Goal: Task Accomplishment & Management: Manage account settings

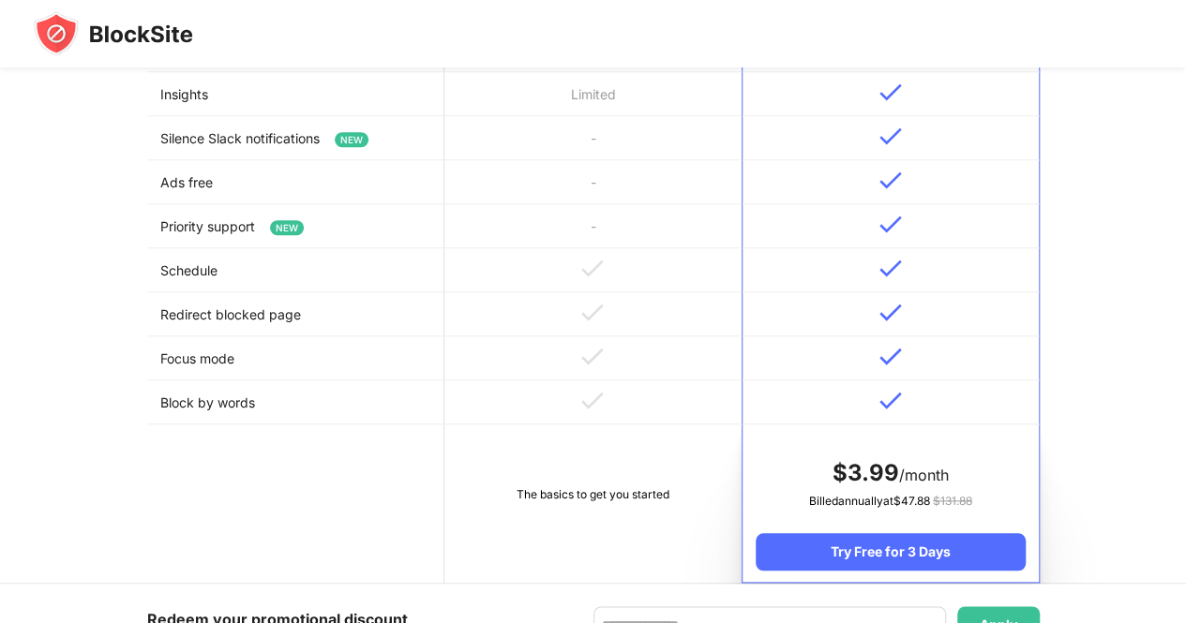
scroll to position [878, 0]
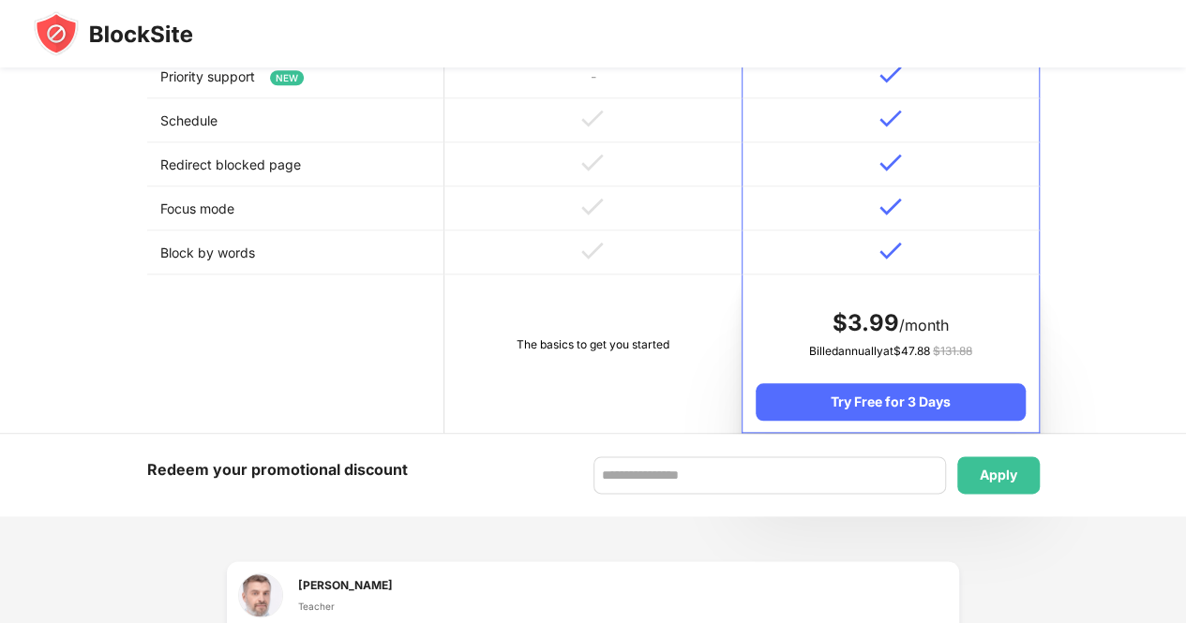
click at [943, 397] on div "Try Free for 3 Days" at bounding box center [890, 401] width 269 height 37
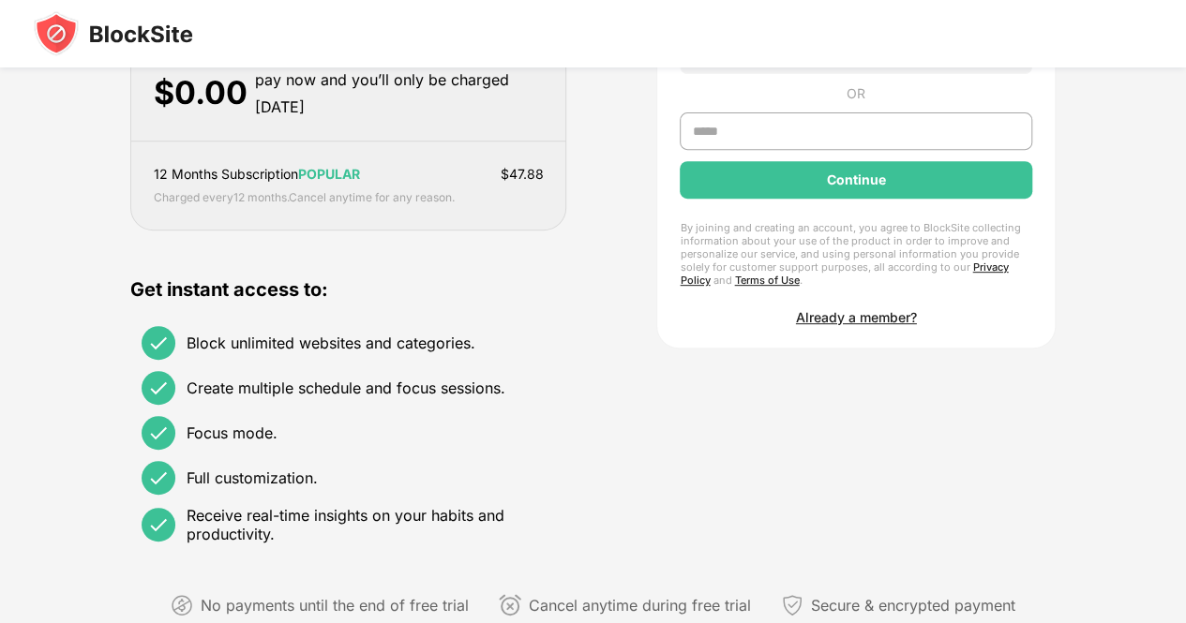
scroll to position [9, 0]
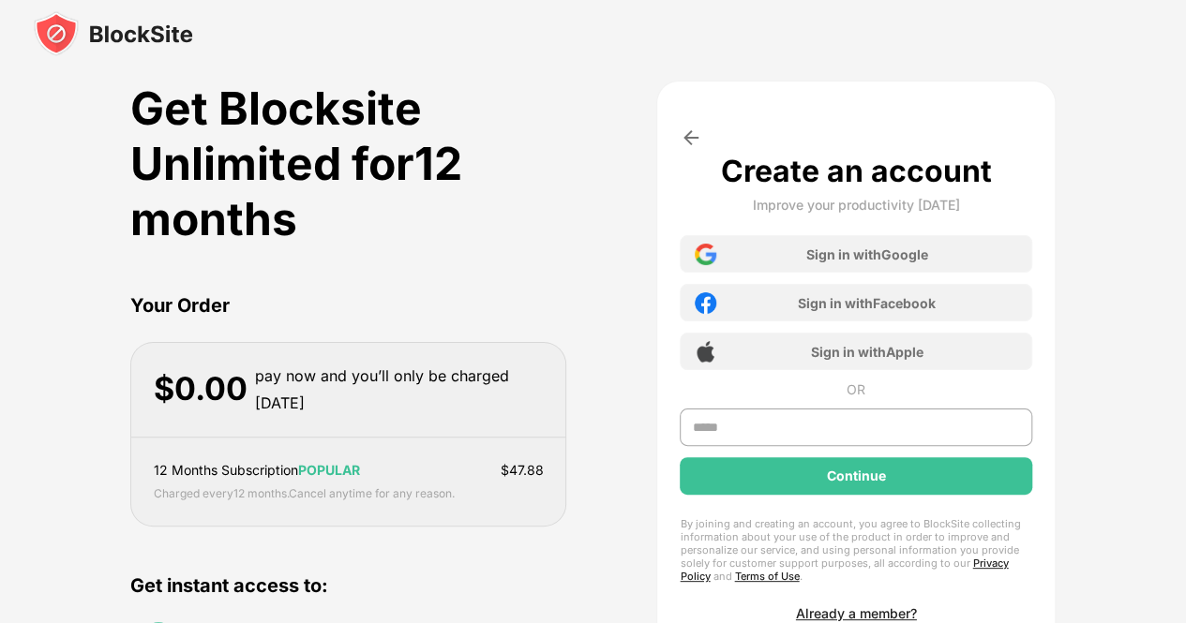
click at [762, 255] on div "Sign in with Google" at bounding box center [856, 253] width 352 height 37
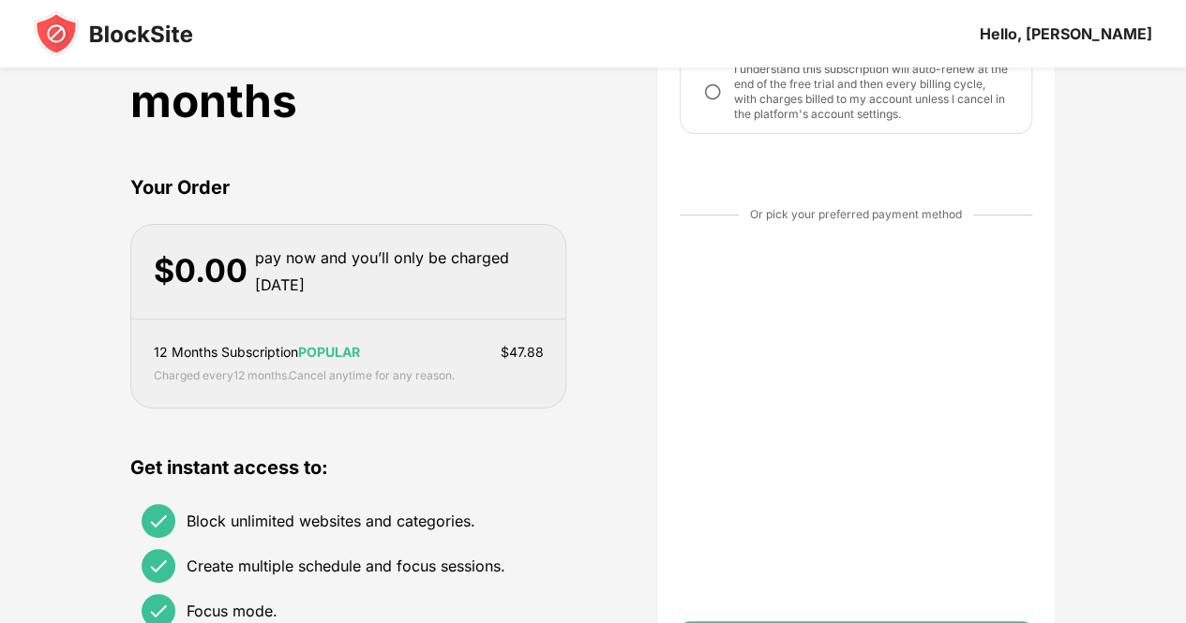
scroll to position [202, 0]
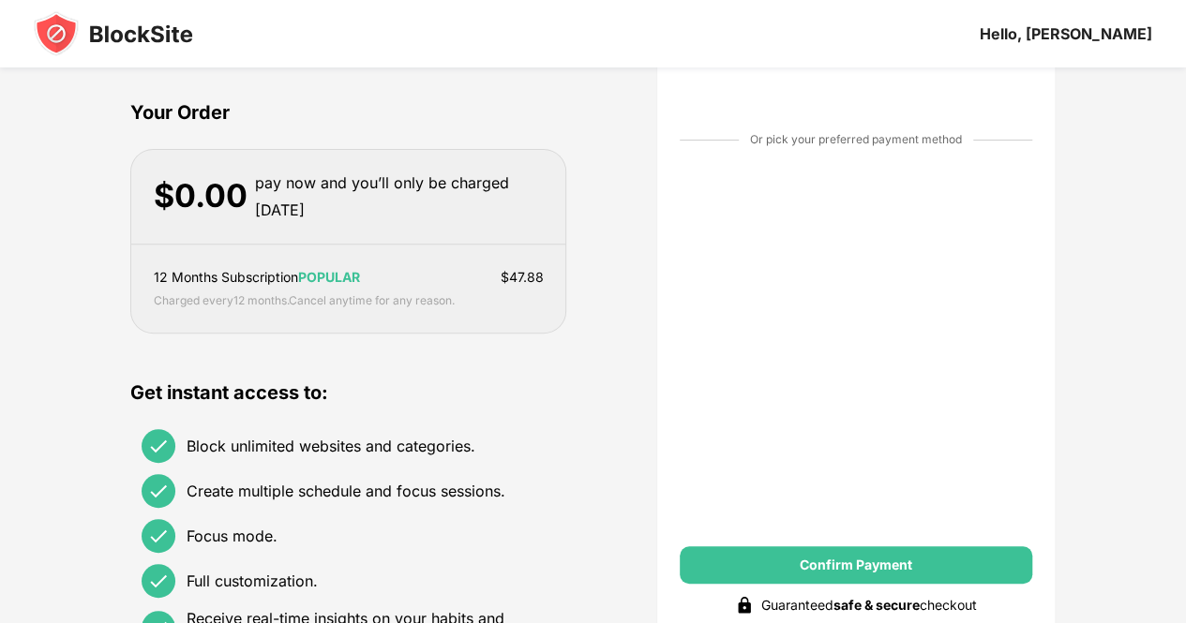
click at [629, 491] on div "Get Blocksite Unlimited for 12 months Your Order $ 0.00 pay now and you’ll only…" at bounding box center [592, 315] width 925 height 854
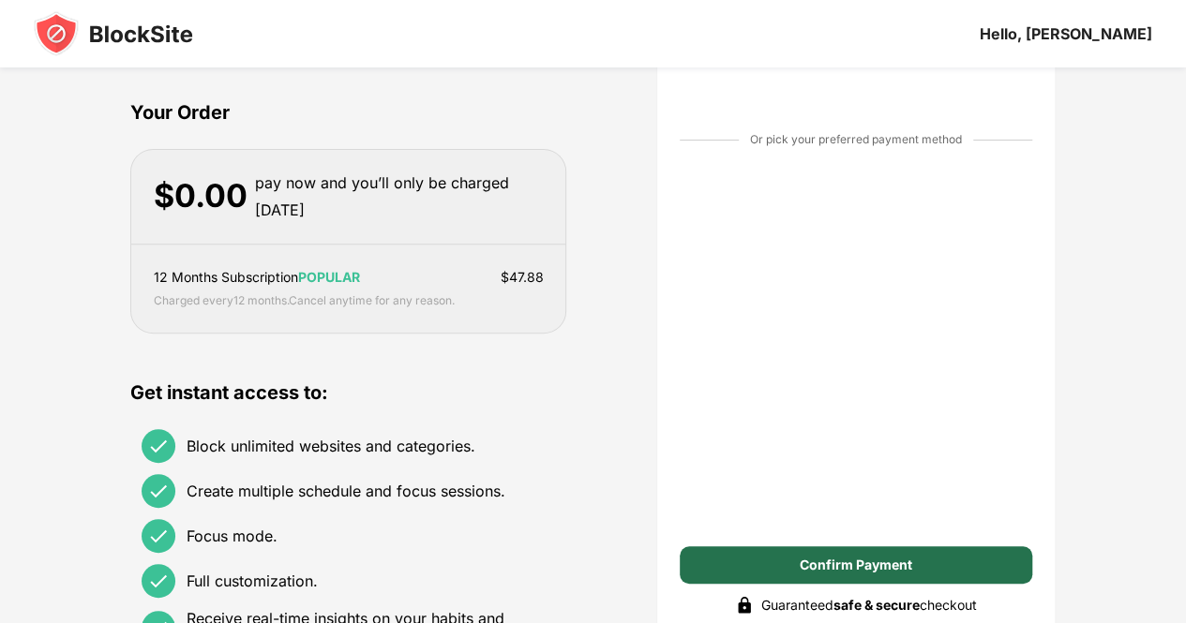
click at [761, 556] on div "Confirm Payment" at bounding box center [856, 565] width 352 height 37
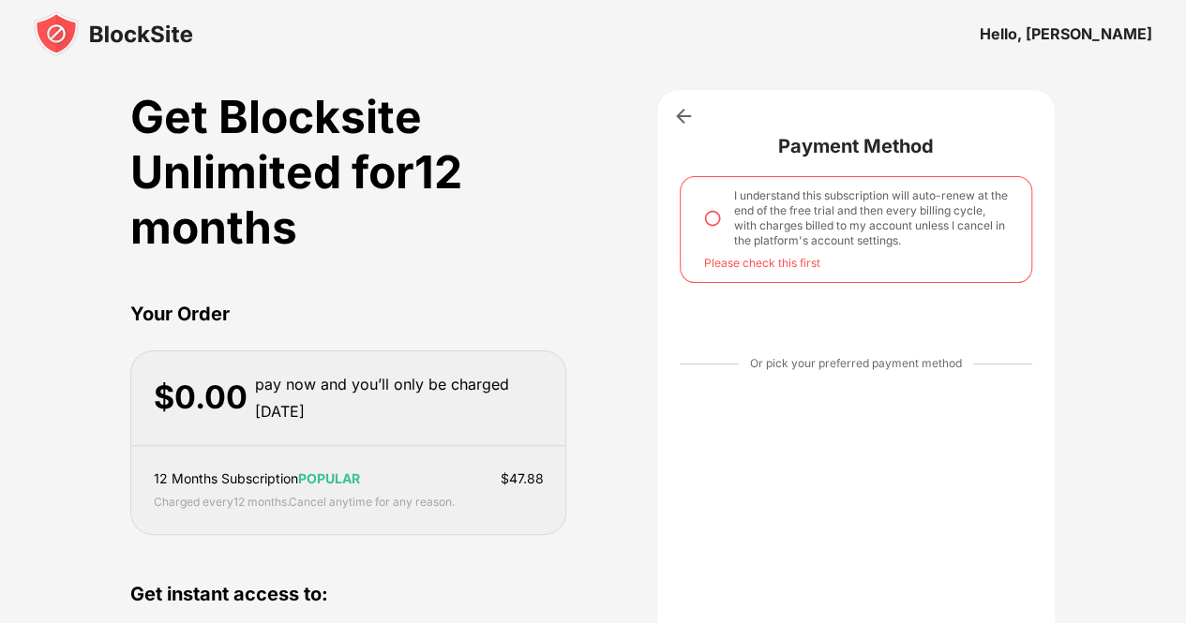
scroll to position [0, 0]
click at [713, 226] on img at bounding box center [712, 219] width 19 height 19
click at [704, 222] on img at bounding box center [712, 219] width 19 height 19
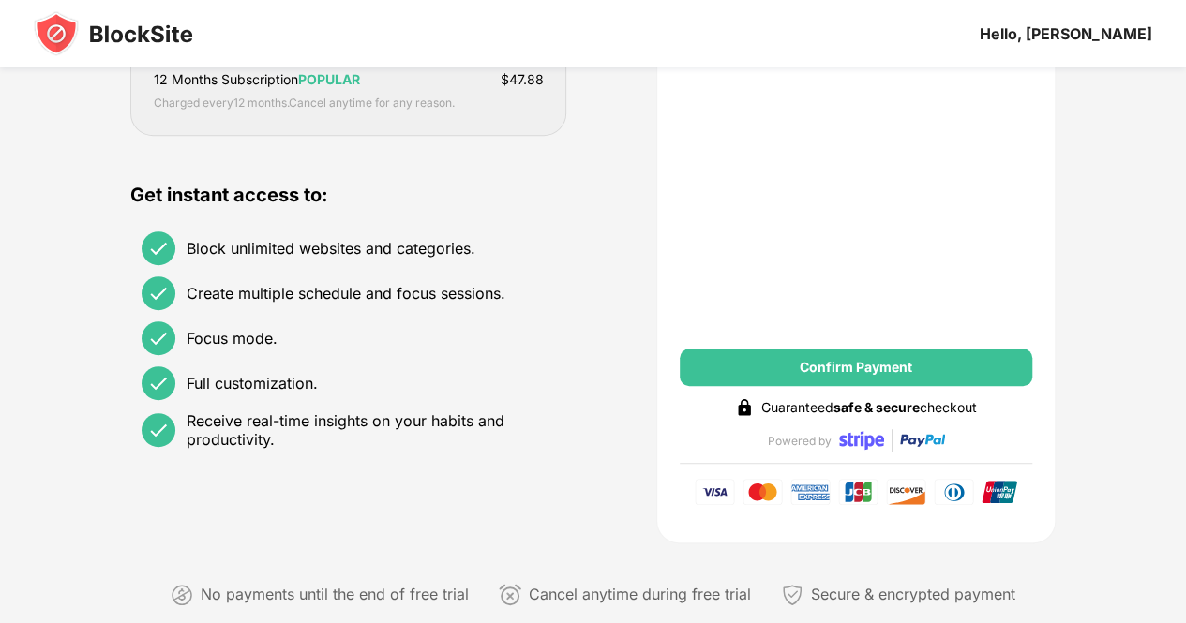
scroll to position [422, 0]
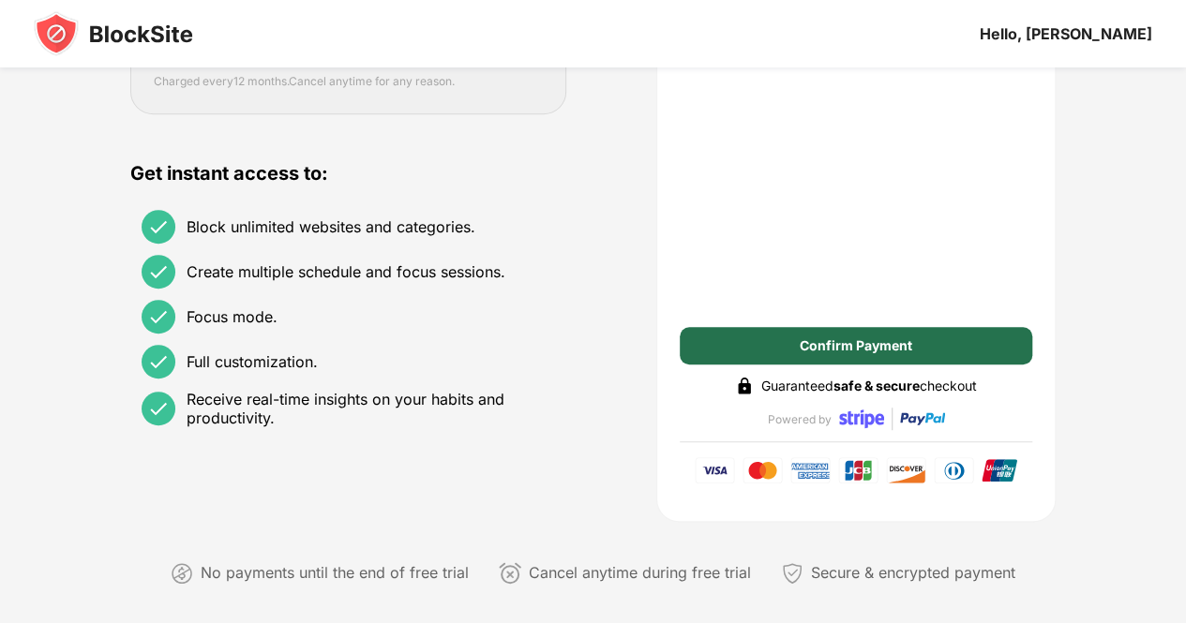
click at [740, 334] on div "Confirm Payment" at bounding box center [856, 345] width 352 height 37
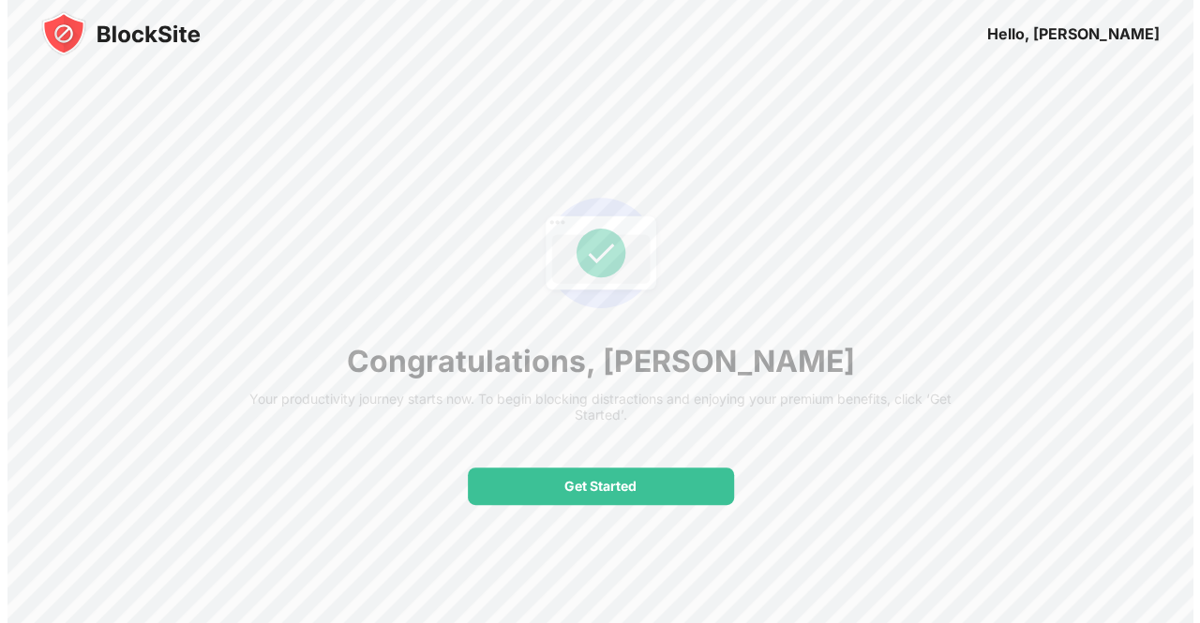
scroll to position [0, 0]
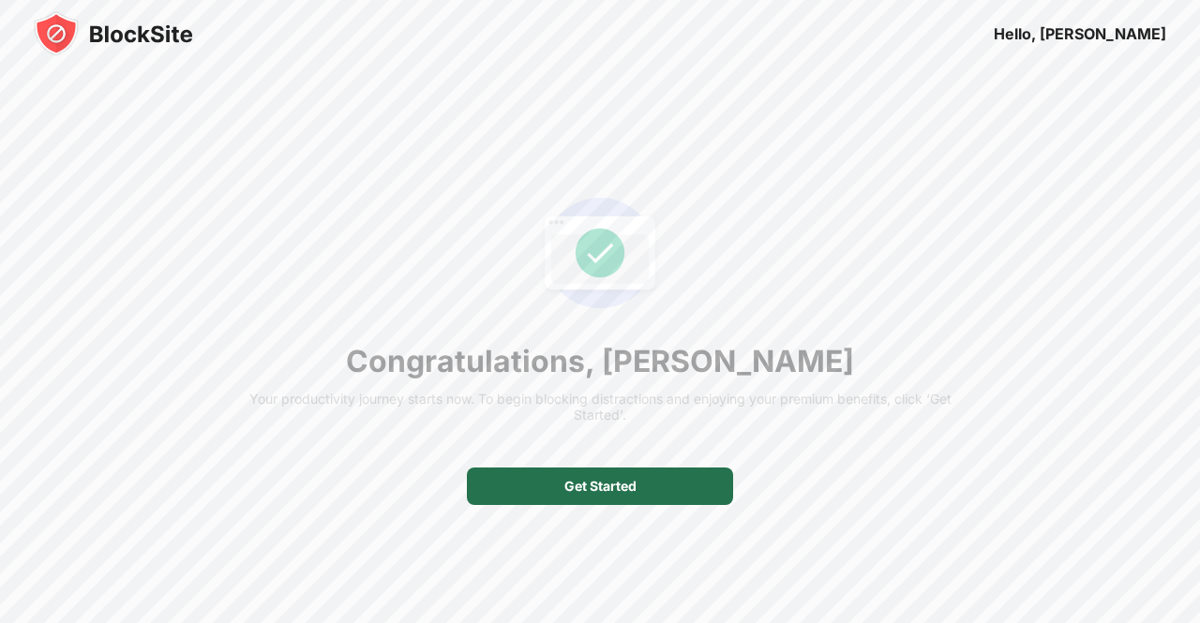
click at [623, 486] on div "Get Started" at bounding box center [600, 486] width 72 height 15
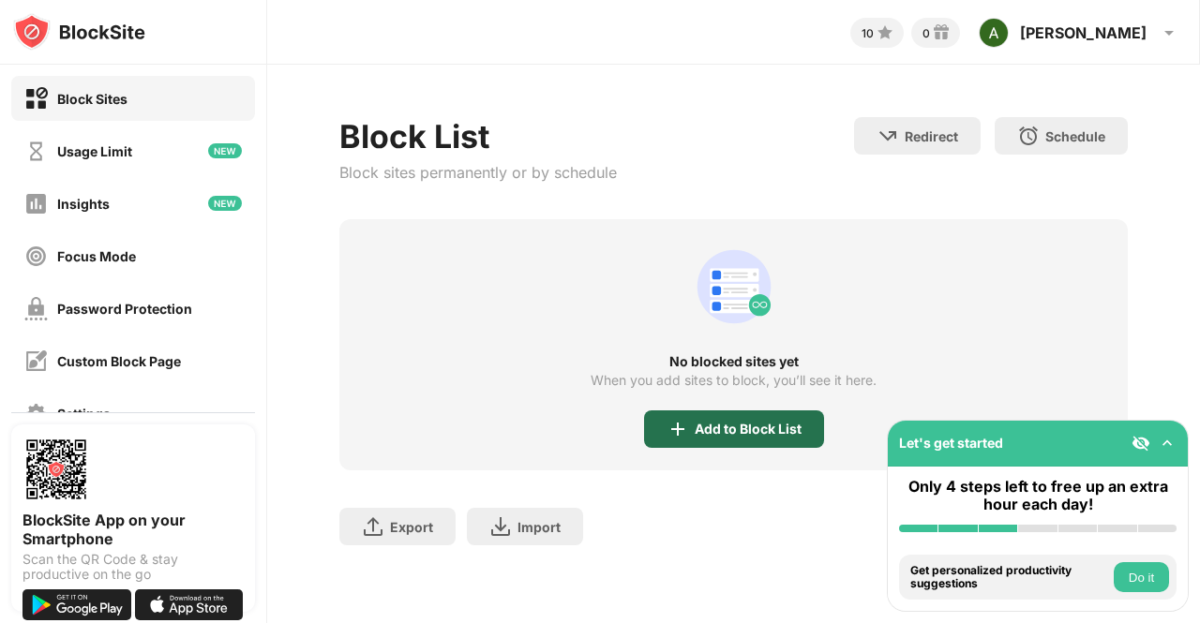
click at [728, 425] on div "Add to Block List" at bounding box center [748, 429] width 107 height 15
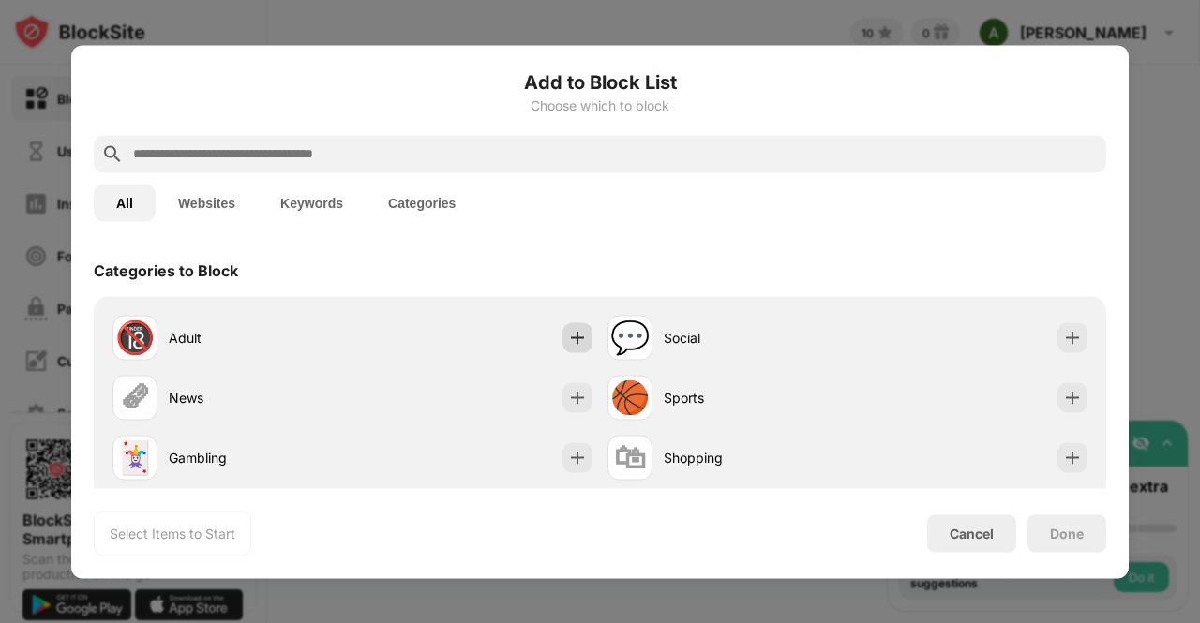
click at [574, 332] on img at bounding box center [577, 337] width 19 height 19
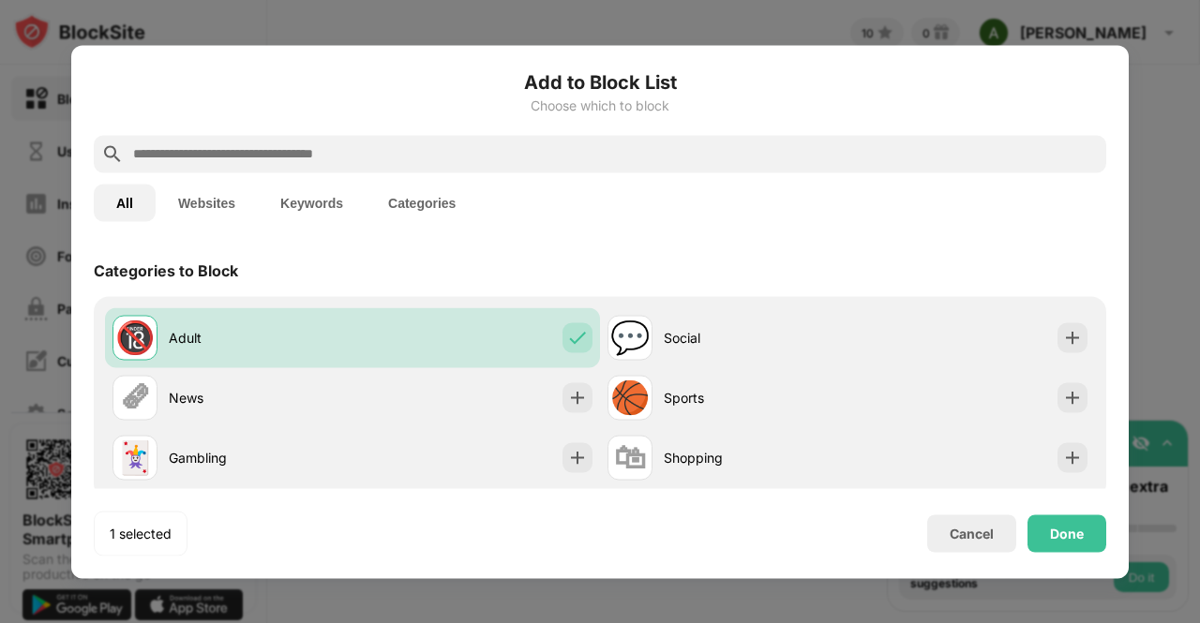
click at [334, 142] on input "text" at bounding box center [614, 153] width 967 height 22
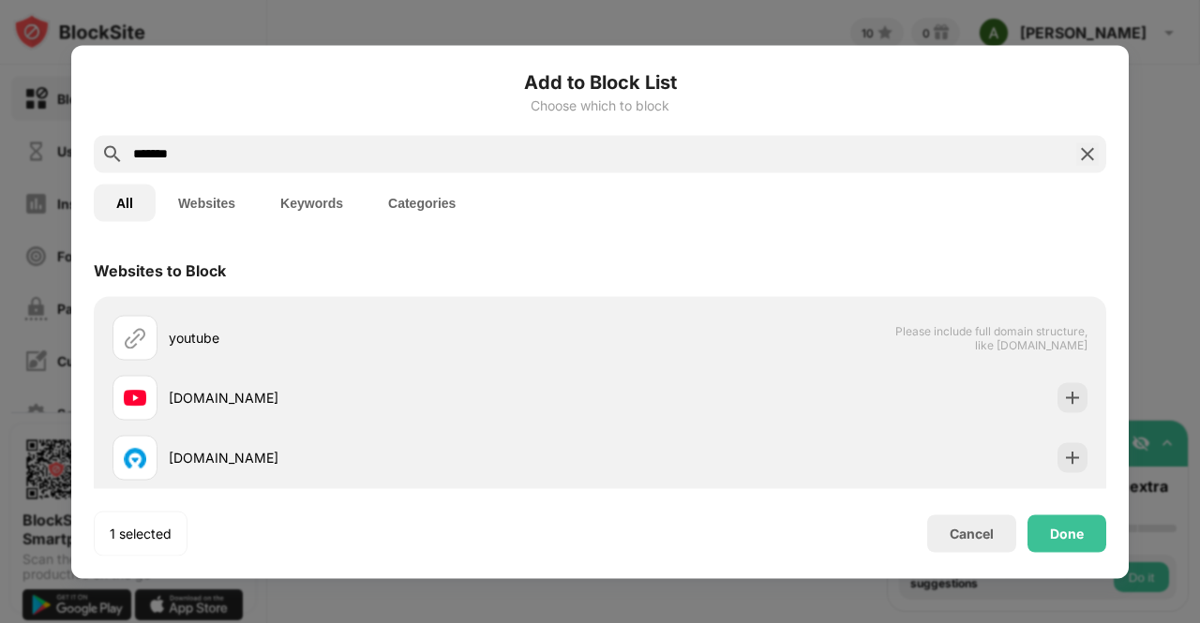
click at [180, 394] on div "youtube.com" at bounding box center [384, 398] width 431 height 20
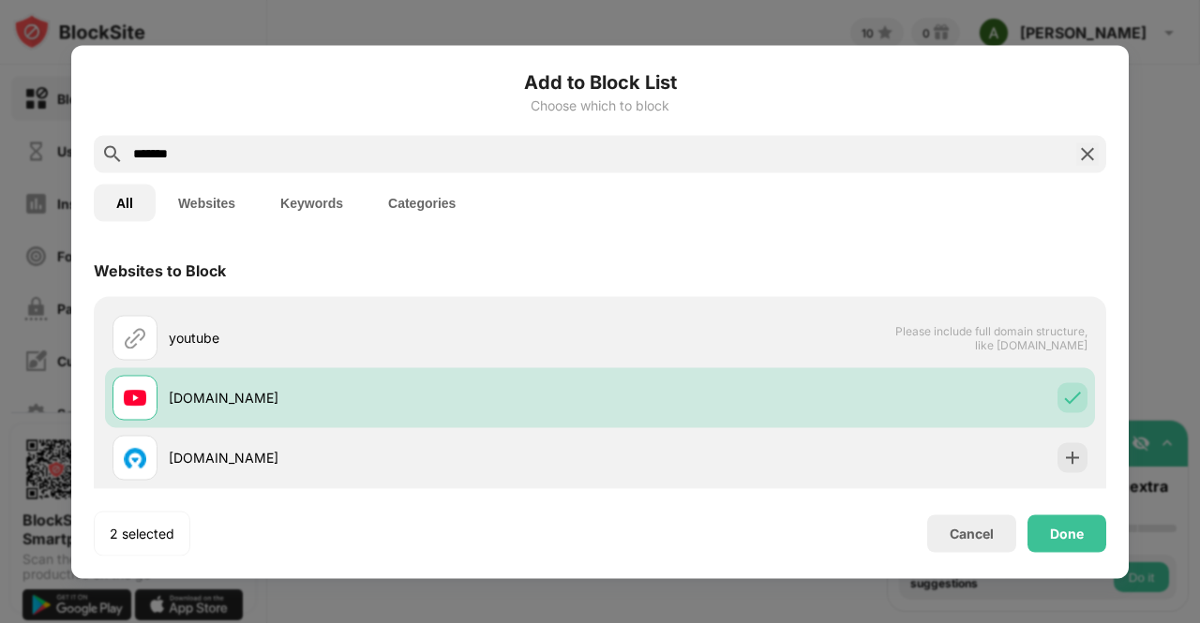
click at [1063, 400] on img at bounding box center [1072, 397] width 19 height 19
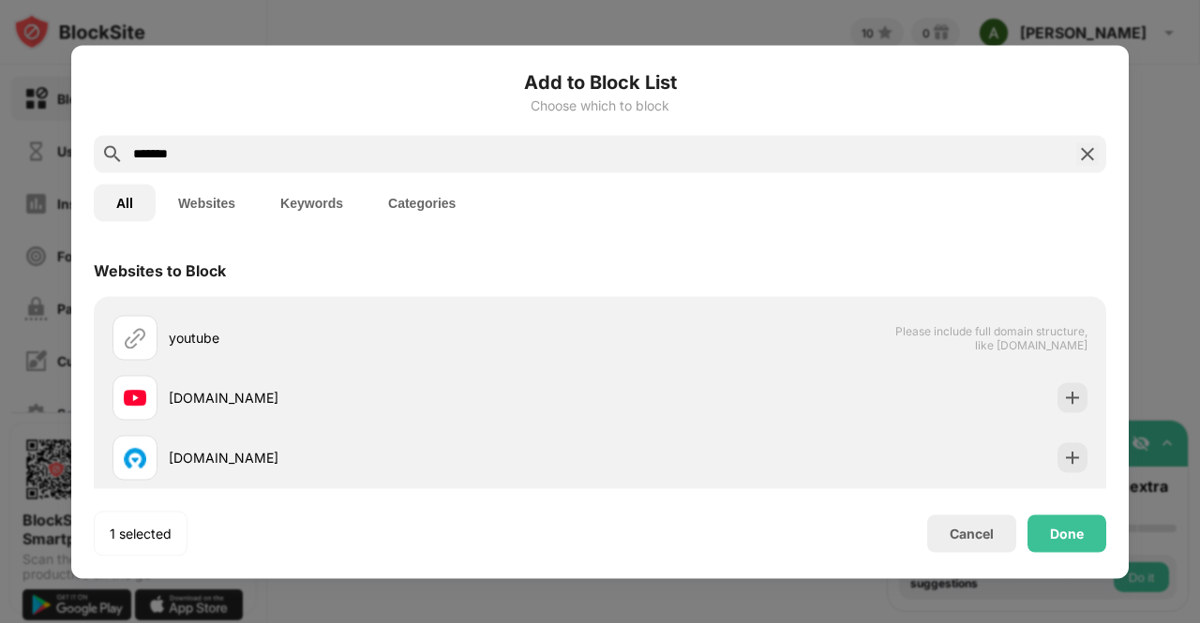
click at [1063, 400] on img at bounding box center [1072, 397] width 19 height 19
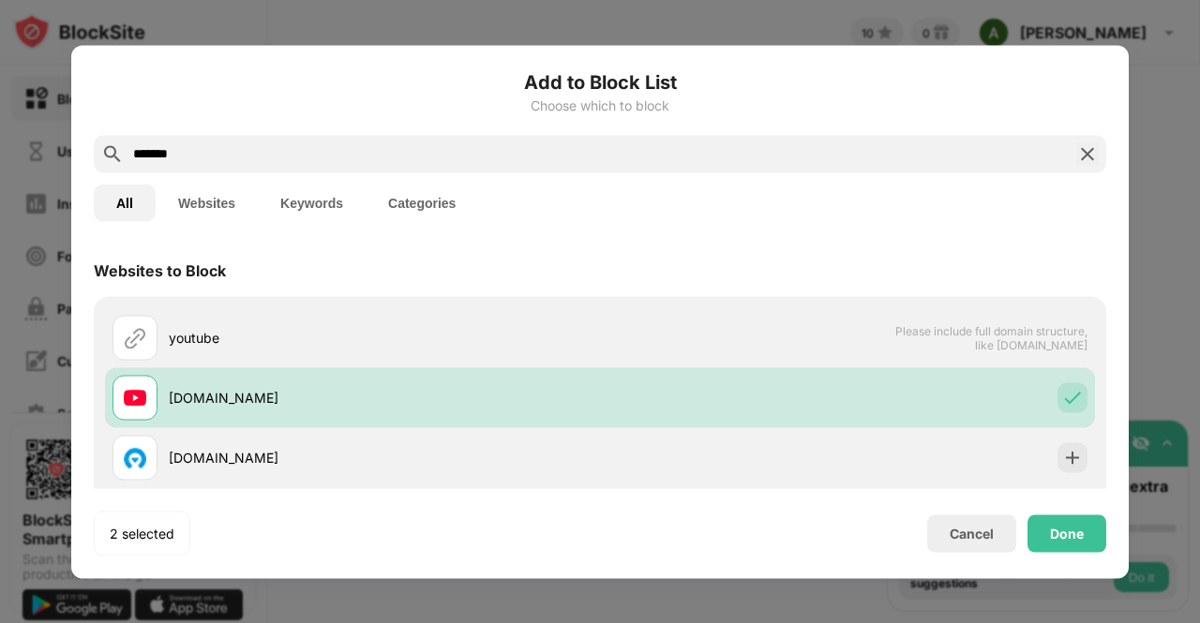
click at [213, 194] on button "Websites" at bounding box center [207, 202] width 102 height 37
click at [304, 208] on button "Keywords" at bounding box center [312, 202] width 108 height 37
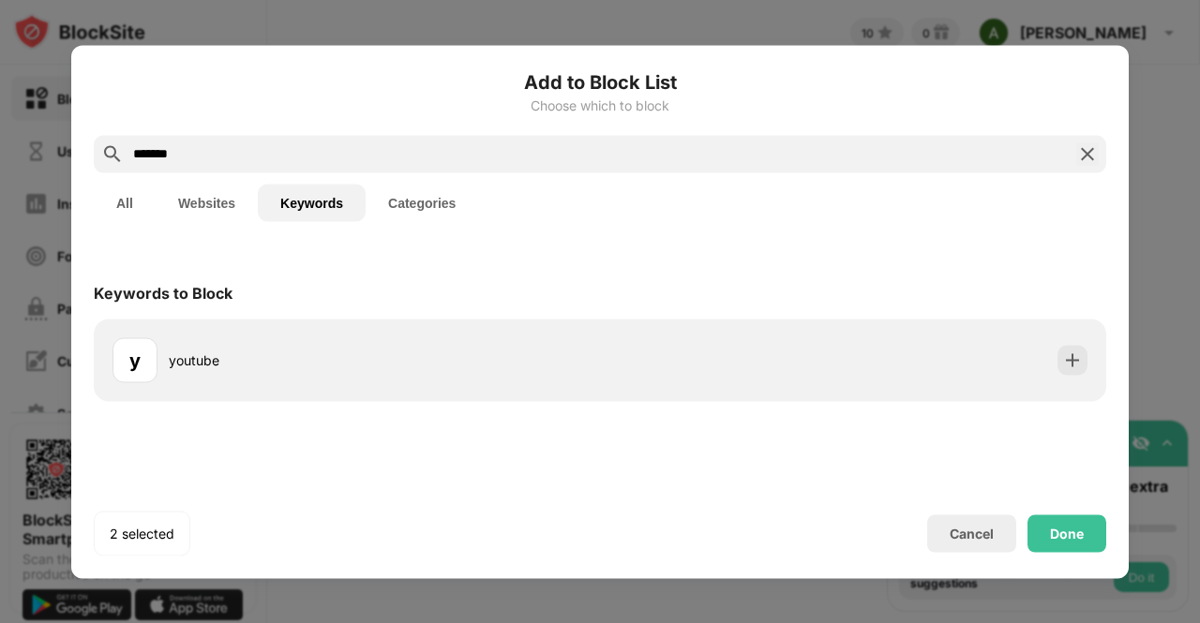
click at [439, 204] on button "Categories" at bounding box center [422, 202] width 112 height 37
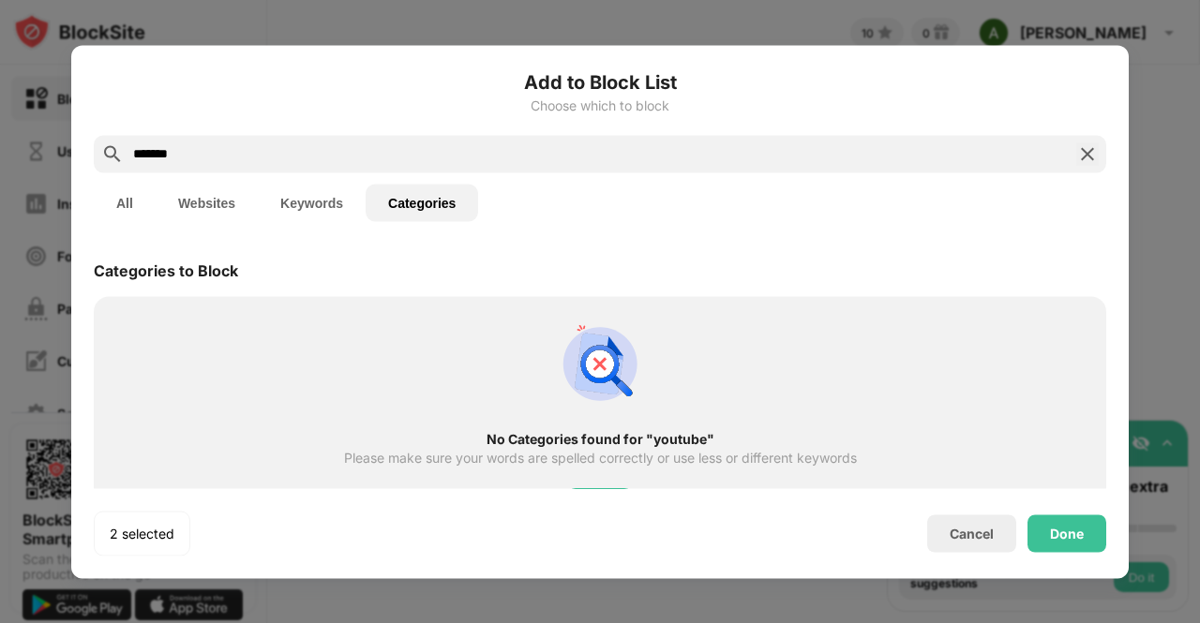
click at [202, 202] on button "Websites" at bounding box center [207, 202] width 102 height 37
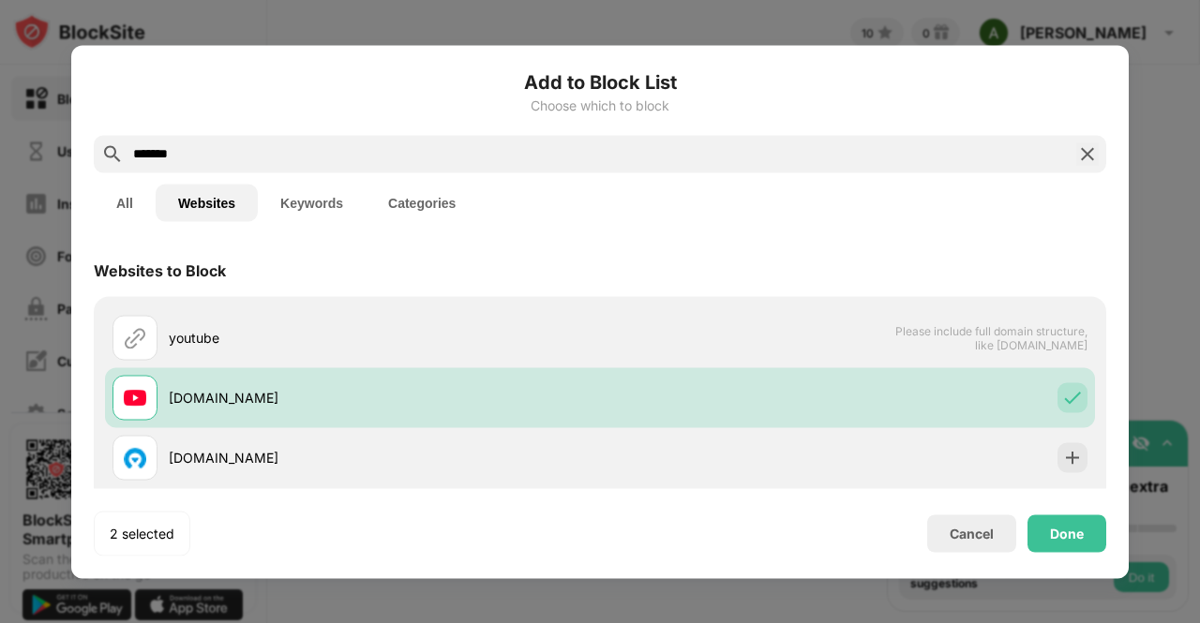
click at [124, 200] on button "All" at bounding box center [125, 202] width 62 height 37
drag, startPoint x: 197, startPoint y: 162, endPoint x: 108, endPoint y: 173, distance: 89.8
click at [108, 173] on div "Add to Block List Choose which to block ******* All Websites Keywords Categorie…" at bounding box center [600, 311] width 1012 height 488
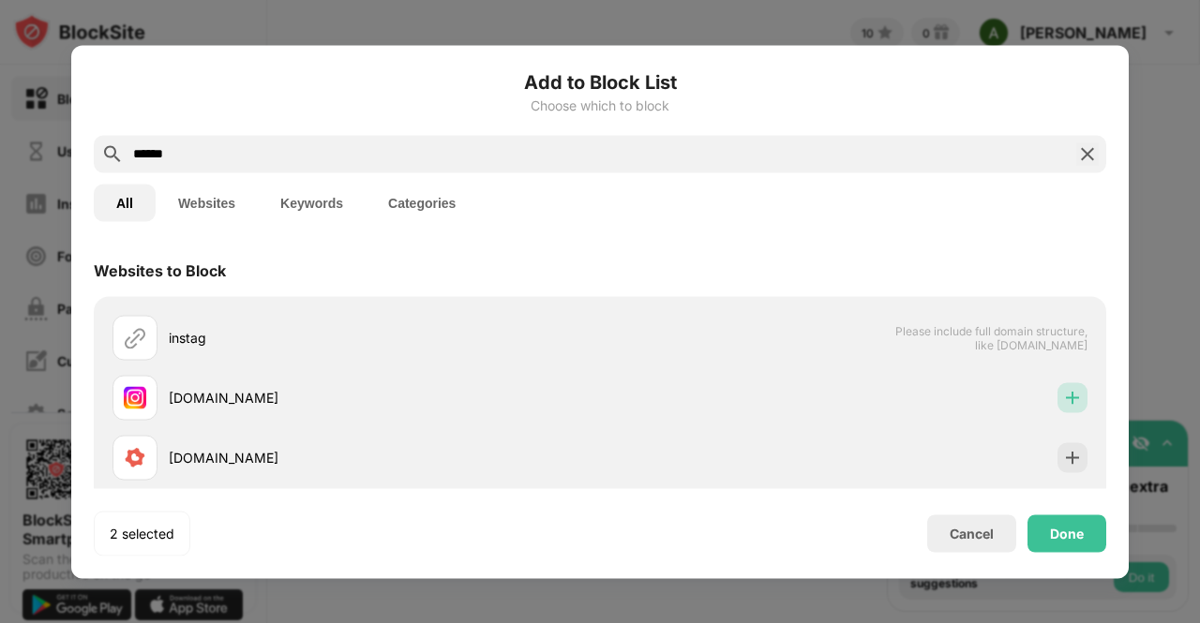
click at [1063, 403] on img at bounding box center [1072, 397] width 19 height 19
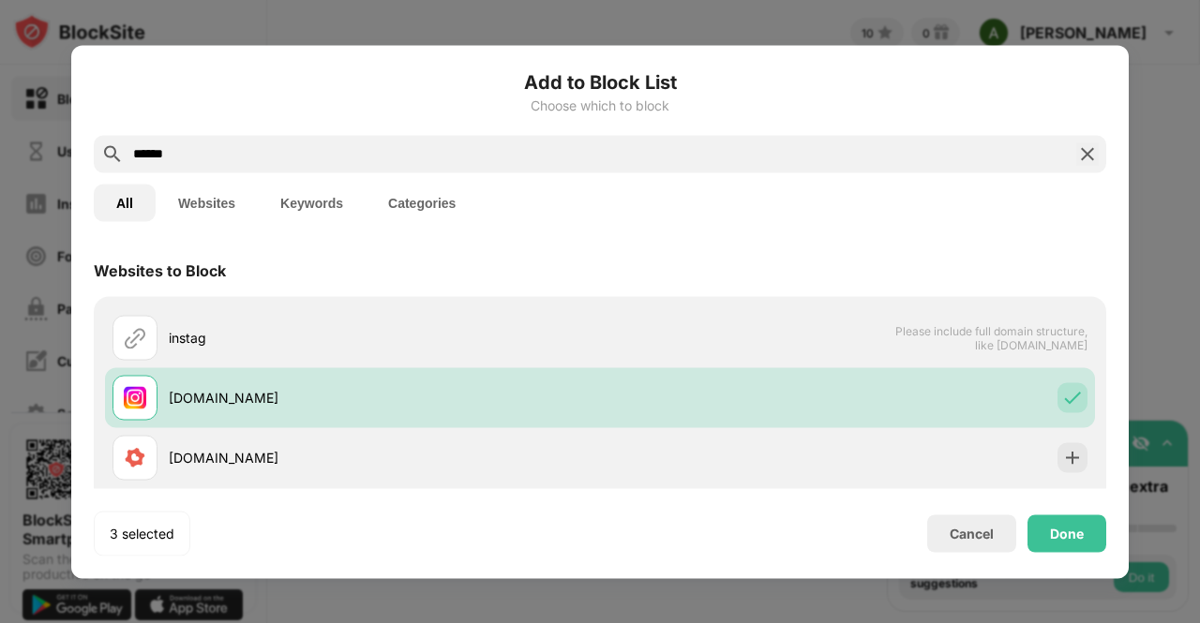
click at [200, 159] on input "******" at bounding box center [599, 153] width 937 height 22
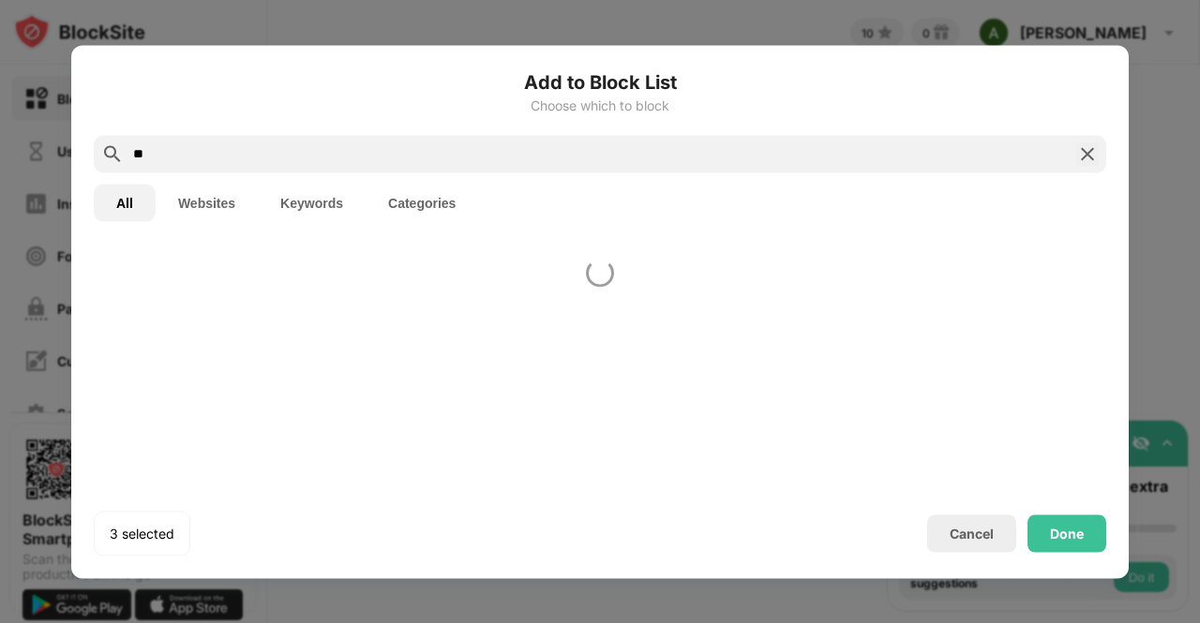
type input "*"
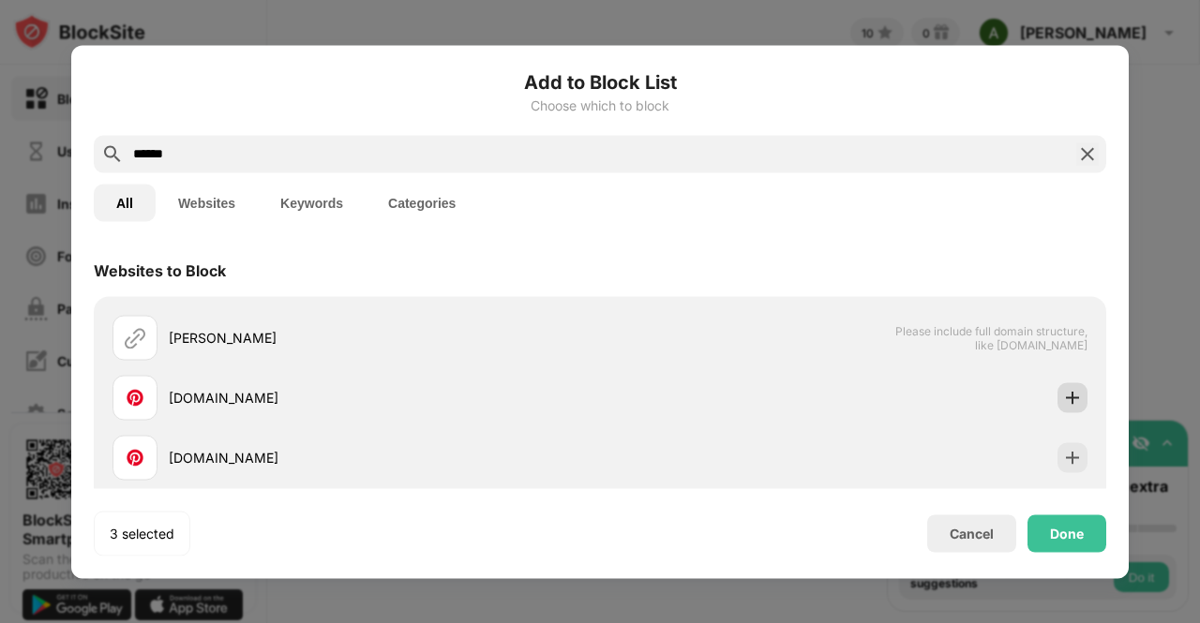
type input "******"
click at [1069, 407] on div at bounding box center [1072, 397] width 30 height 30
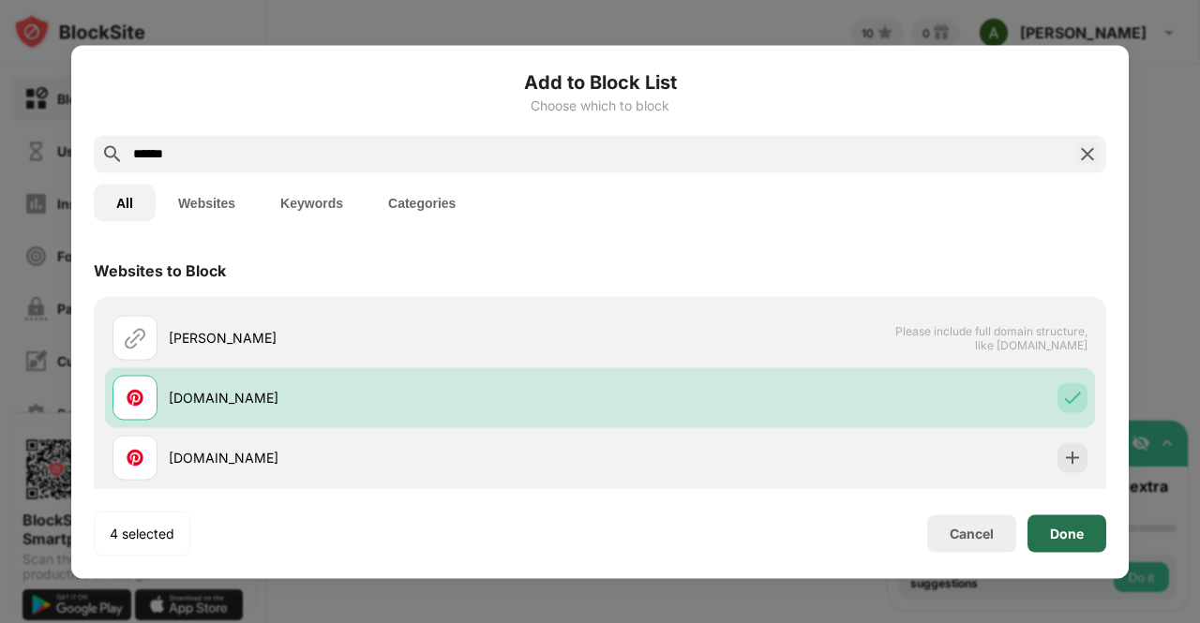
click at [1049, 535] on div "Done" at bounding box center [1066, 533] width 79 height 37
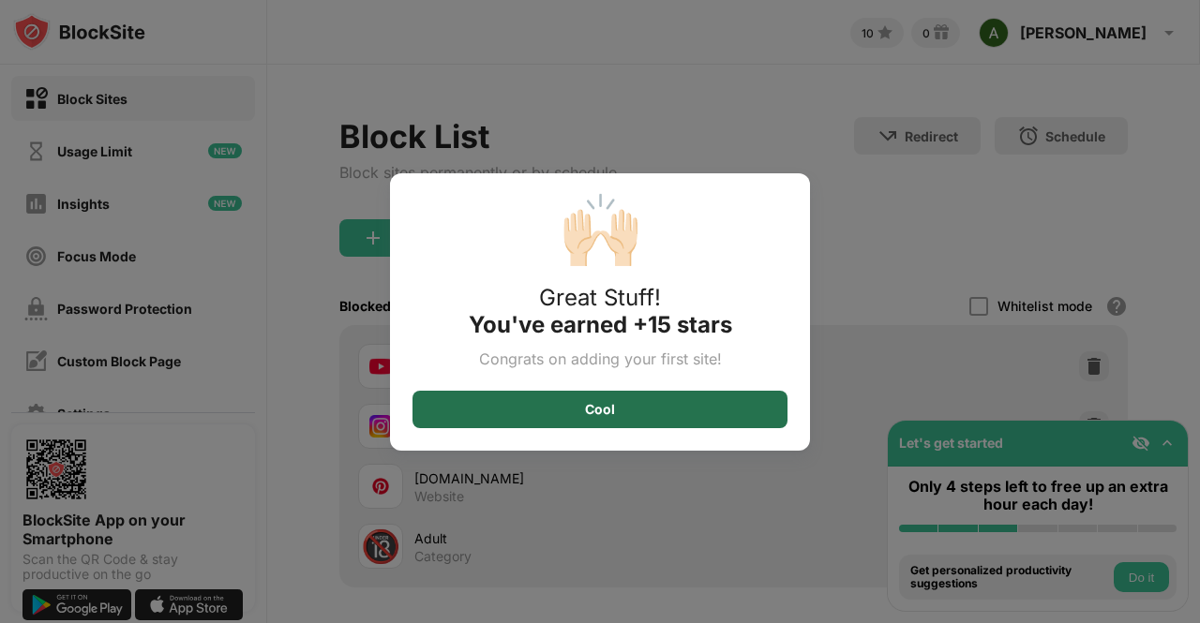
click at [564, 409] on div "Cool" at bounding box center [599, 409] width 375 height 37
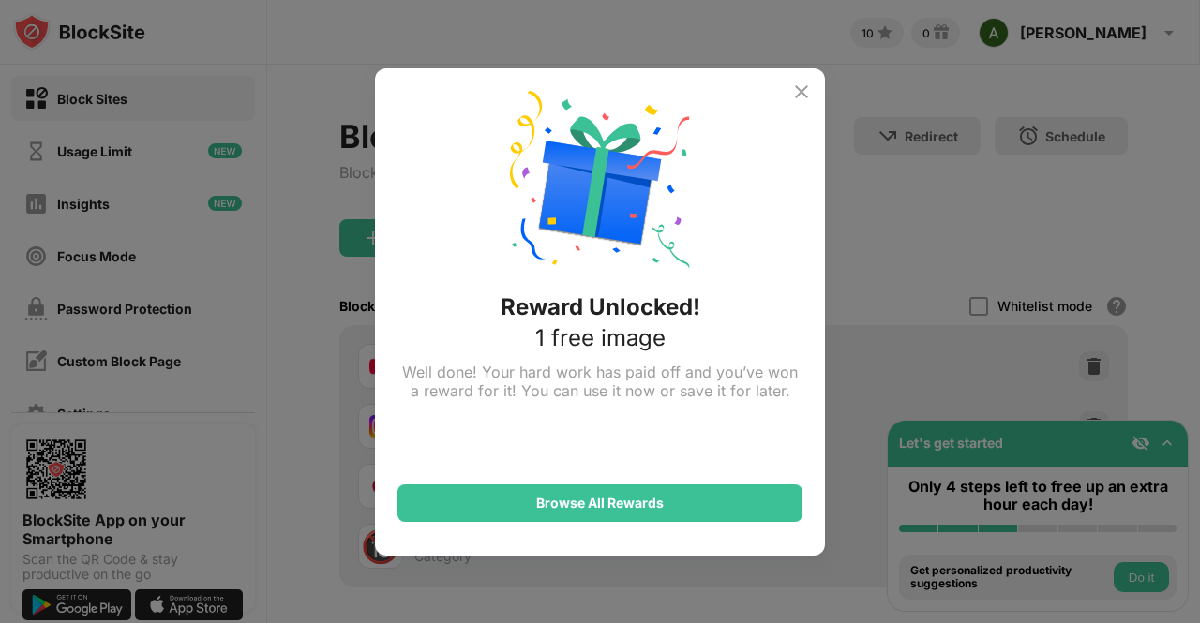
click at [804, 85] on img at bounding box center [801, 92] width 22 height 22
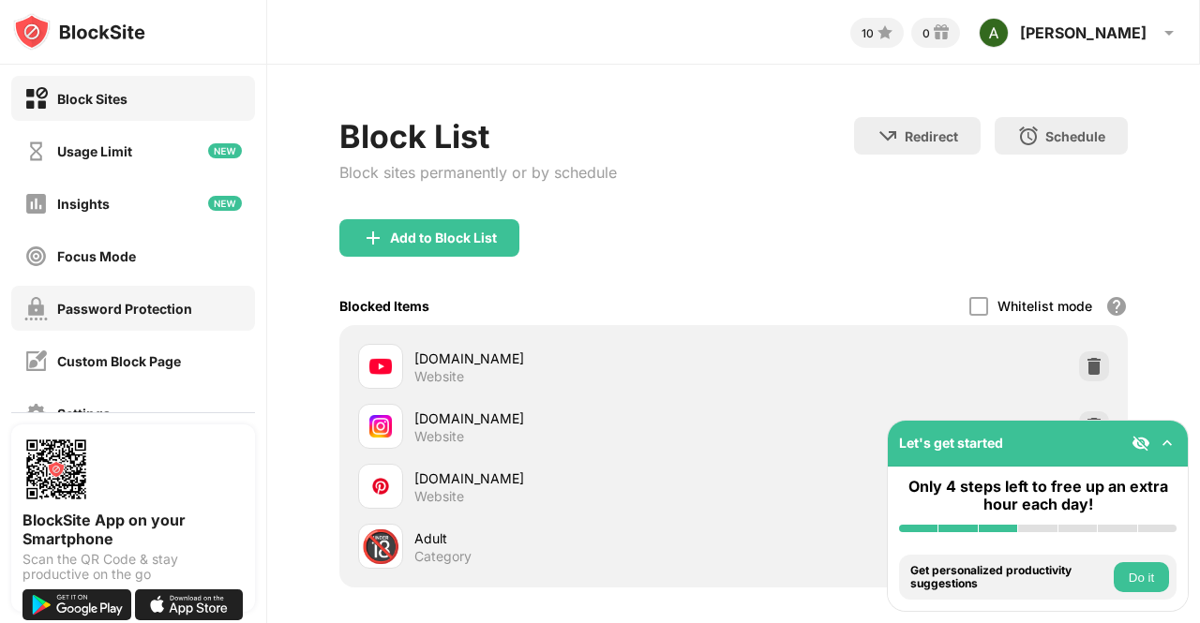
click at [118, 297] on div "Password Protection" at bounding box center [108, 308] width 168 height 23
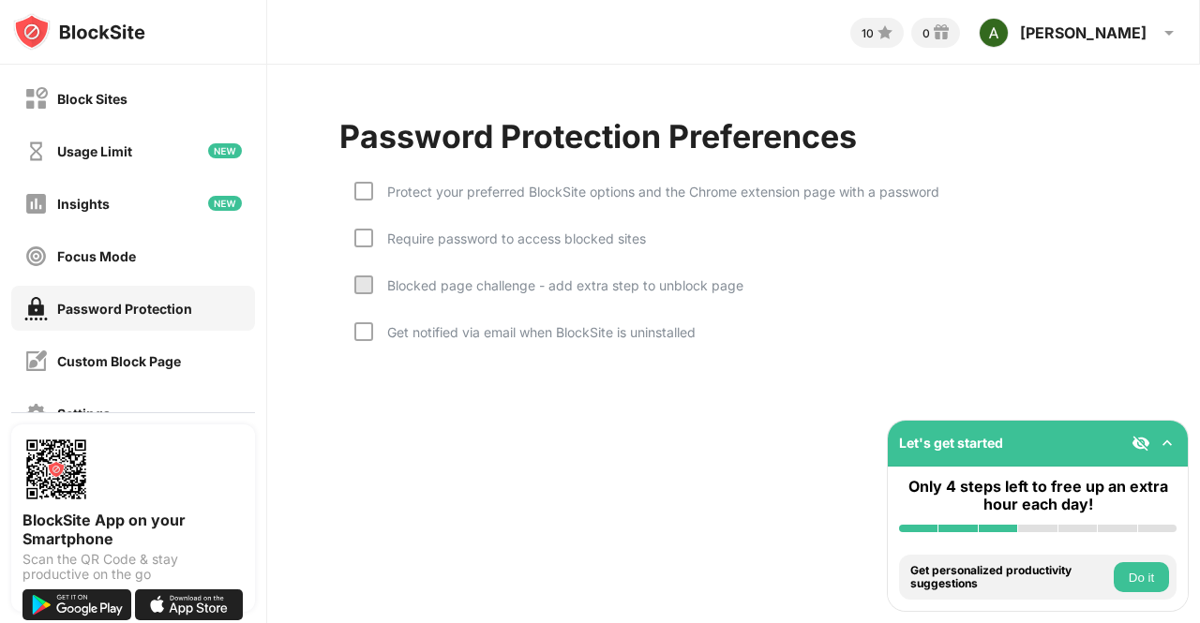
click at [371, 192] on div at bounding box center [363, 191] width 19 height 19
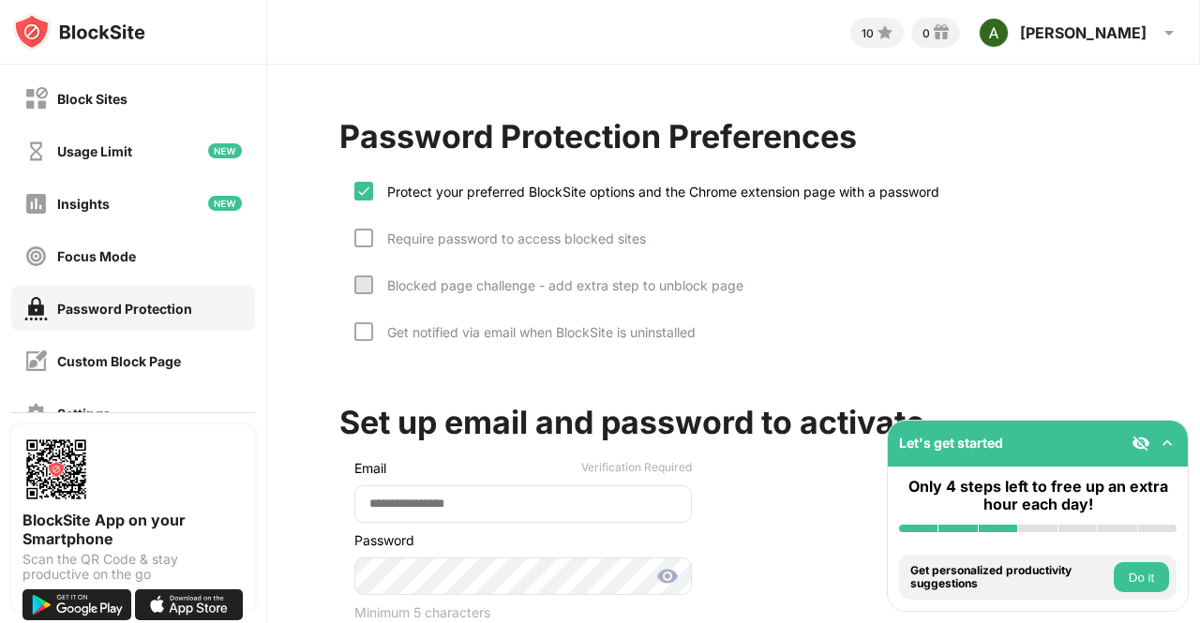
click at [367, 239] on div at bounding box center [363, 238] width 19 height 19
click at [358, 338] on div at bounding box center [363, 331] width 19 height 19
click at [1166, 445] on img at bounding box center [1167, 443] width 19 height 19
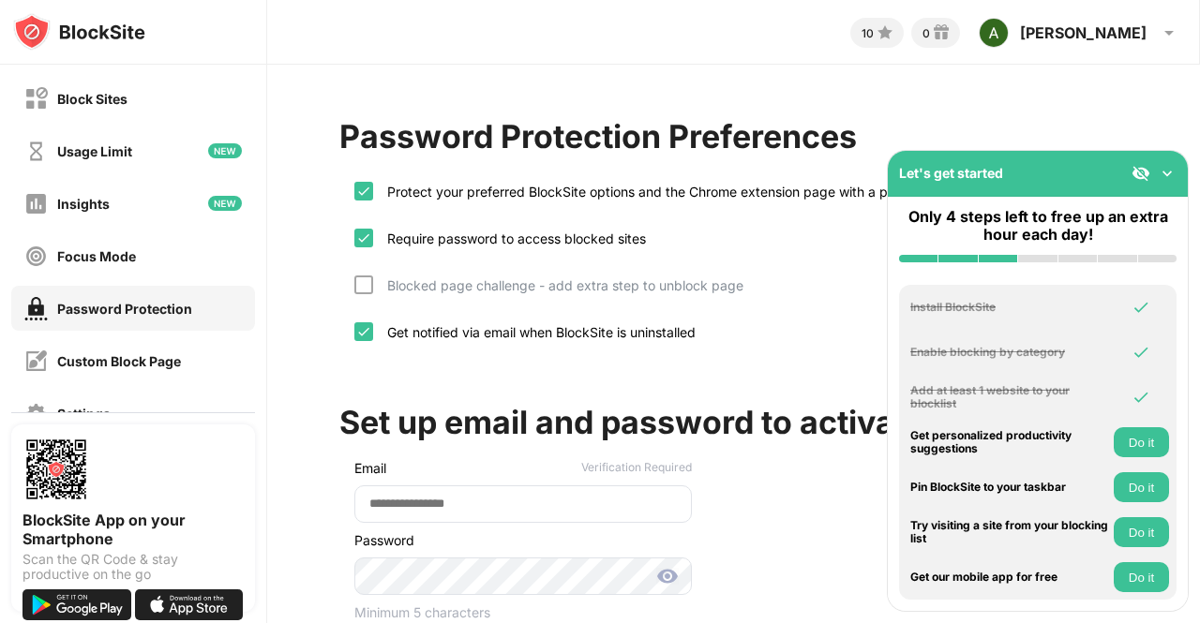
click at [1164, 172] on img at bounding box center [1167, 173] width 19 height 19
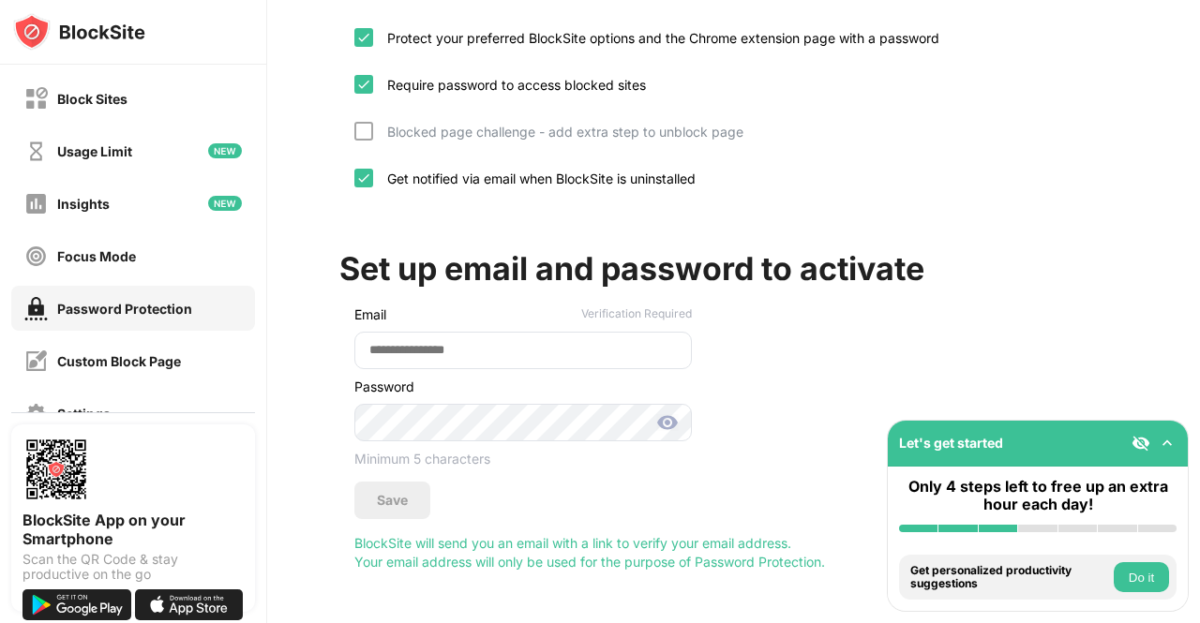
scroll to position [165, 0]
click at [455, 333] on input "email" at bounding box center [522, 350] width 337 height 37
type input "*"
click at [367, 171] on img at bounding box center [363, 178] width 15 height 15
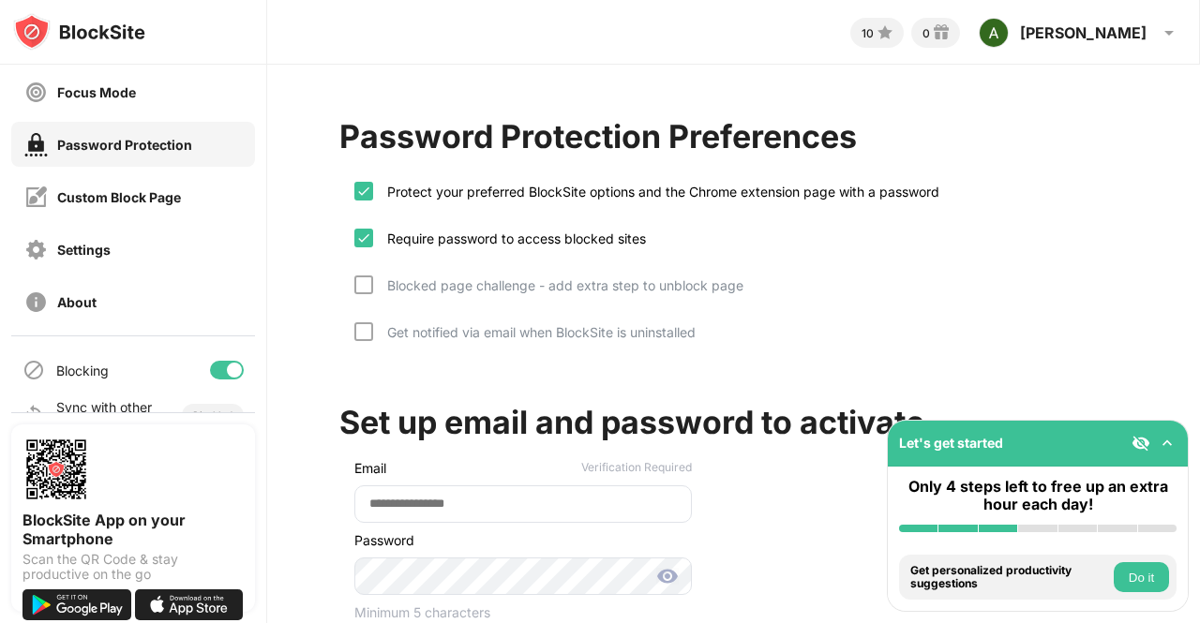
scroll to position [200, 0]
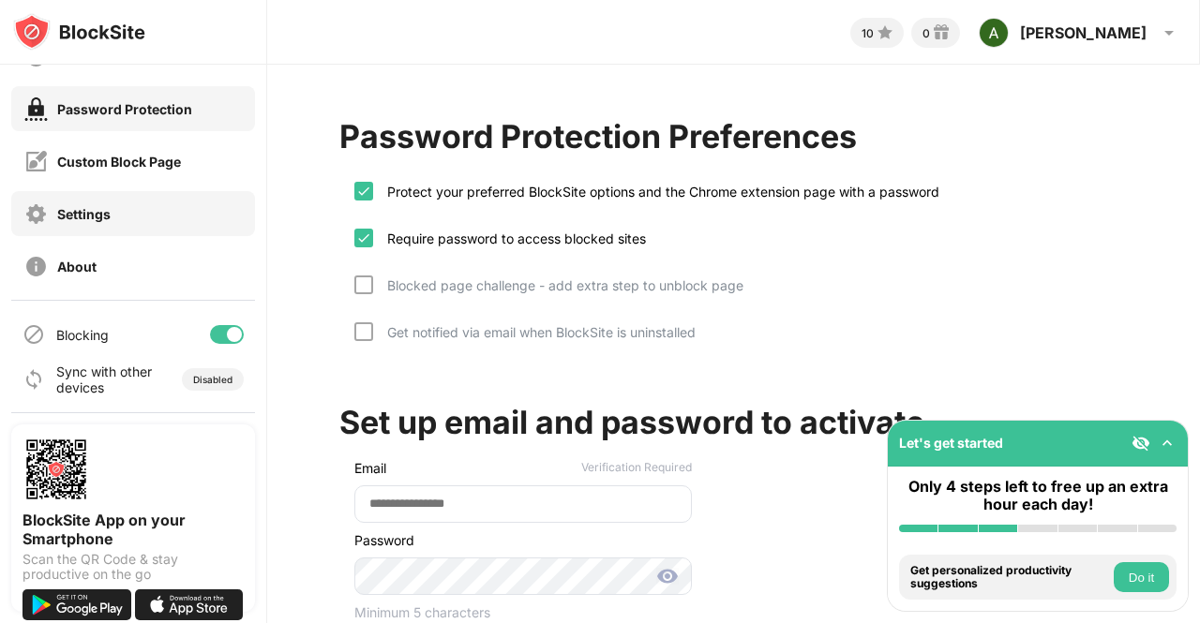
click at [142, 220] on div "Settings" at bounding box center [133, 213] width 244 height 45
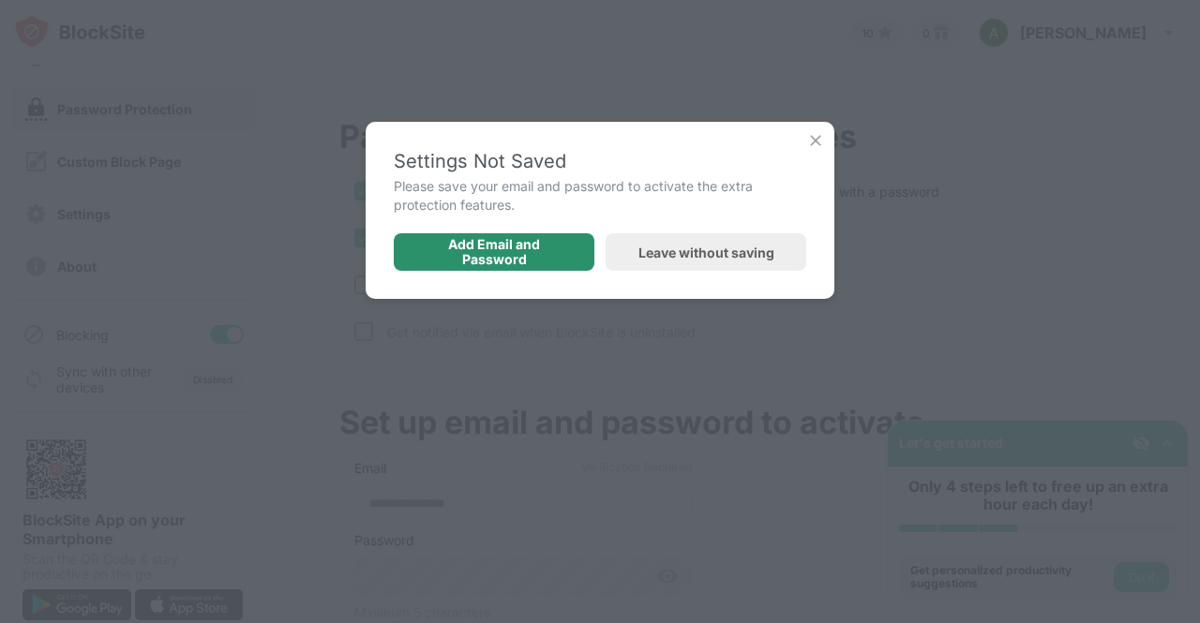
click at [517, 239] on div "Add Email and Password" at bounding box center [494, 252] width 156 height 30
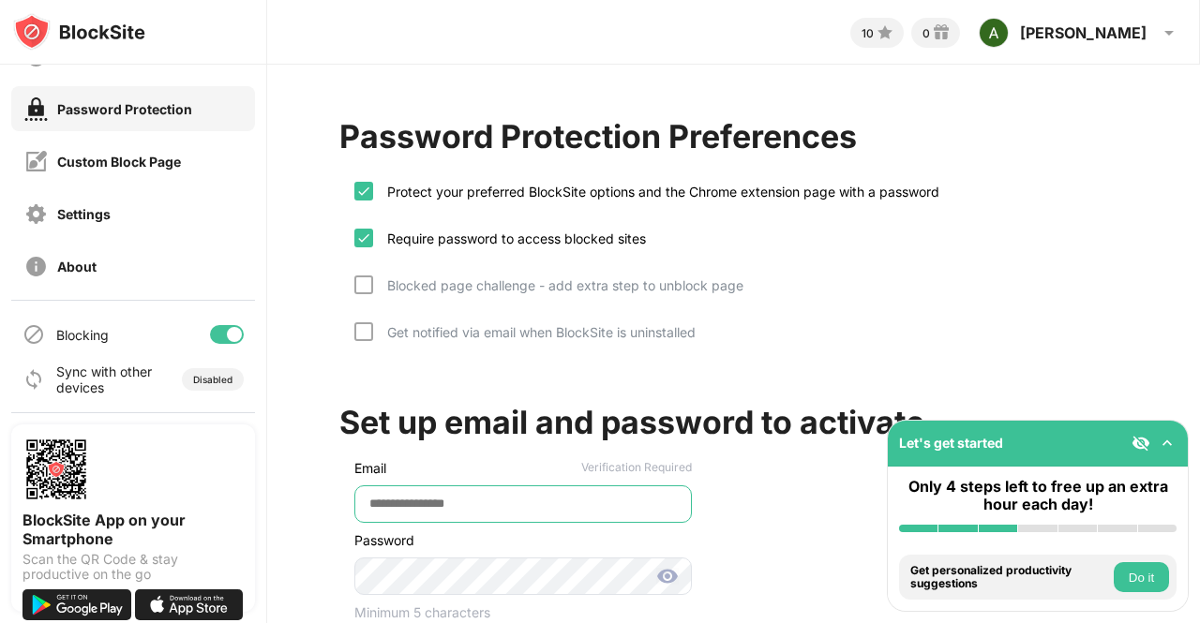
click at [434, 503] on input "email" at bounding box center [522, 504] width 337 height 37
type input "**********"
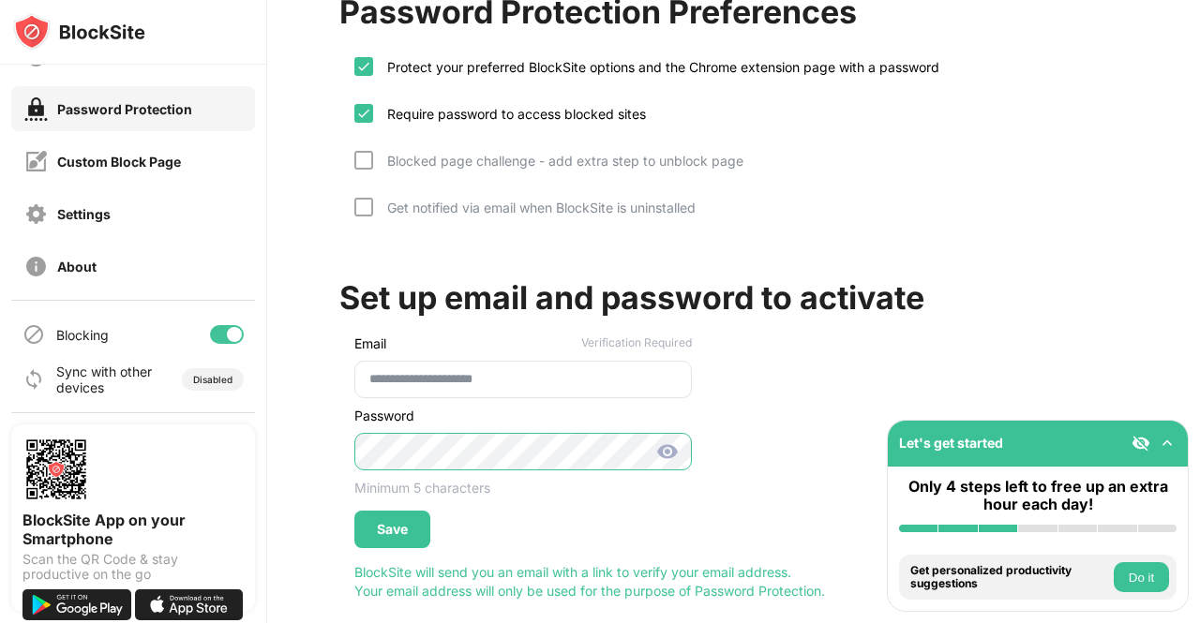
scroll to position [129, 0]
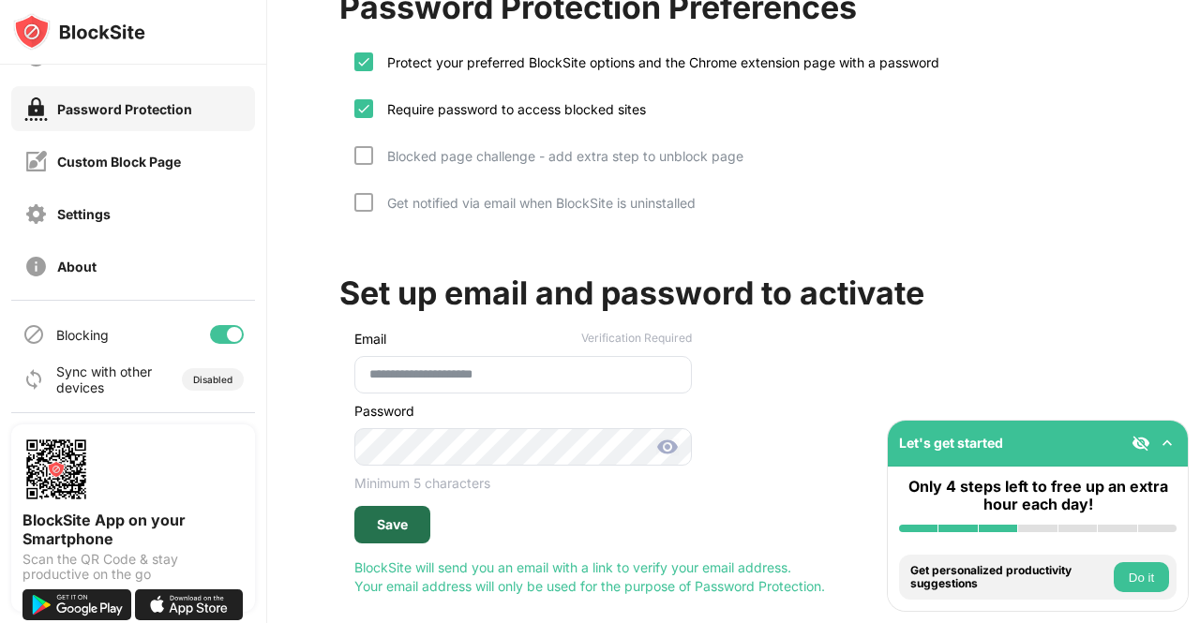
click at [407, 506] on div "Save" at bounding box center [392, 524] width 76 height 37
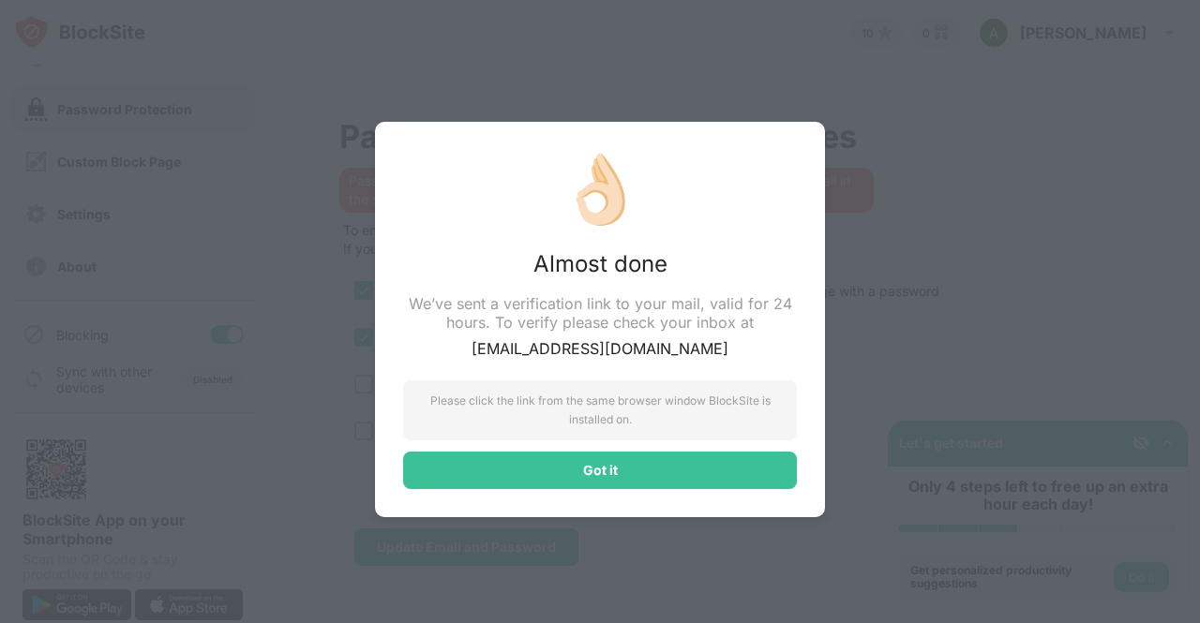
scroll to position [0, 0]
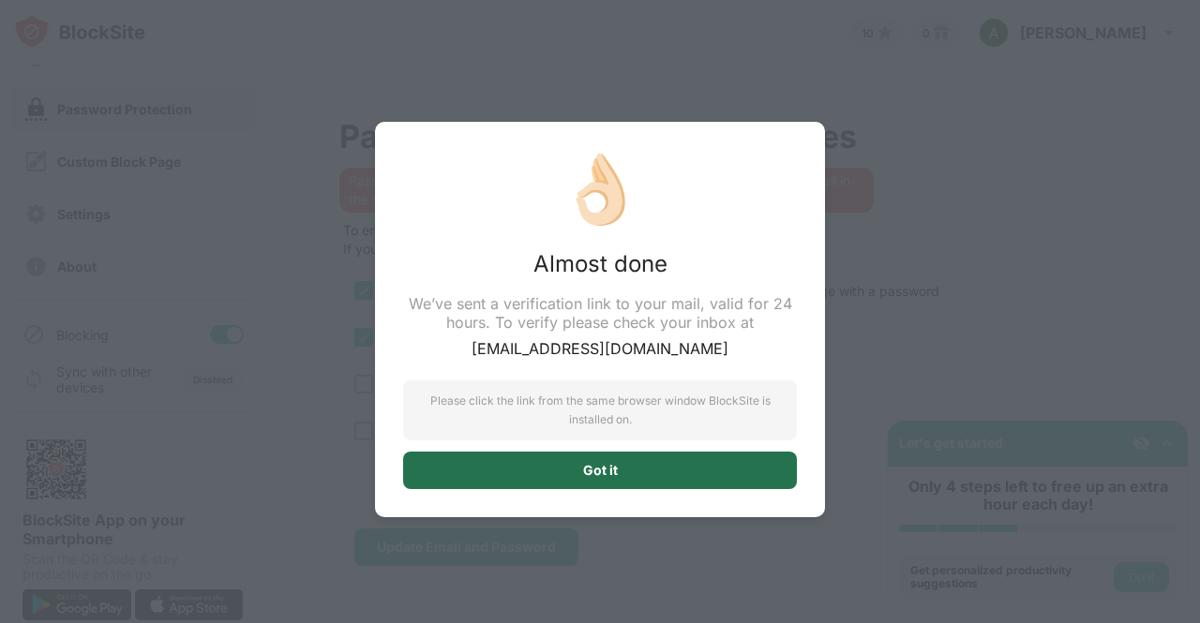
click at [589, 469] on div "Got it" at bounding box center [600, 470] width 35 height 15
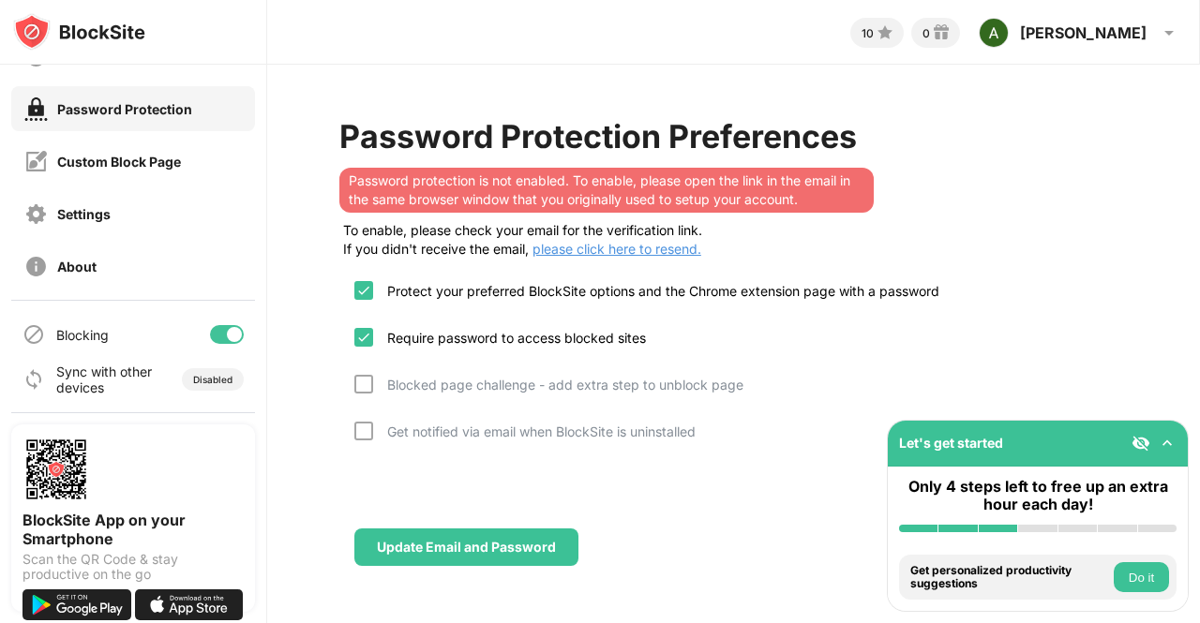
click at [182, 368] on div "Disabled" at bounding box center [213, 379] width 62 height 22
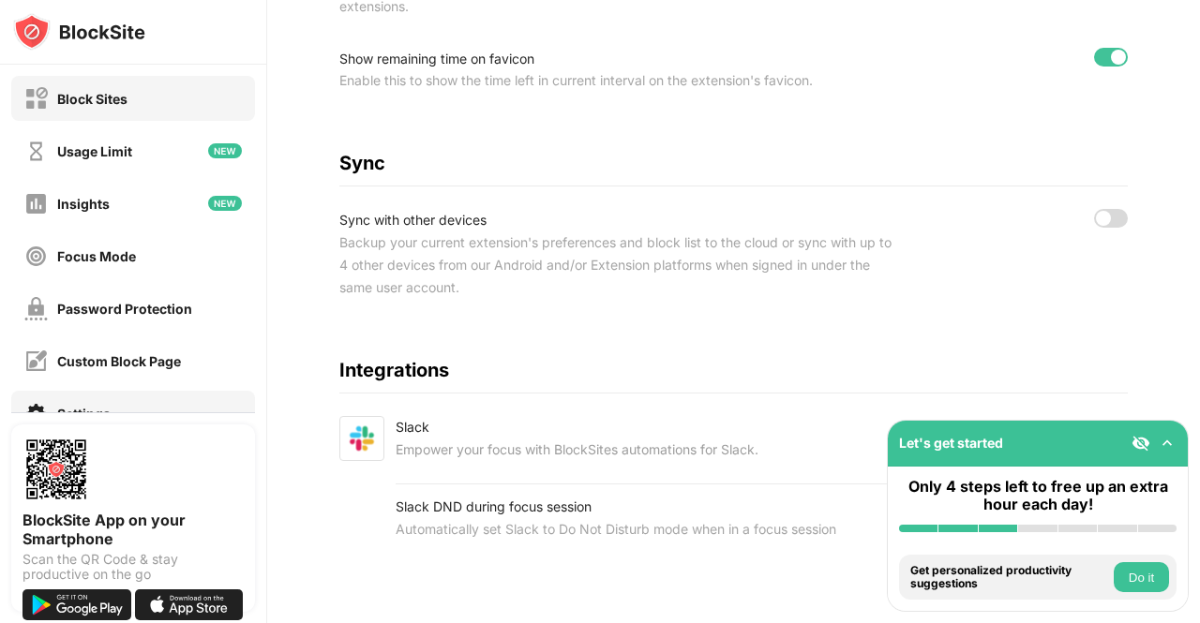
click at [88, 105] on div "Block Sites" at bounding box center [92, 99] width 70 height 16
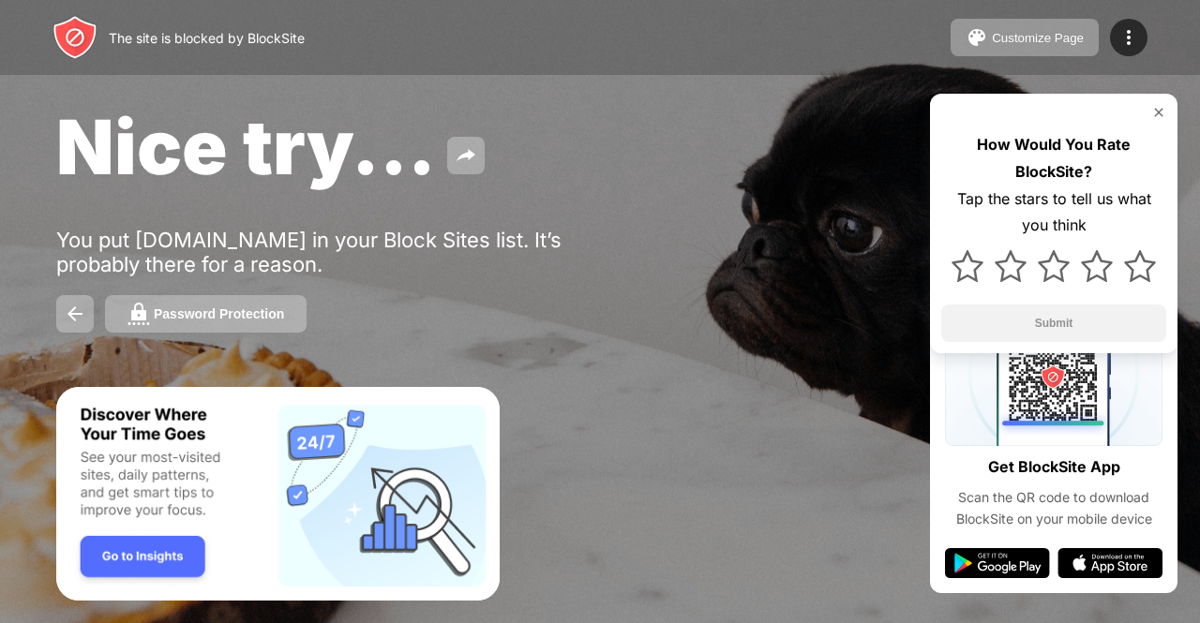
click at [197, 312] on div "Password Protection" at bounding box center [219, 314] width 130 height 15
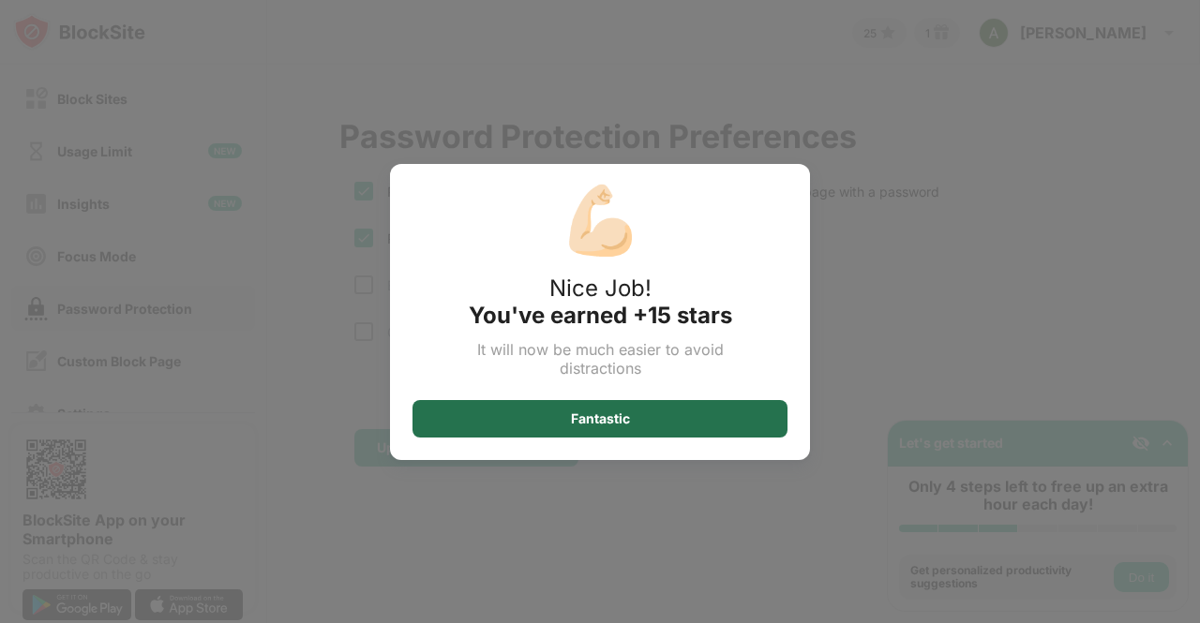
click at [608, 416] on div "Fantastic" at bounding box center [600, 419] width 59 height 15
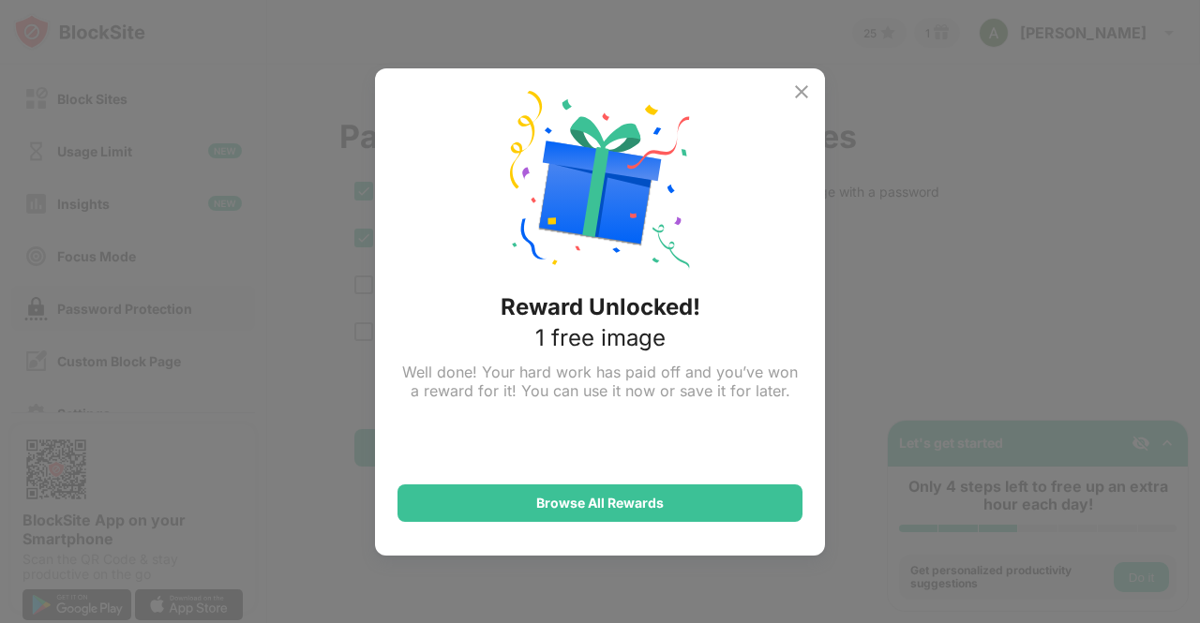
click at [808, 87] on img at bounding box center [801, 92] width 22 height 22
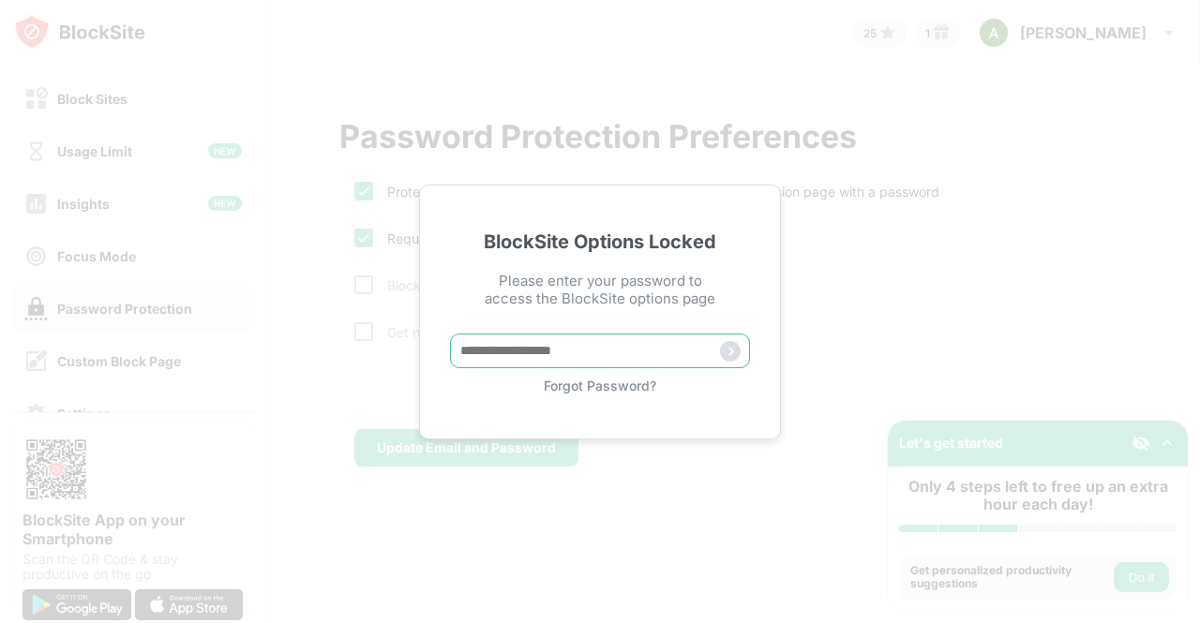
click at [483, 351] on input "text" at bounding box center [600, 351] width 300 height 35
type input "**********"
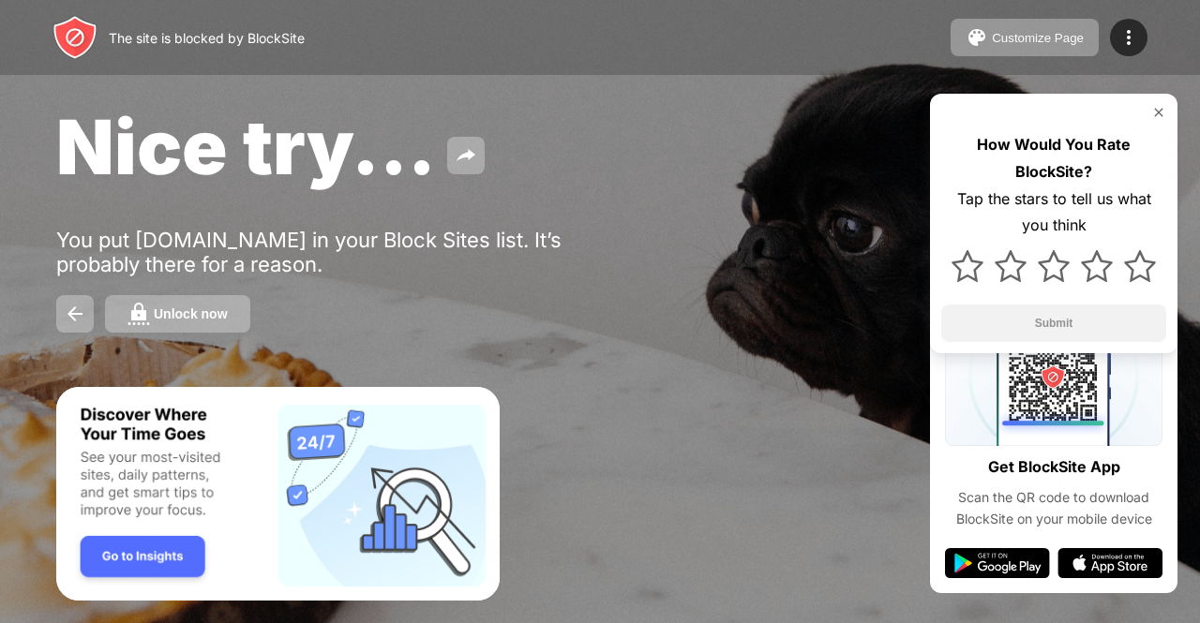
click at [188, 317] on div "Unlock now" at bounding box center [191, 314] width 74 height 15
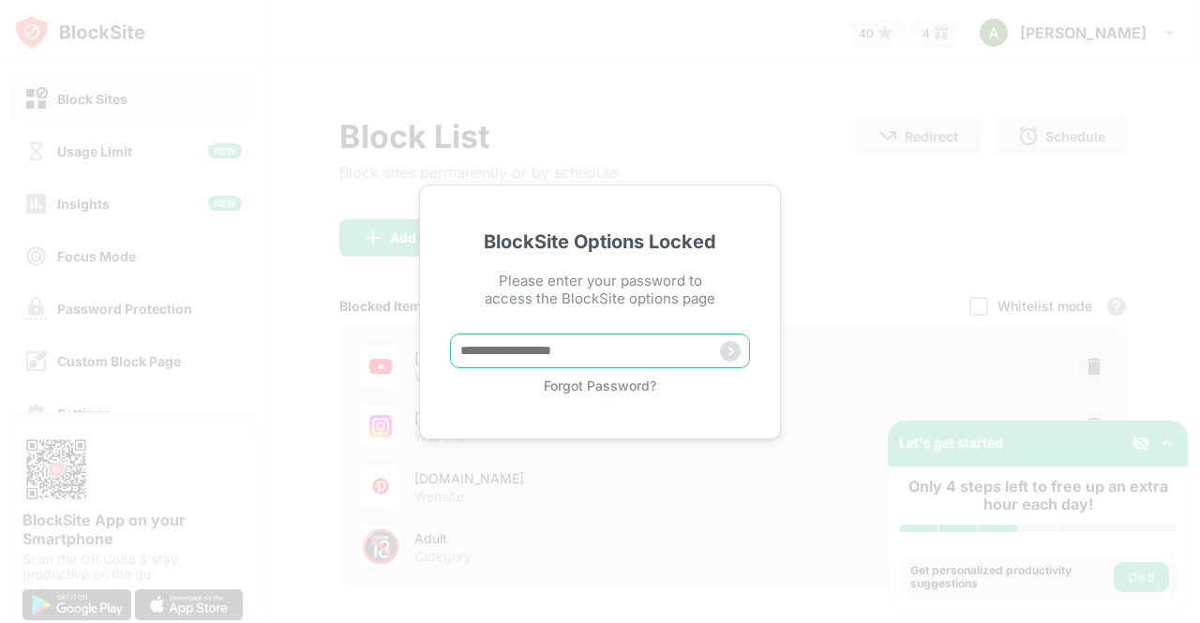
click at [543, 353] on input "text" at bounding box center [600, 351] width 300 height 35
type input "**********"
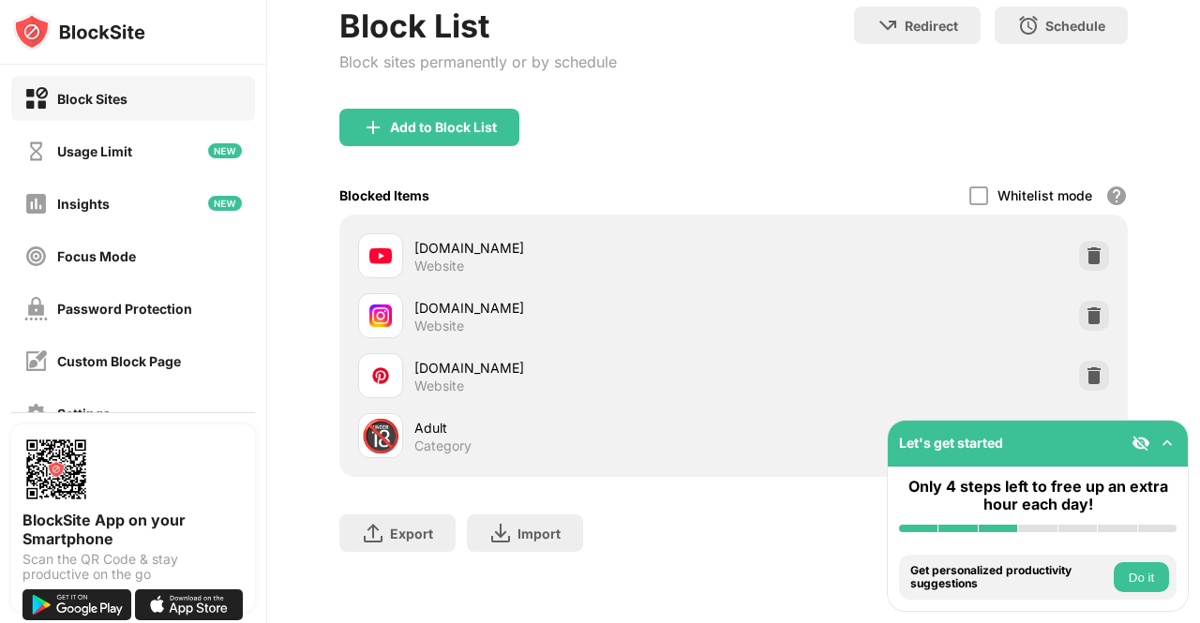
scroll to position [0, 14]
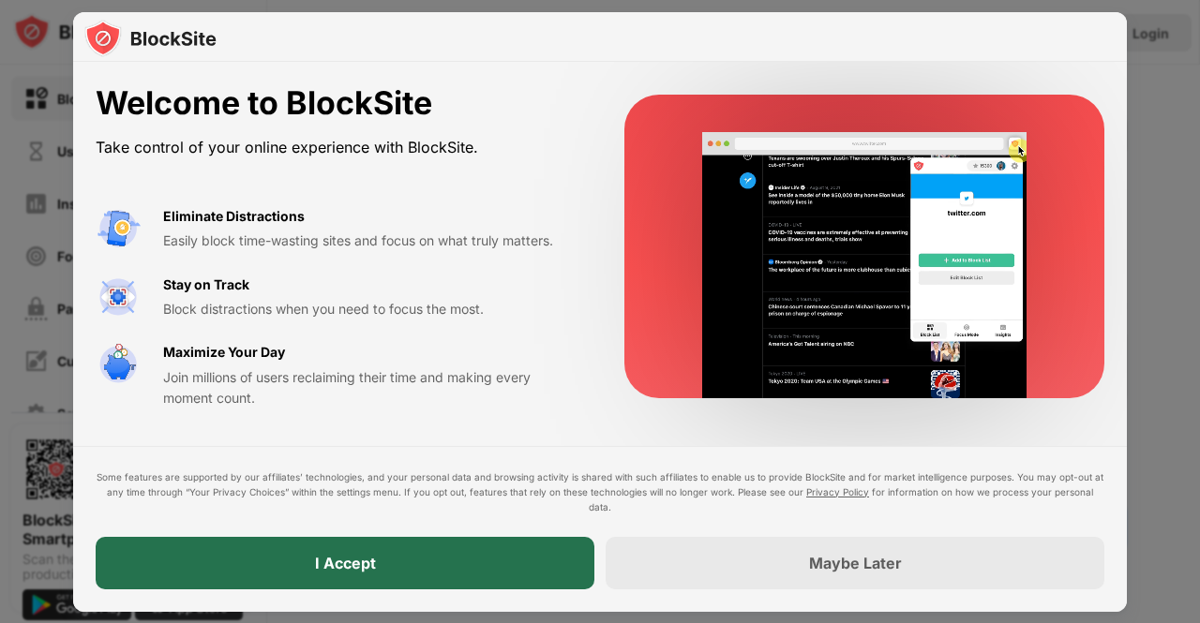
click at [382, 562] on div "I Accept" at bounding box center [345, 563] width 499 height 52
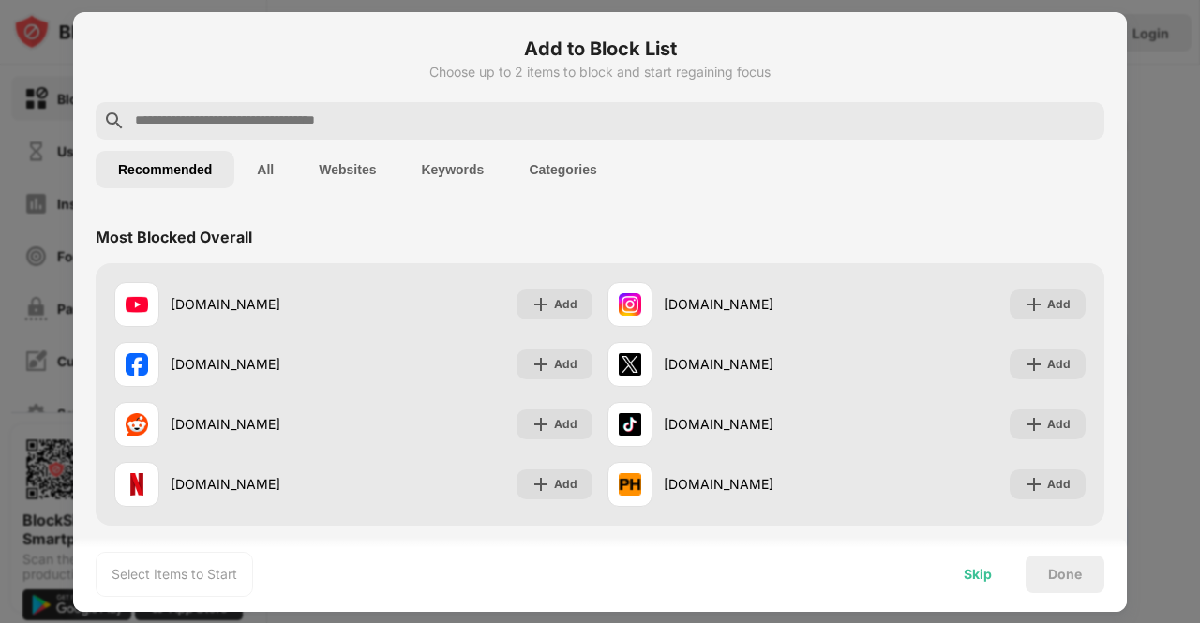
click at [974, 579] on div "Skip" at bounding box center [978, 574] width 28 height 15
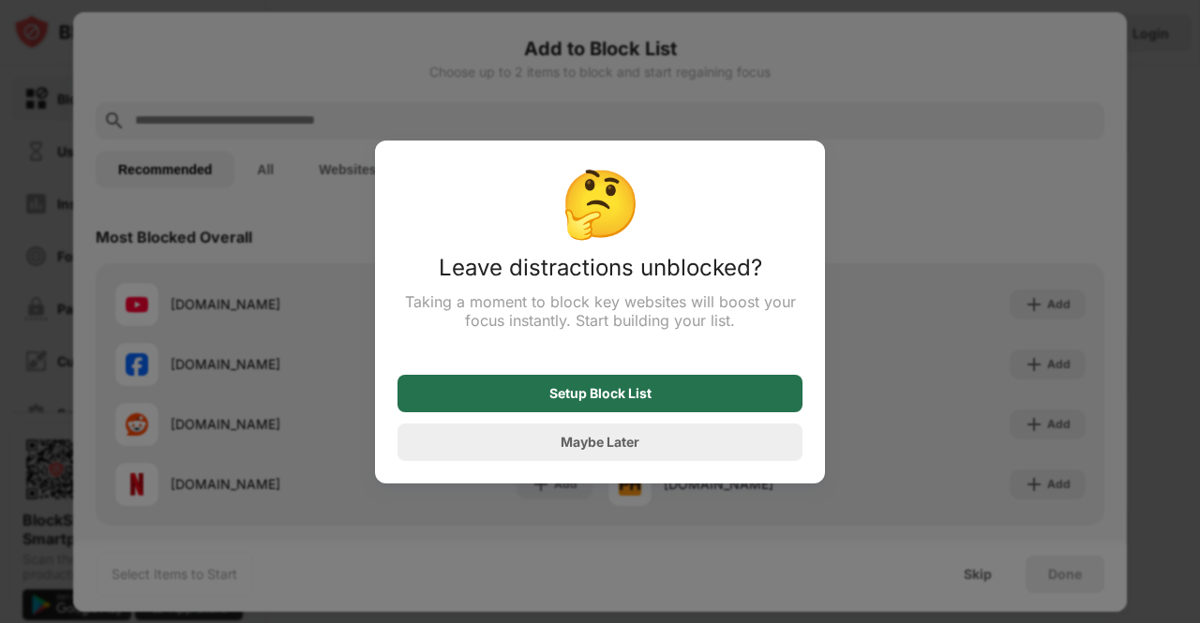
click at [615, 397] on div "Setup Block List" at bounding box center [600, 393] width 102 height 15
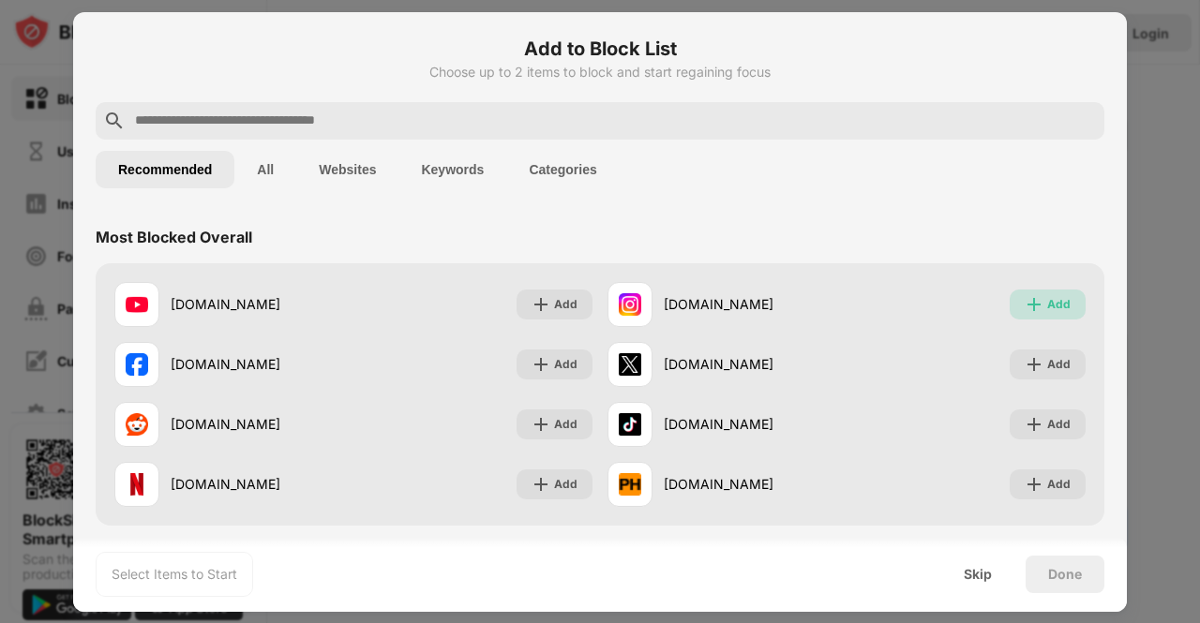
click at [1054, 301] on div "Add" at bounding box center [1058, 304] width 23 height 19
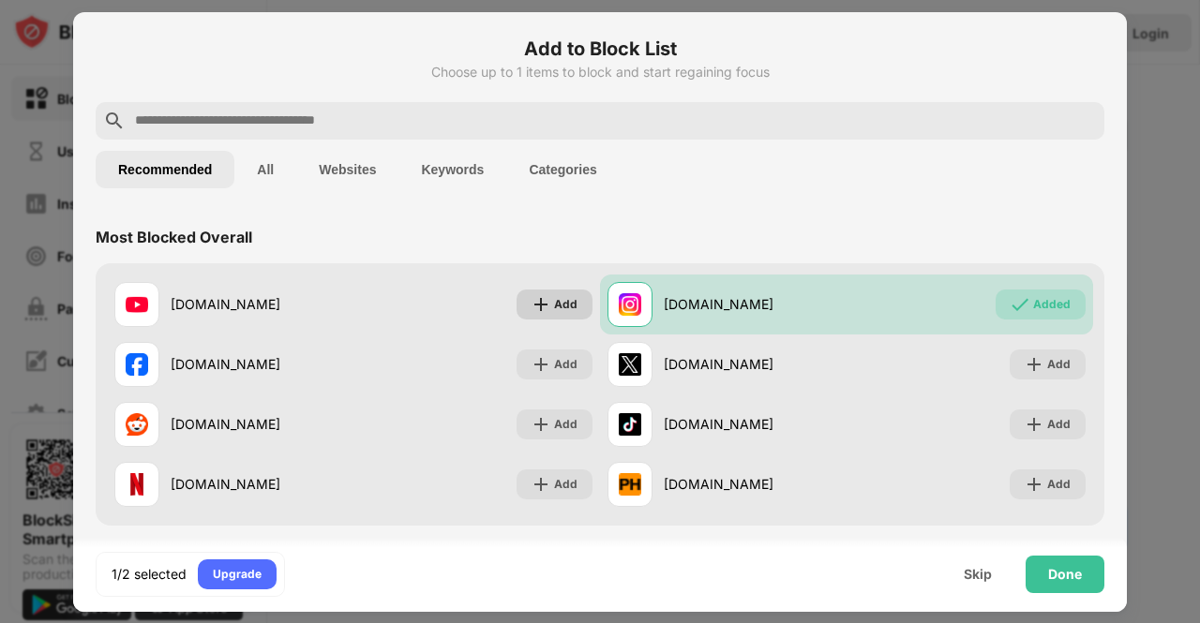
click at [566, 292] on div "Add" at bounding box center [555, 305] width 76 height 30
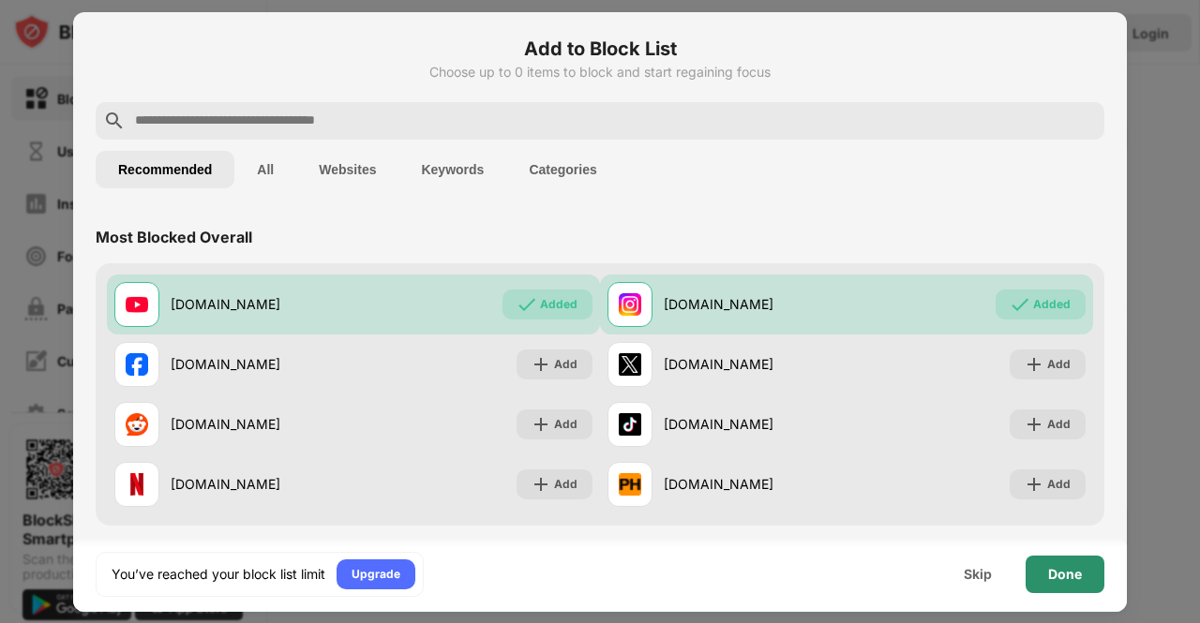
click at [1063, 590] on div "Done" at bounding box center [1065, 574] width 79 height 37
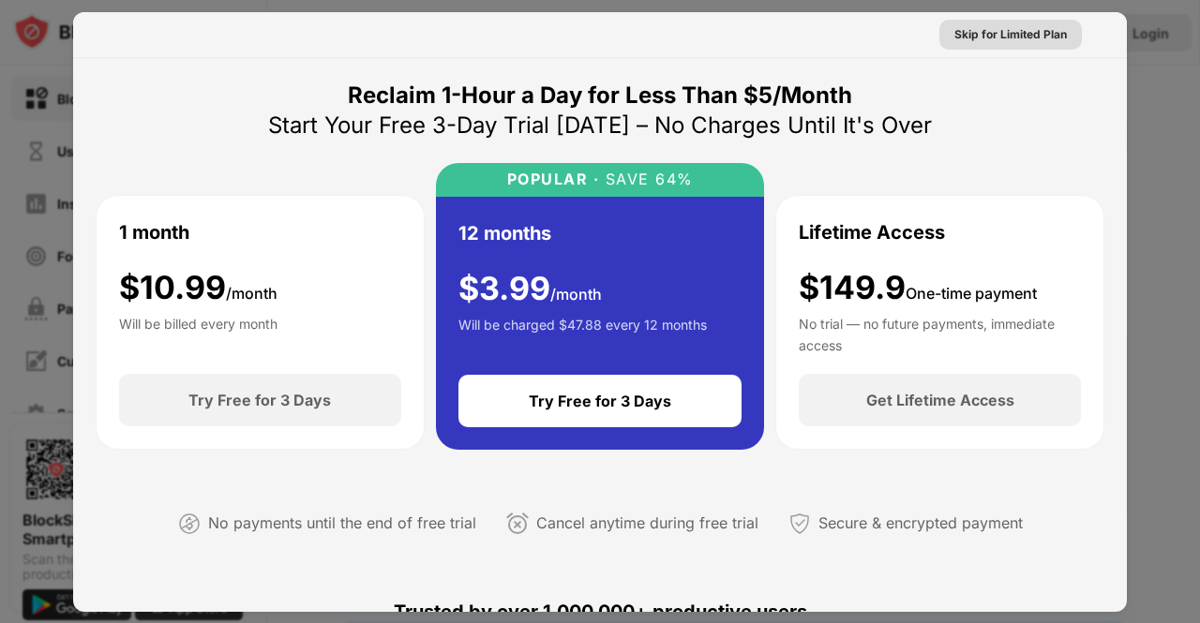
click at [988, 33] on div "Skip for Limited Plan" at bounding box center [1010, 34] width 112 height 19
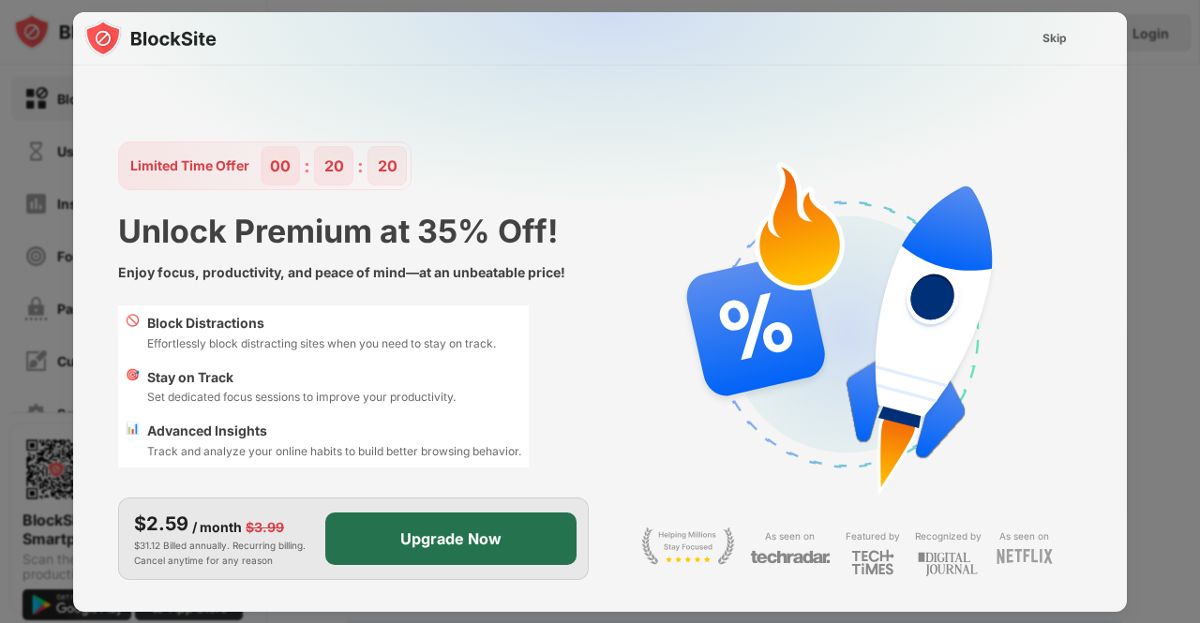
click at [415, 525] on div "Upgrade Now" at bounding box center [450, 539] width 251 height 52
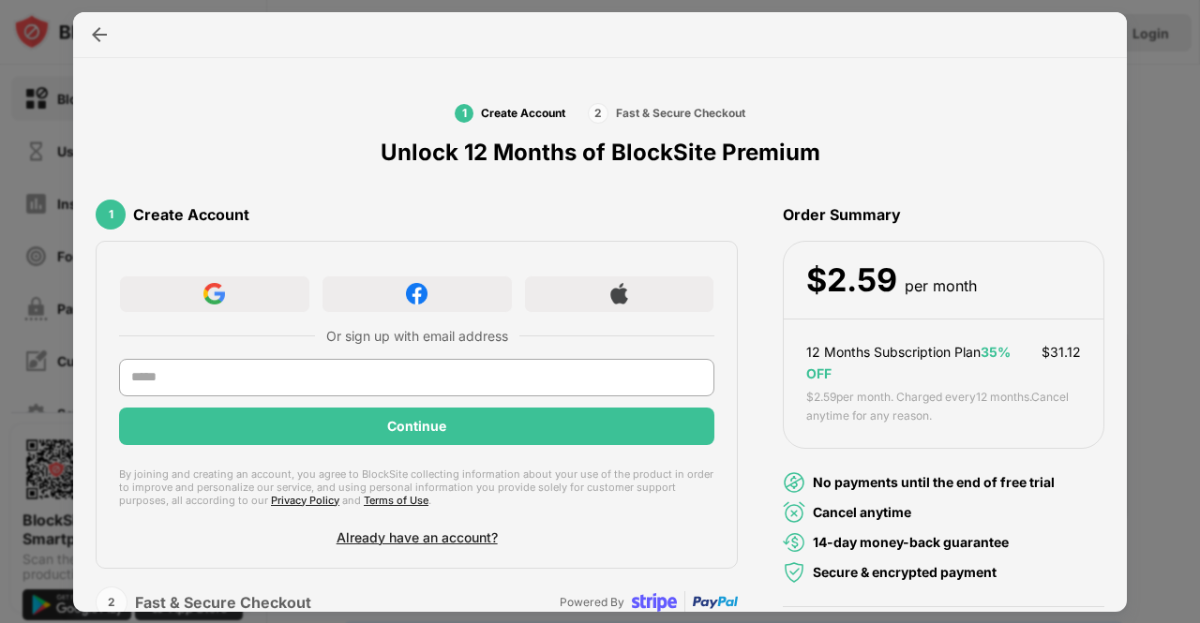
click at [247, 284] on div at bounding box center [214, 294] width 191 height 37
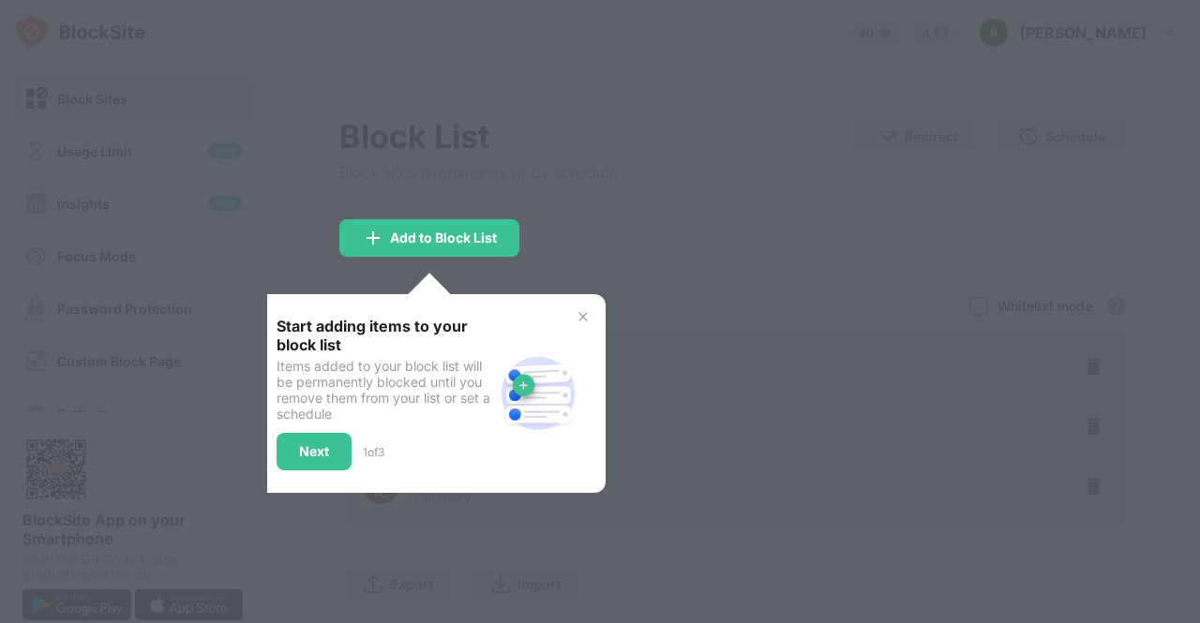
click at [656, 143] on div at bounding box center [600, 311] width 1200 height 623
click at [457, 222] on div "Add to Block List" at bounding box center [429, 237] width 180 height 37
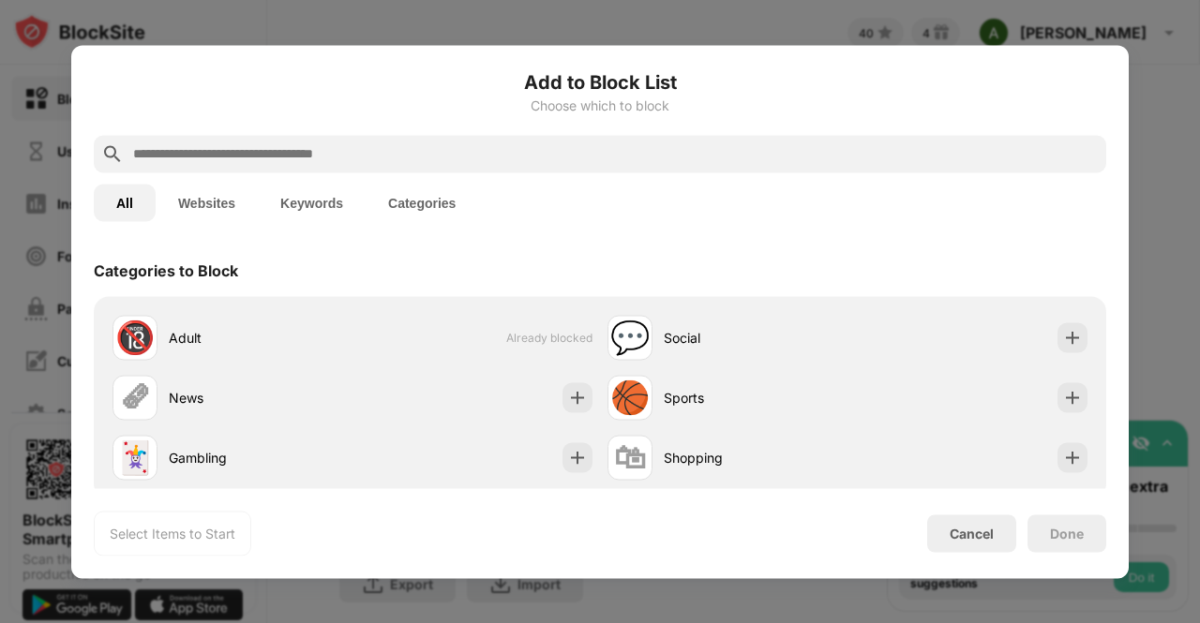
click at [1177, 97] on div at bounding box center [600, 311] width 1200 height 623
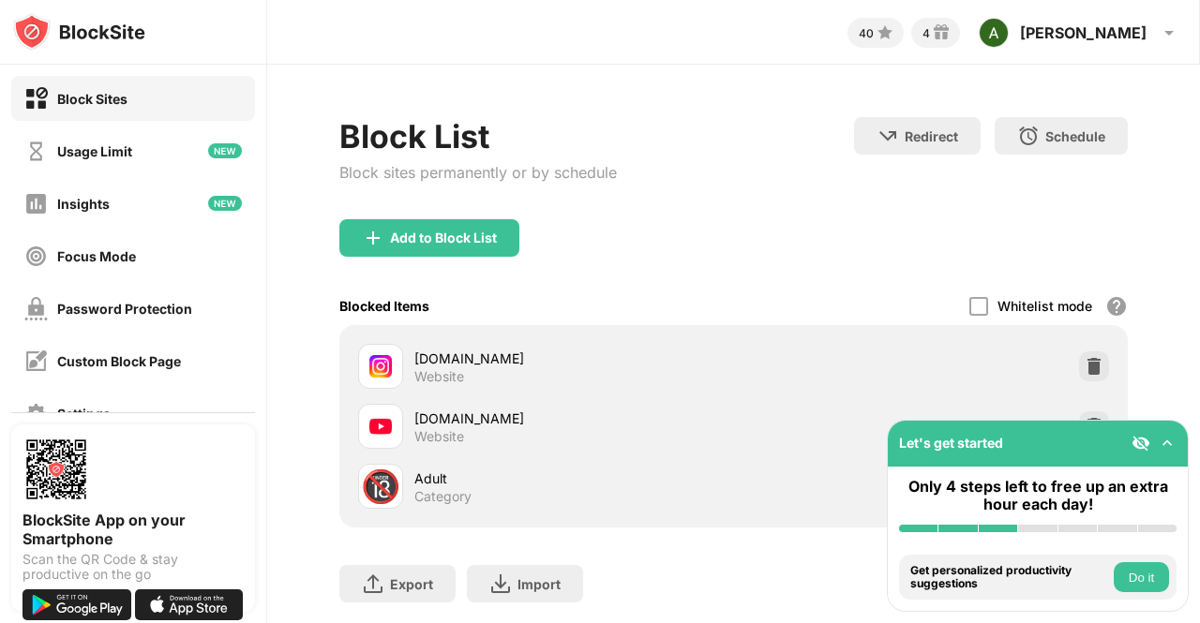
click at [719, 228] on div "Add to Block List" at bounding box center [733, 252] width 788 height 67
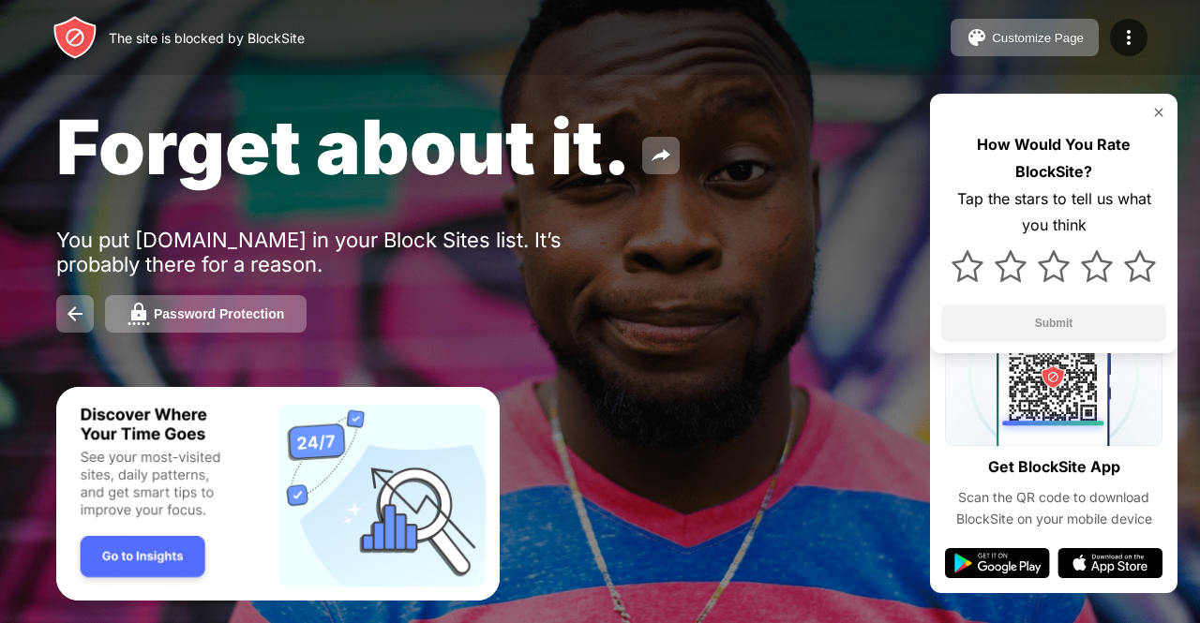
click at [180, 300] on button "Password Protection" at bounding box center [206, 313] width 202 height 37
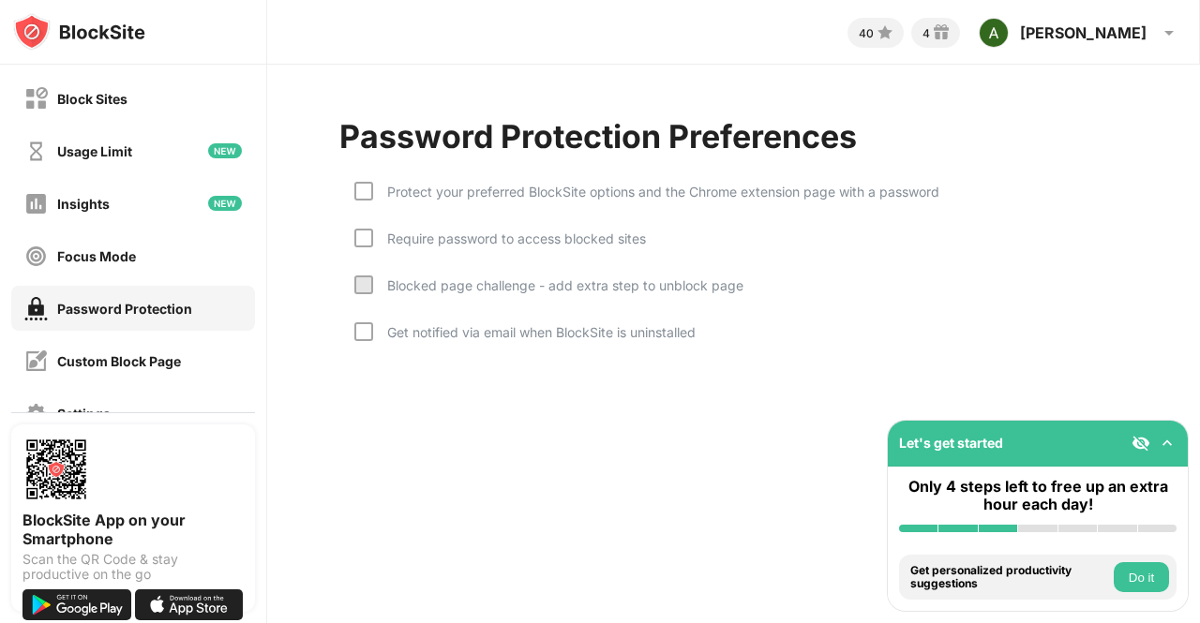
click at [359, 198] on div at bounding box center [363, 191] width 19 height 19
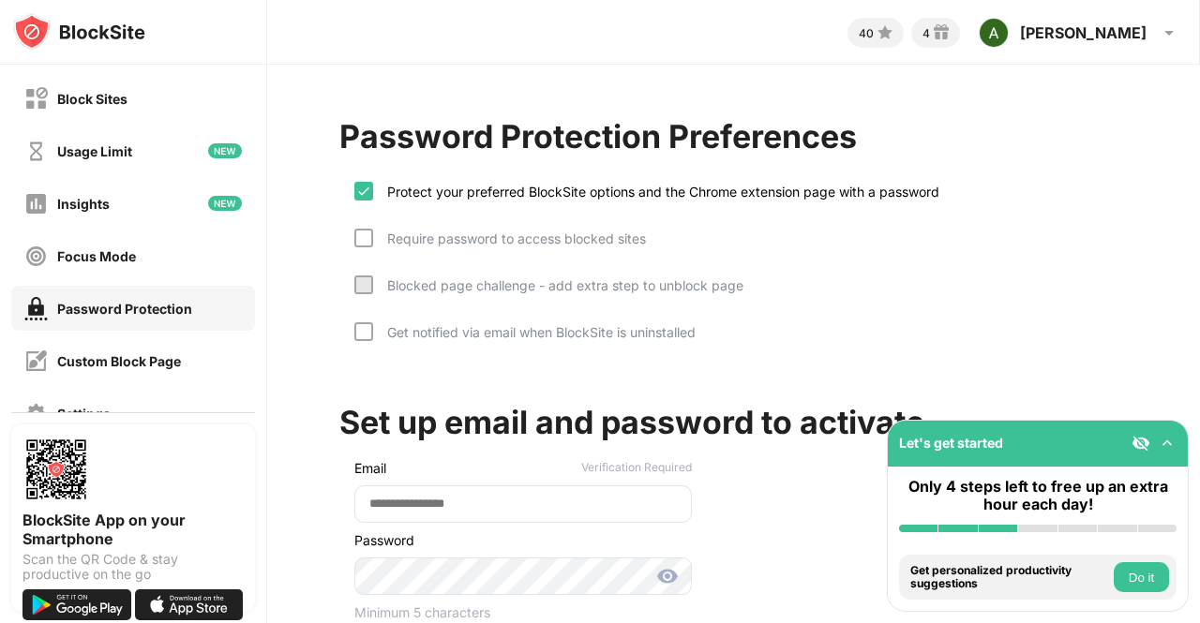
click at [362, 232] on div at bounding box center [363, 238] width 19 height 19
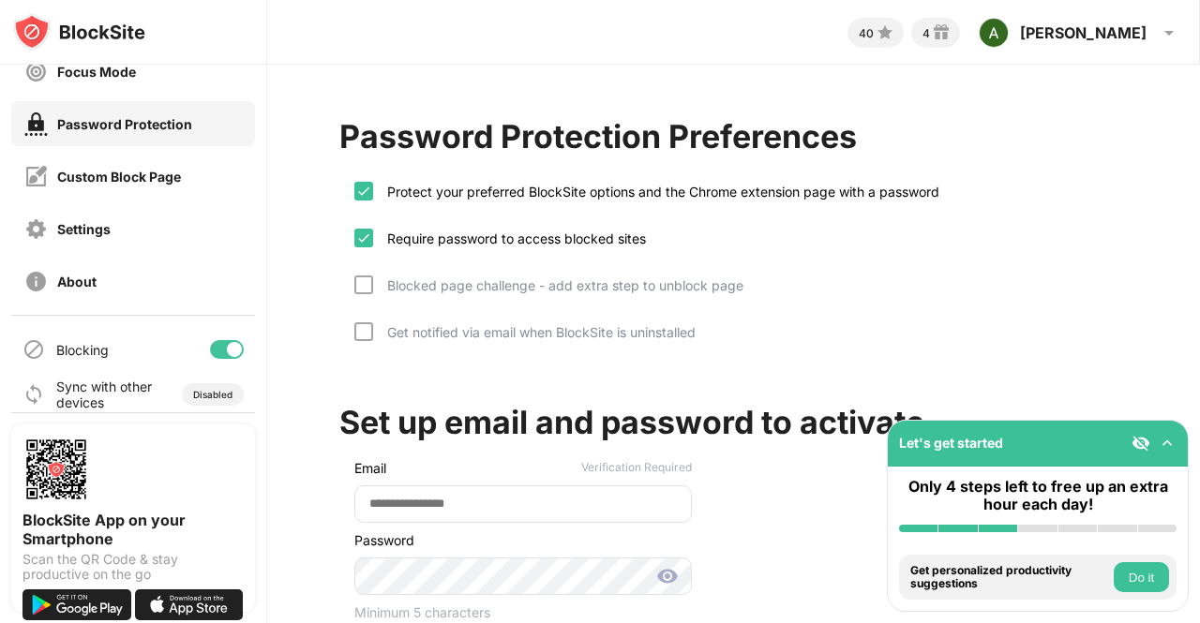
scroll to position [200, 0]
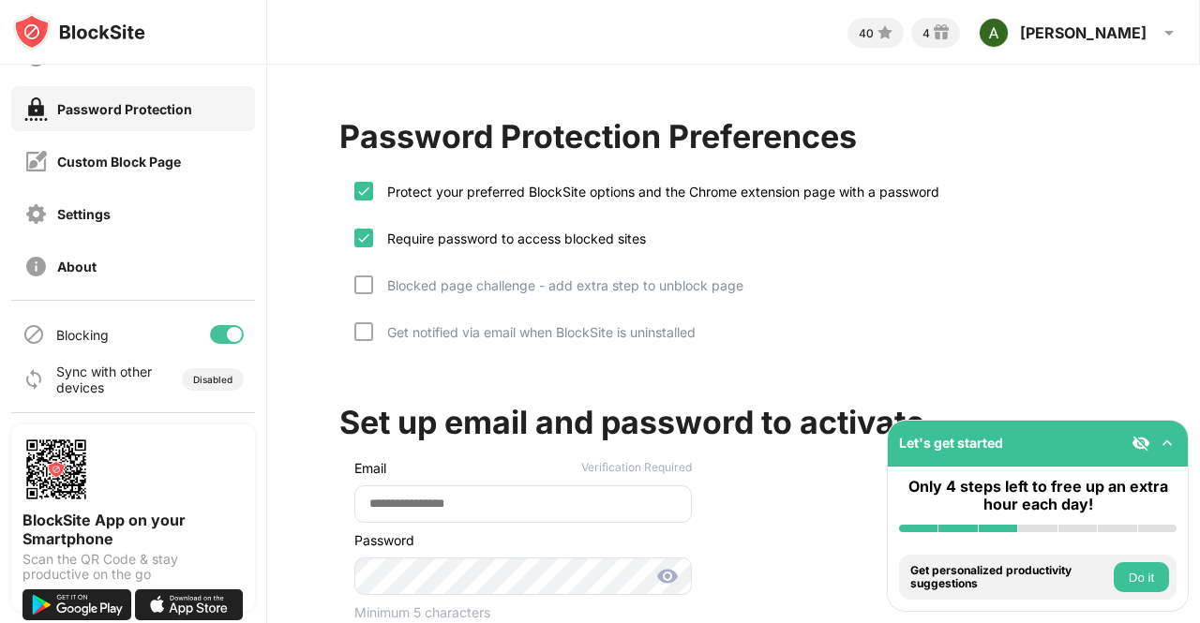
click at [201, 381] on div "Disabled" at bounding box center [212, 379] width 39 height 11
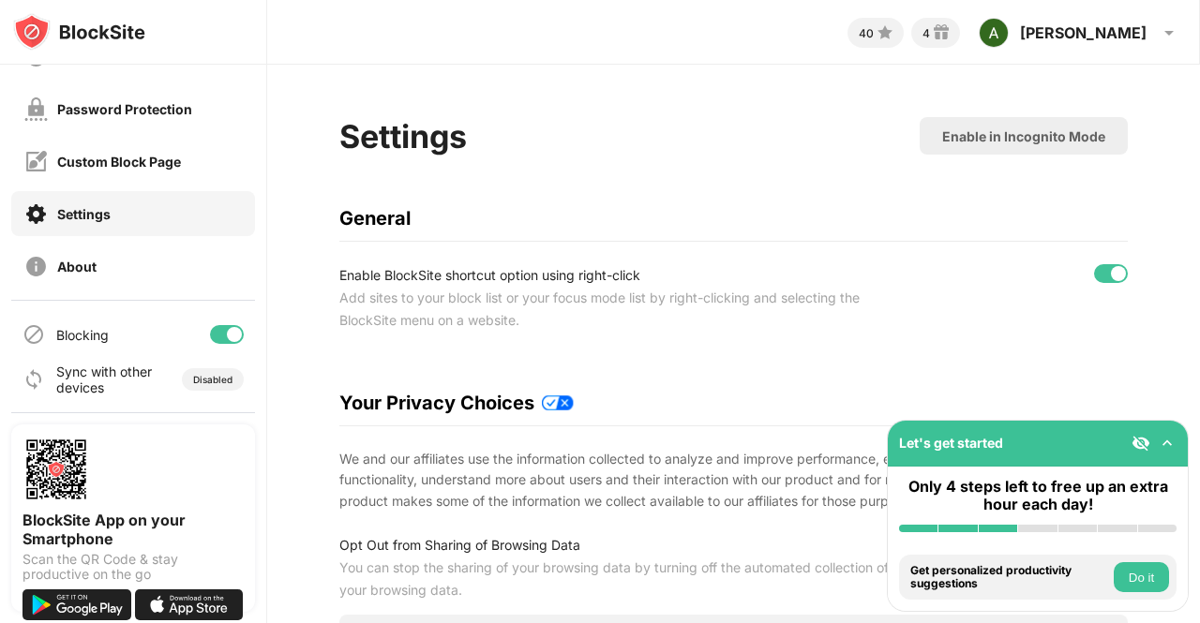
click at [201, 381] on div "Disabled" at bounding box center [212, 379] width 39 height 11
click at [971, 138] on div "Enable in Incognito Mode" at bounding box center [1023, 136] width 163 height 16
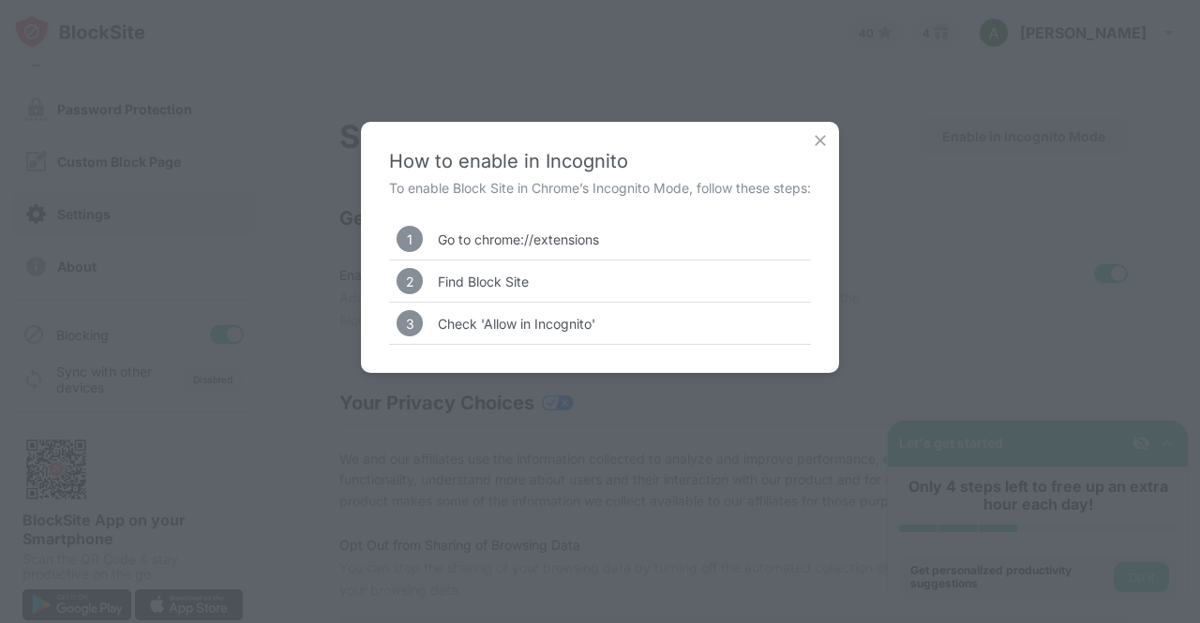
click at [486, 239] on div "Go to chrome://extensions" at bounding box center [518, 240] width 161 height 16
click at [827, 142] on img at bounding box center [820, 140] width 19 height 19
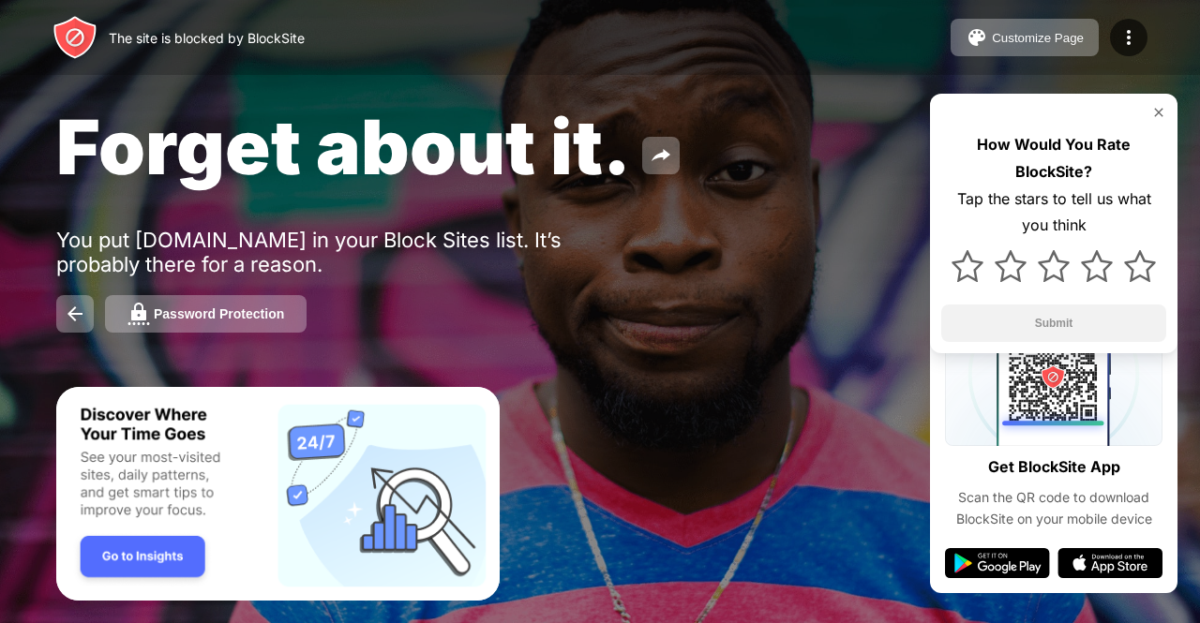
click at [171, 324] on button "Password Protection" at bounding box center [206, 313] width 202 height 37
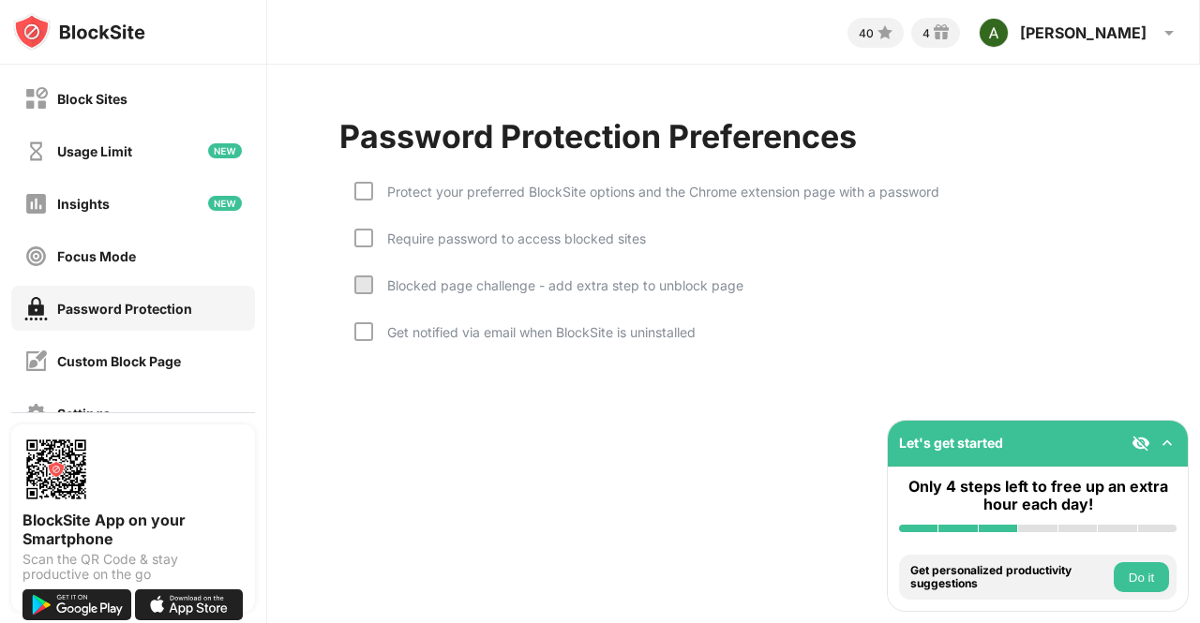
click at [384, 198] on div "Protect your preferred BlockSite options and the Chrome extension page with a p…" at bounding box center [656, 192] width 566 height 16
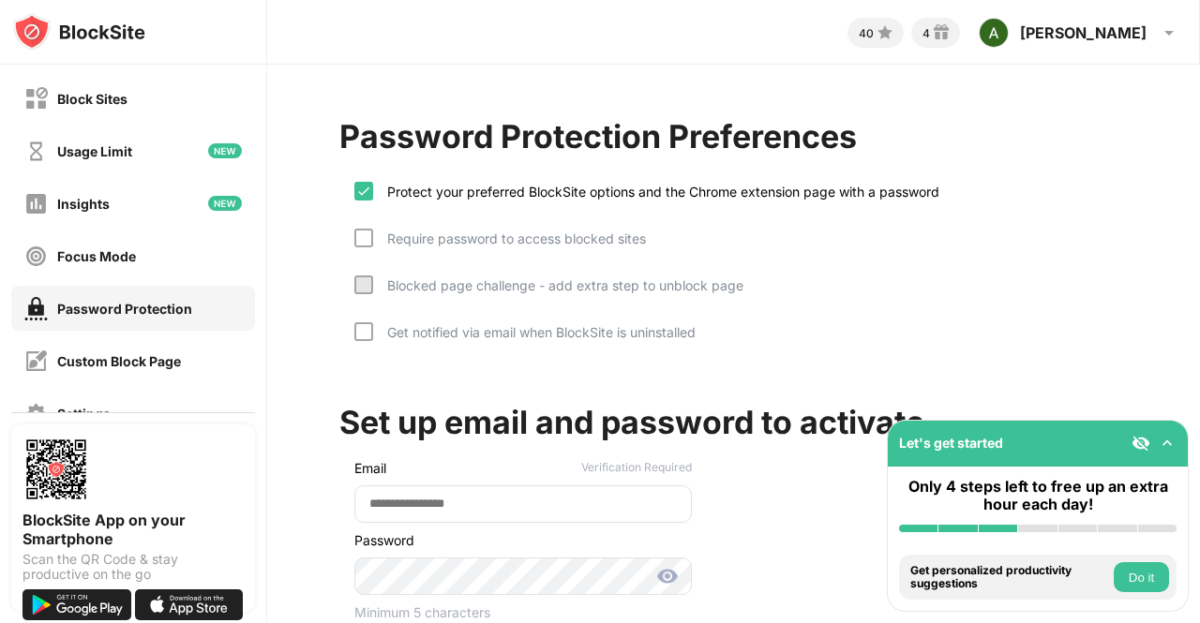
click at [367, 239] on div at bounding box center [363, 238] width 19 height 19
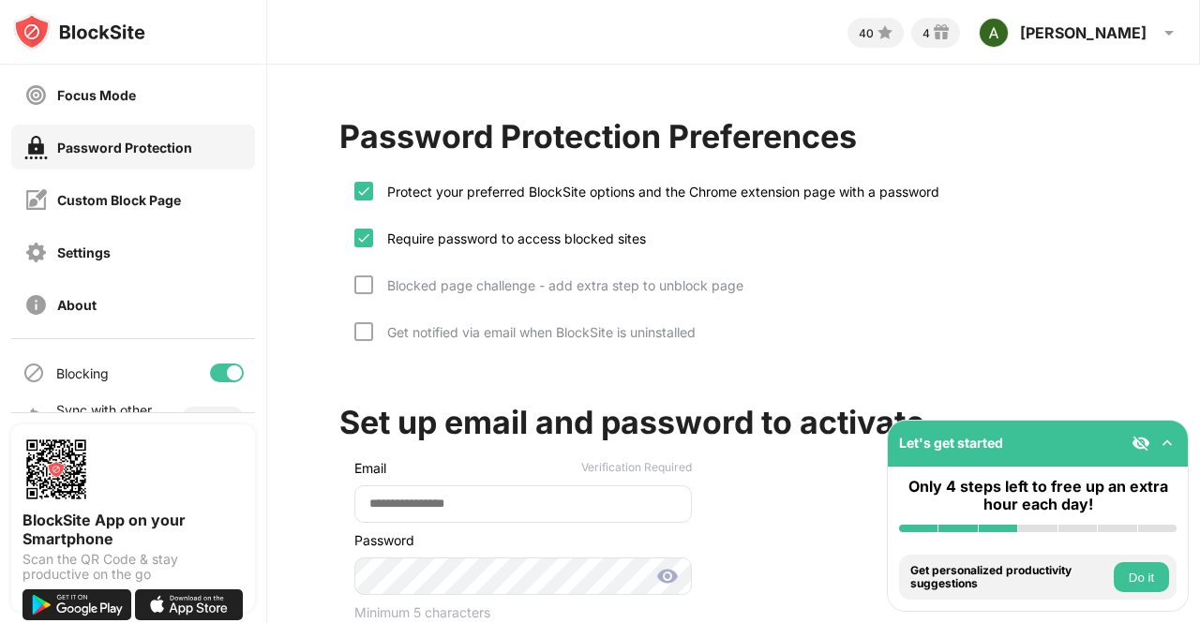
scroll to position [200, 0]
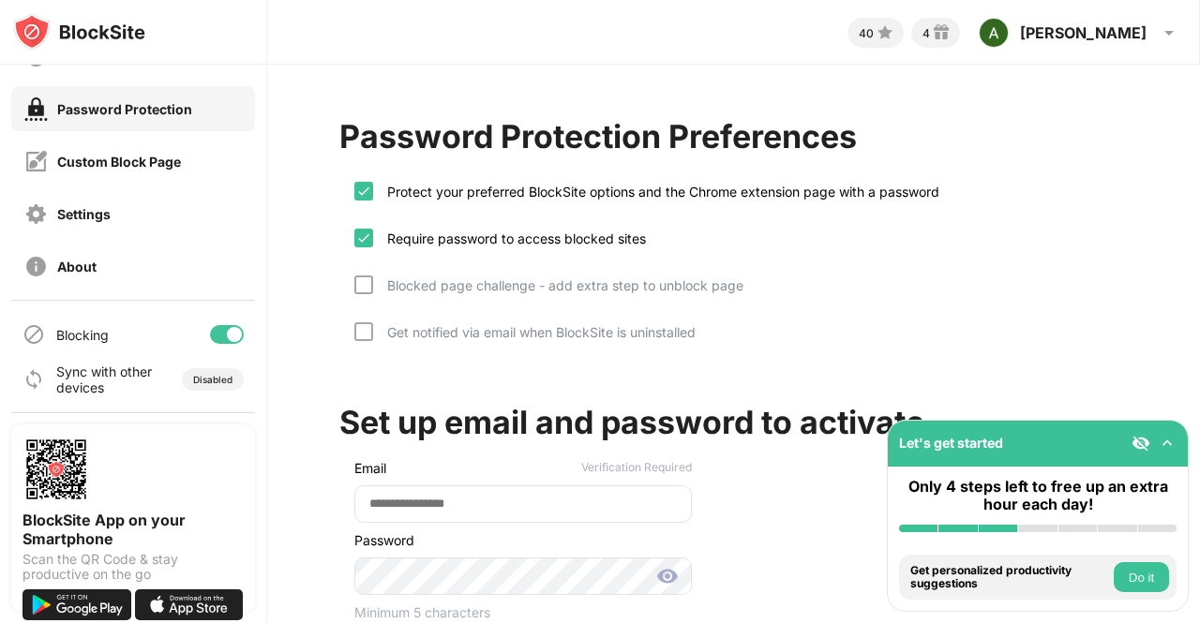
click at [212, 382] on div "Disabled" at bounding box center [212, 379] width 39 height 11
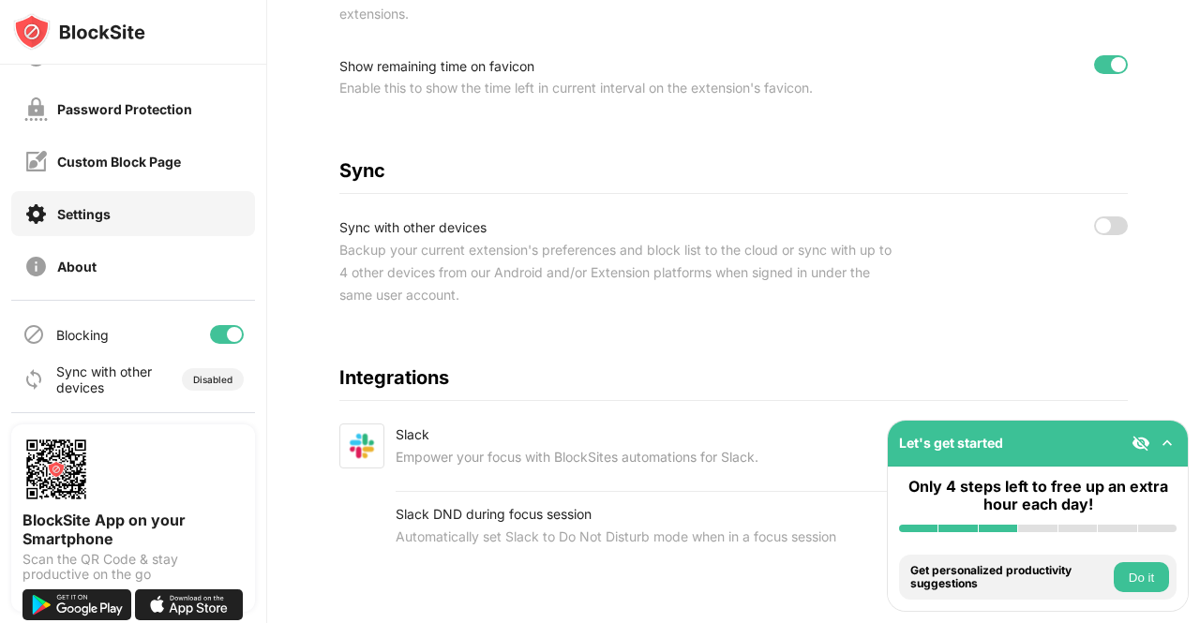
scroll to position [901, 0]
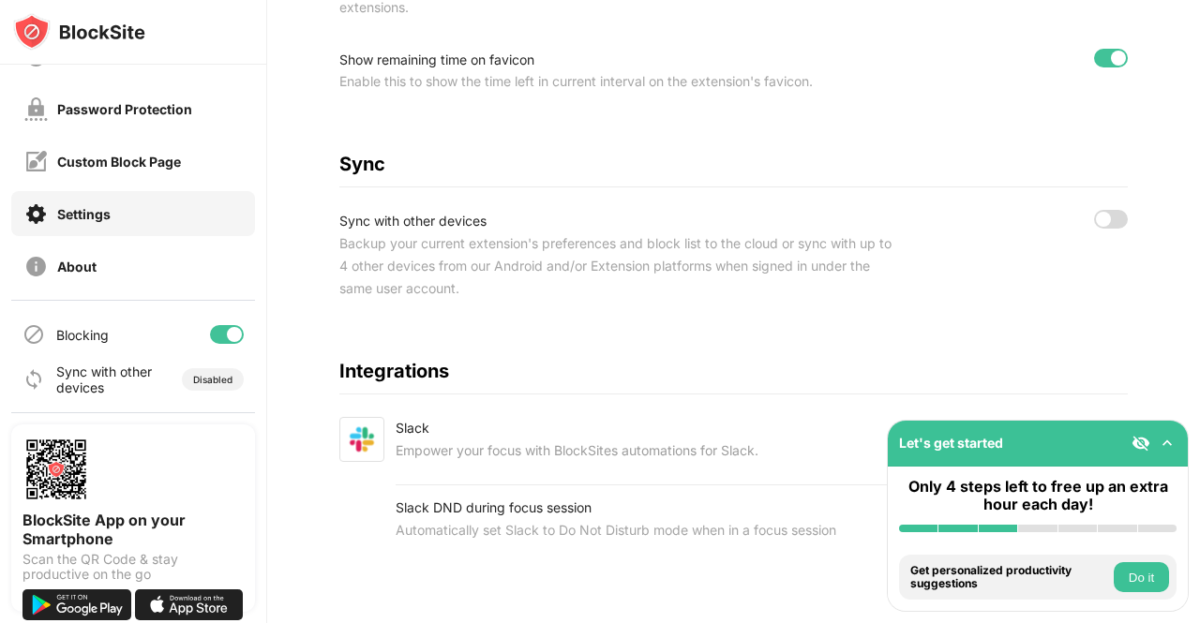
click at [1099, 229] on div at bounding box center [1111, 219] width 34 height 19
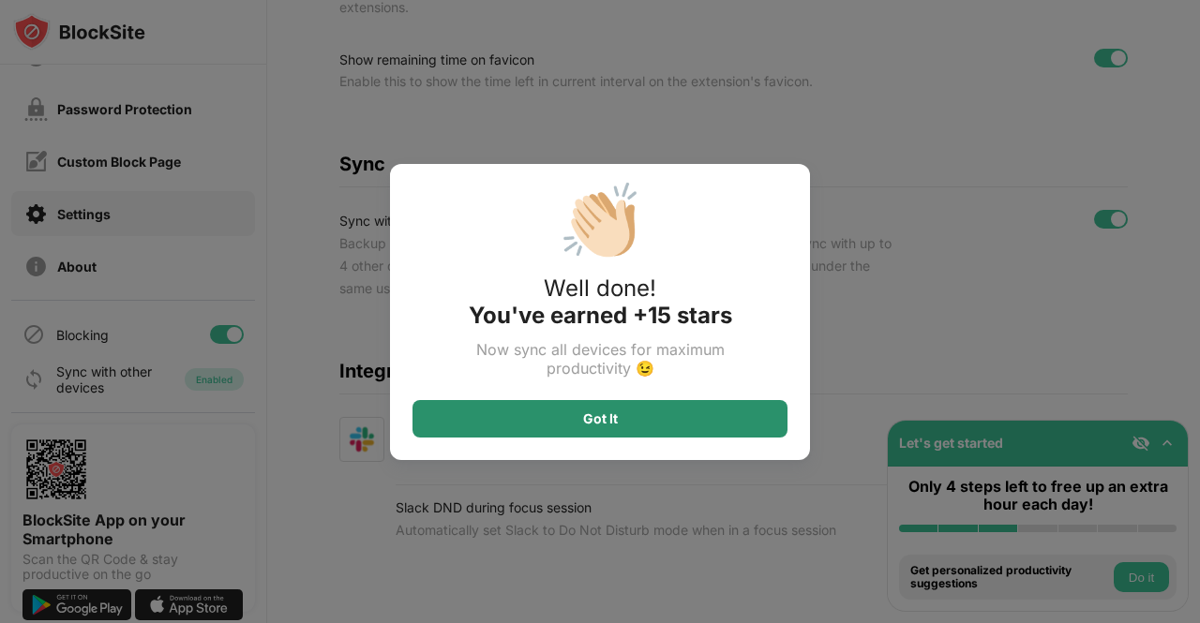
click at [705, 425] on div "Got It" at bounding box center [599, 418] width 375 height 37
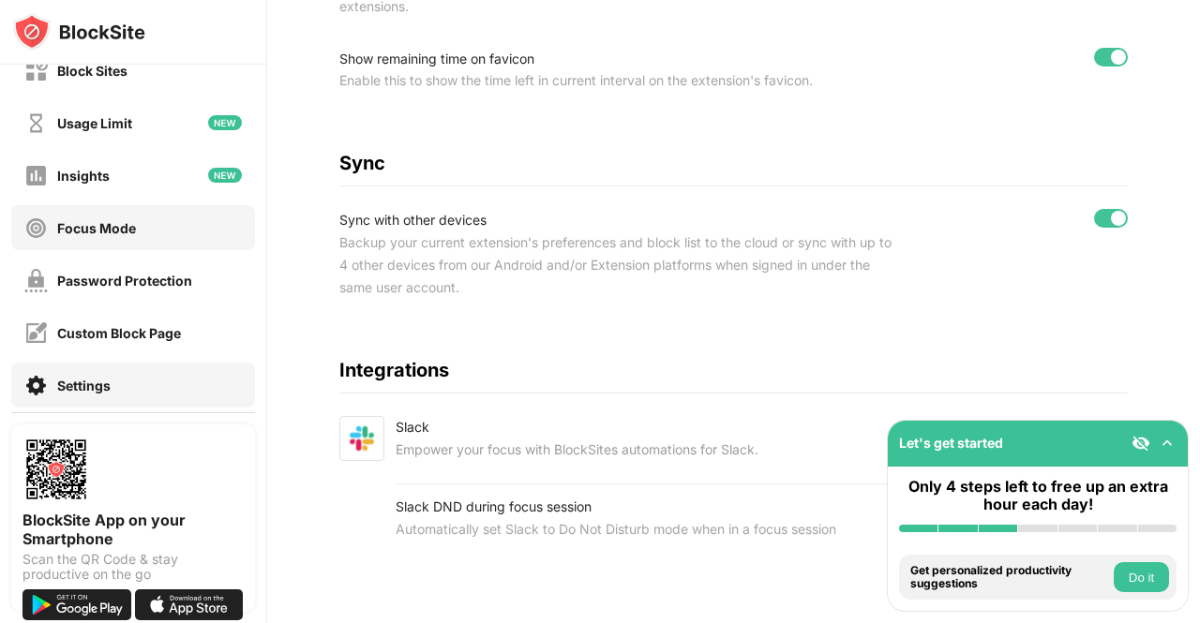
scroll to position [0, 0]
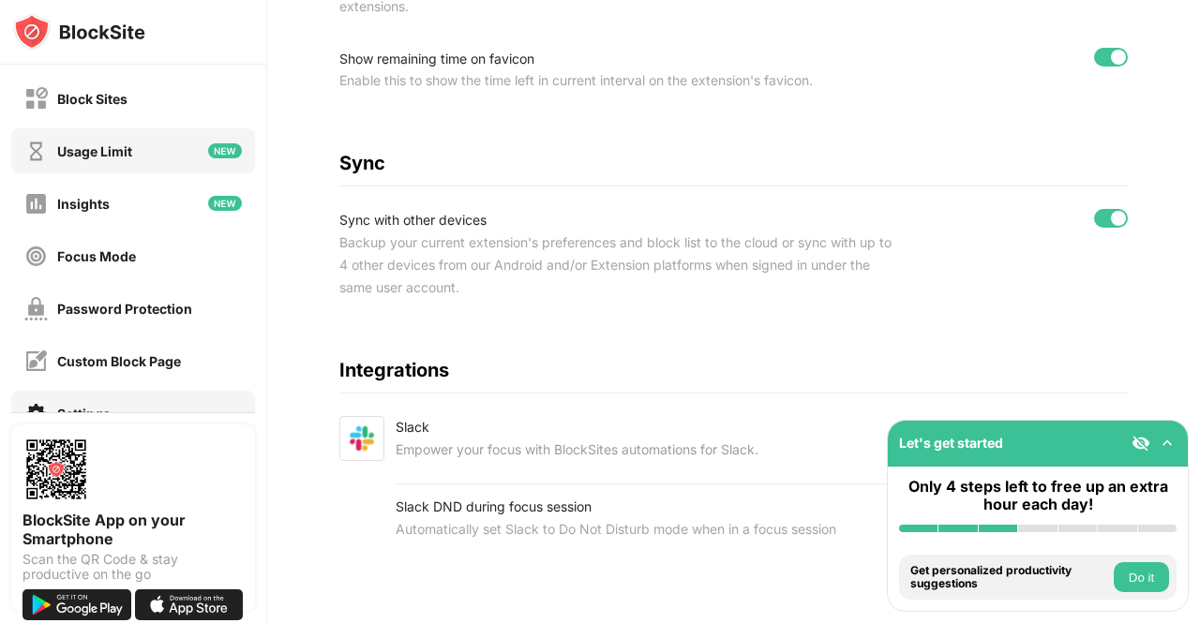
click at [120, 145] on div "Usage Limit" at bounding box center [94, 151] width 75 height 16
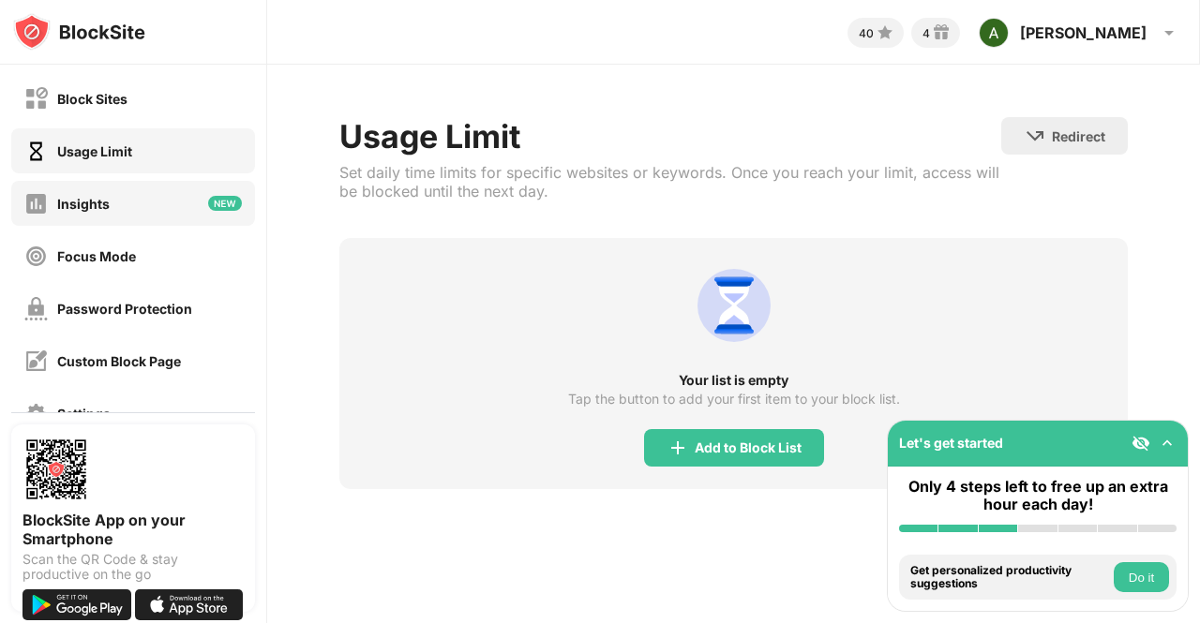
click at [109, 196] on div "Insights" at bounding box center [133, 203] width 244 height 45
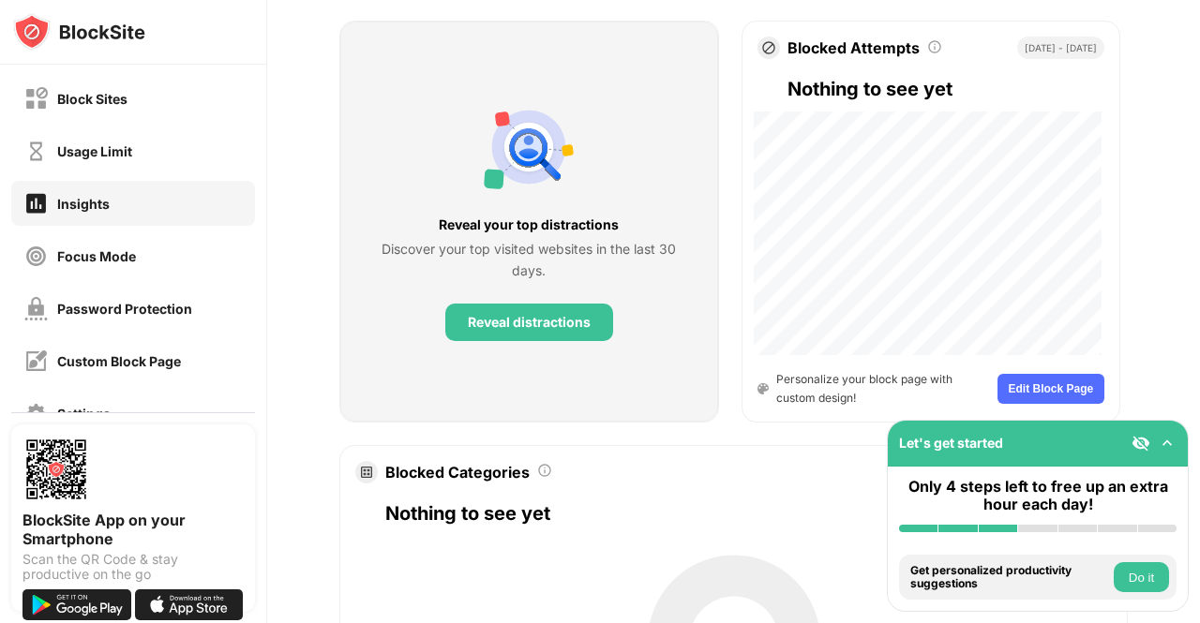
scroll to position [744, 0]
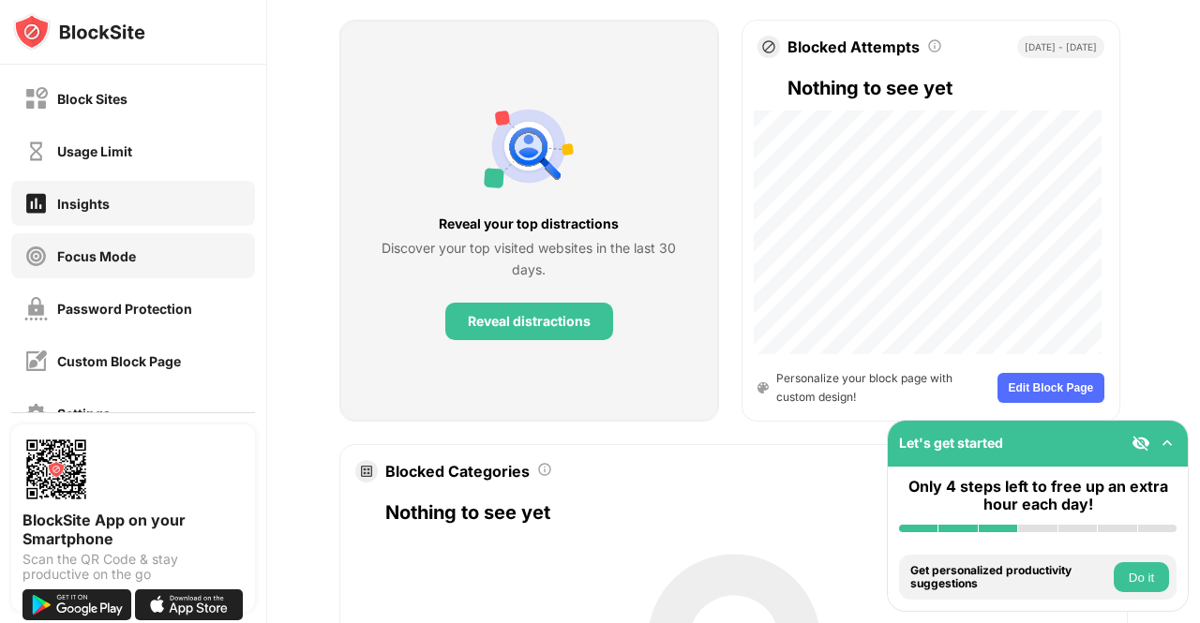
click at [113, 266] on div "Focus Mode" at bounding box center [80, 256] width 112 height 23
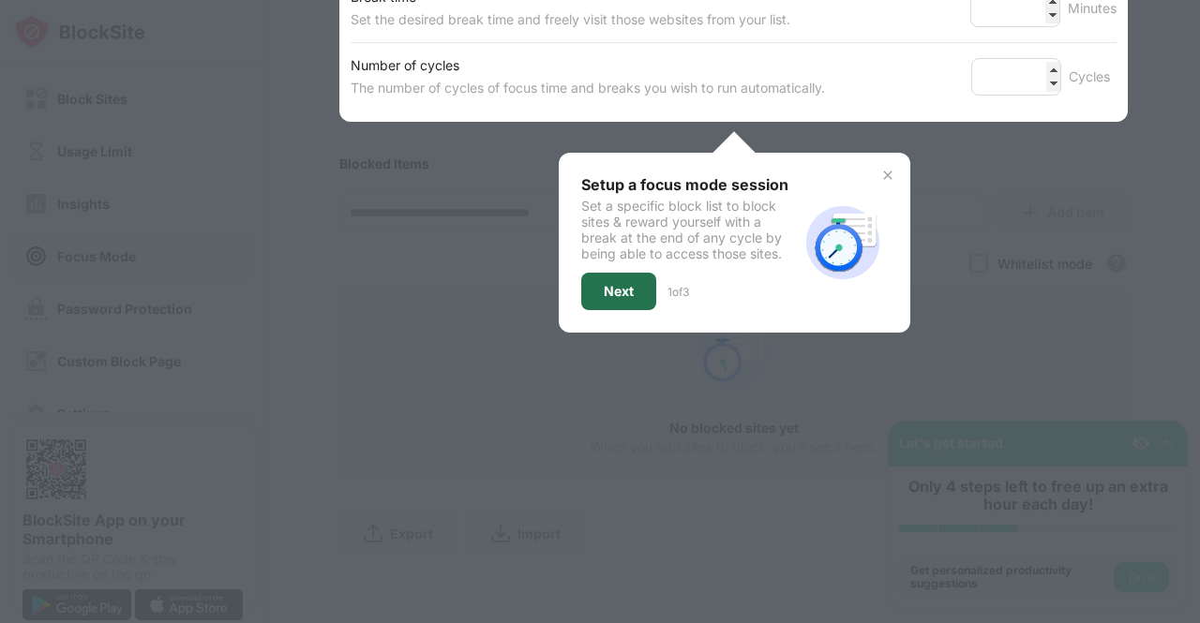
click at [604, 284] on div "Next" at bounding box center [619, 291] width 30 height 15
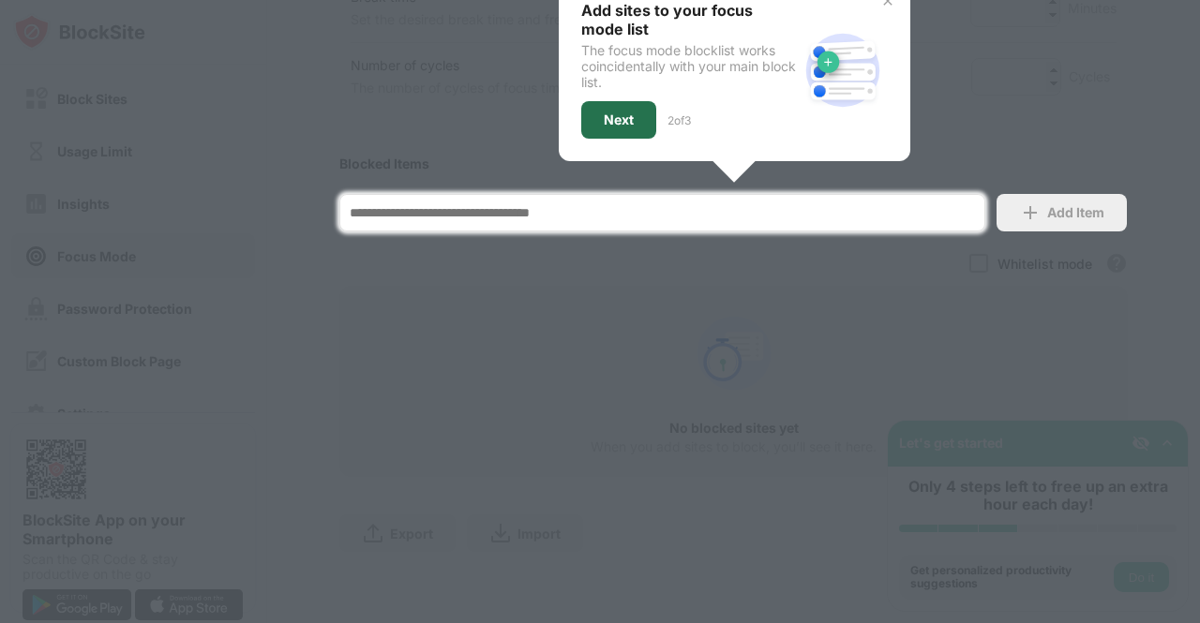
click at [596, 101] on div "Next" at bounding box center [618, 119] width 75 height 37
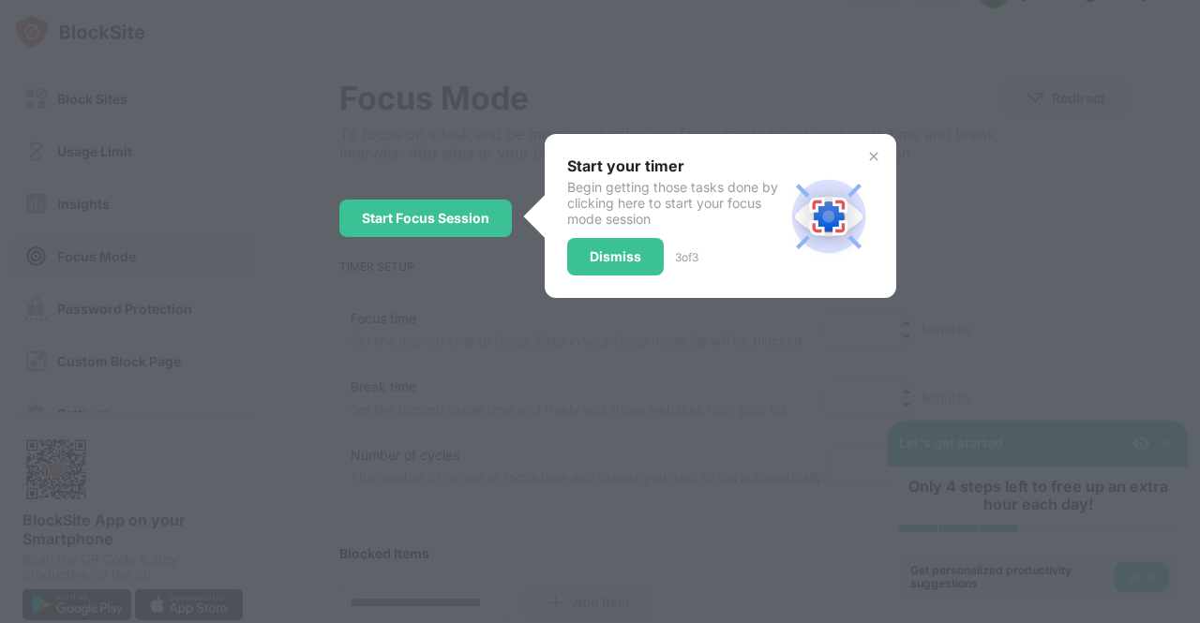
scroll to position [0, 0]
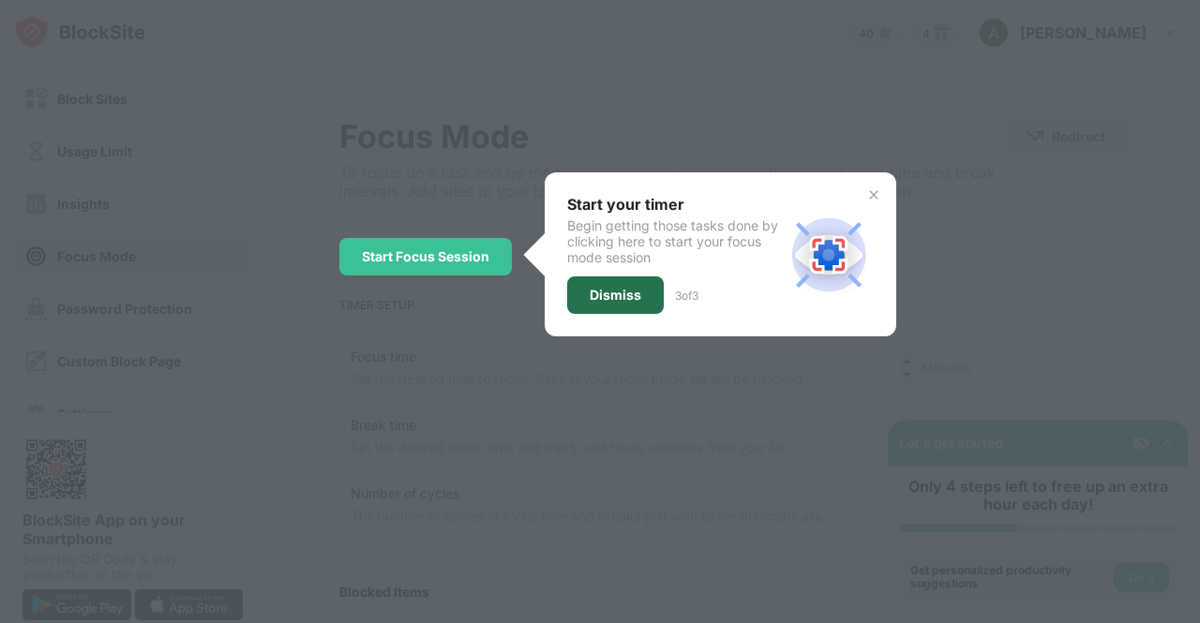
click at [639, 287] on div "Dismiss" at bounding box center [615, 295] width 97 height 37
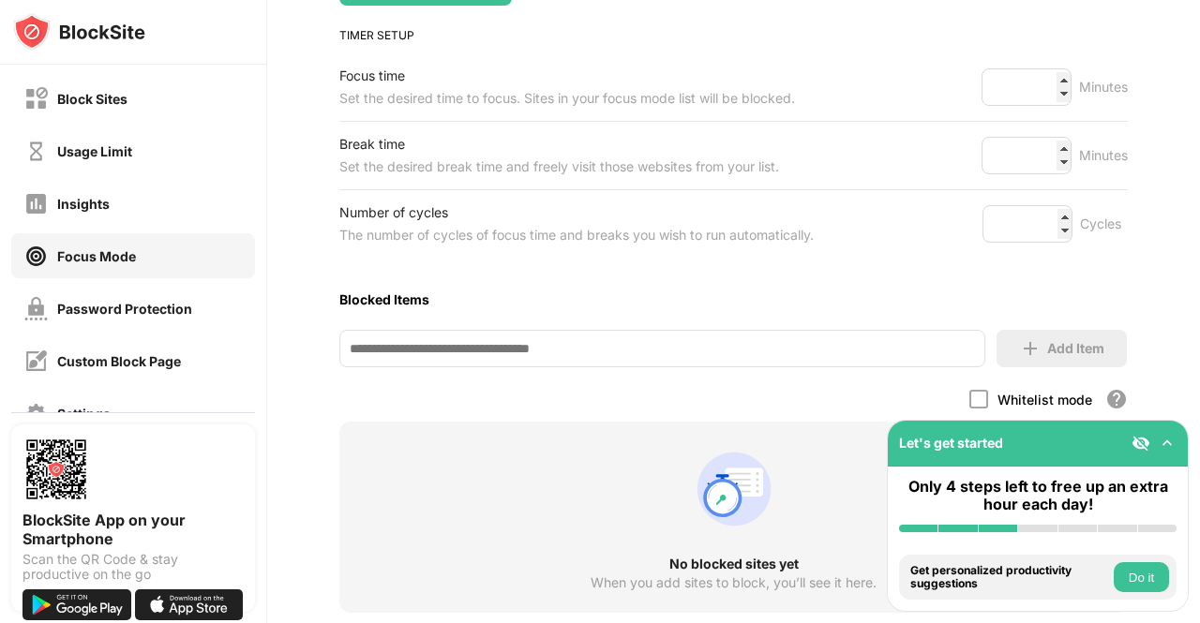
scroll to position [417, 0]
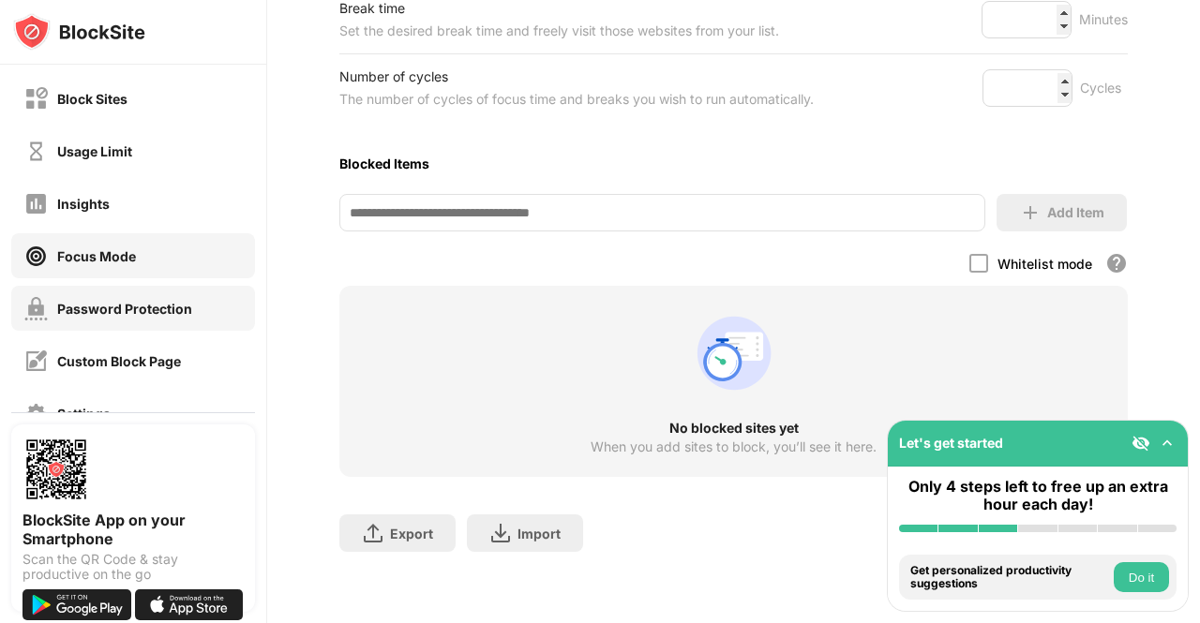
click at [148, 302] on div "Password Protection" at bounding box center [124, 309] width 135 height 16
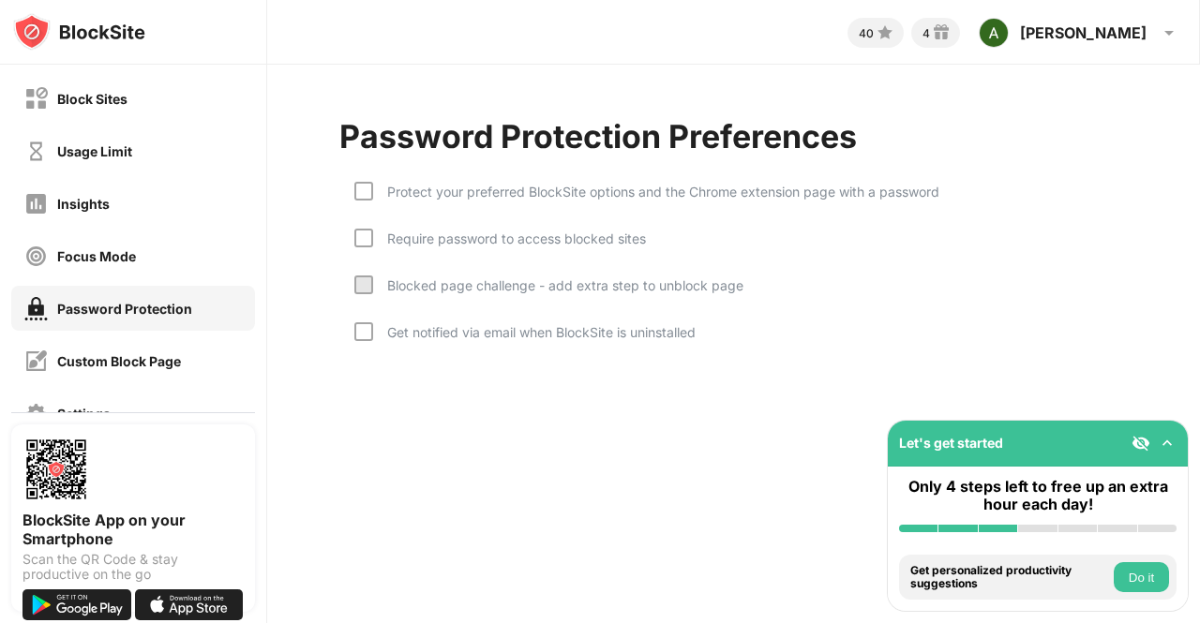
click at [465, 187] on div "Protect your preferred BlockSite options and the Chrome extension page with a p…" at bounding box center [656, 192] width 566 height 16
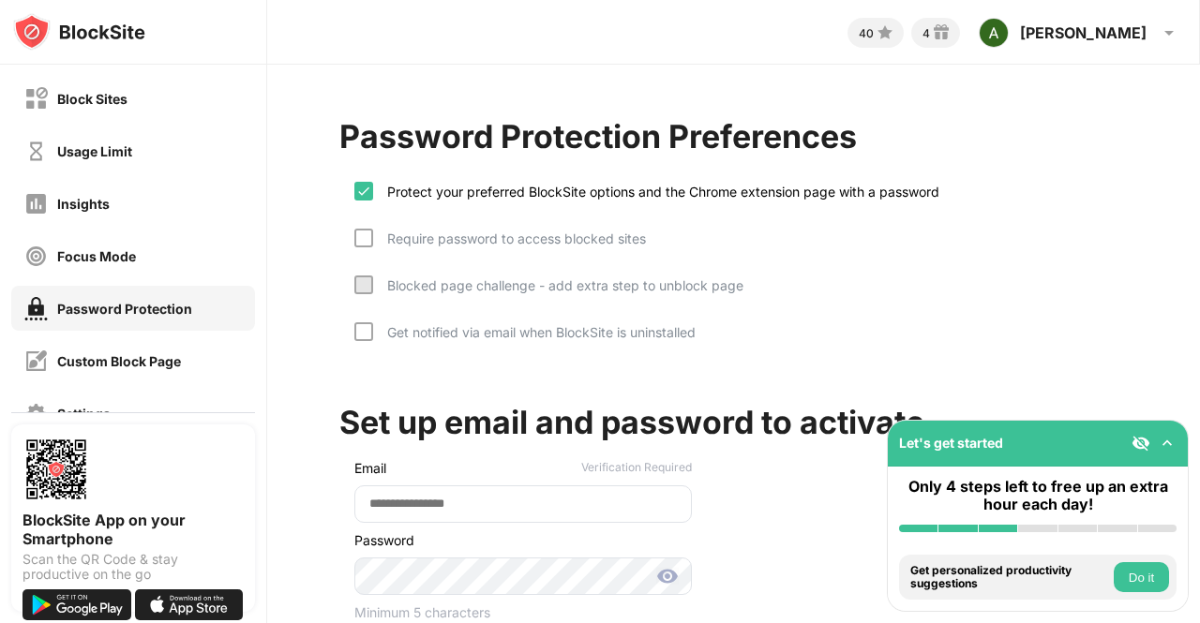
click at [382, 245] on div "Require password to access blocked sites" at bounding box center [509, 239] width 273 height 16
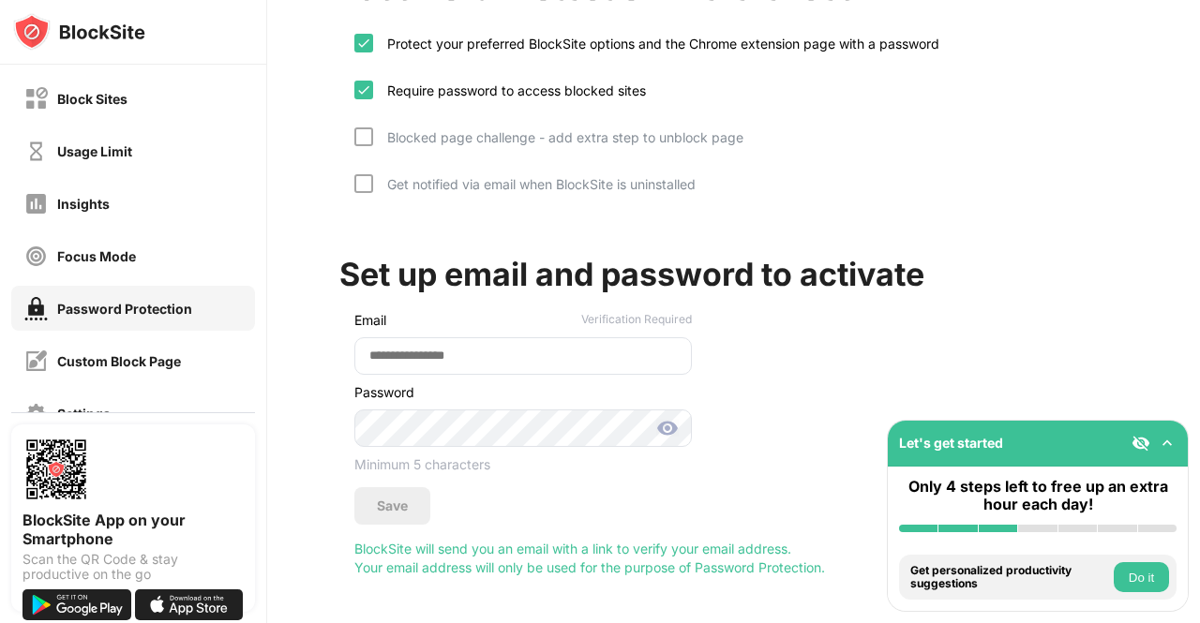
scroll to position [166, 0]
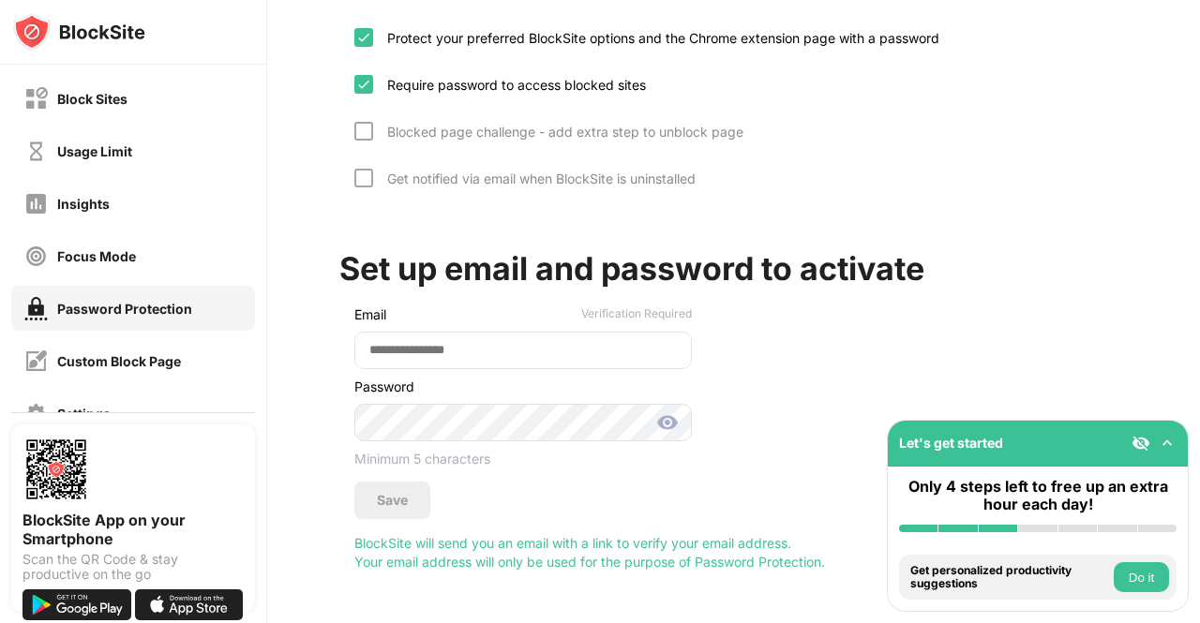
click at [412, 177] on div "Get notified via email when BlockSite is uninstalled" at bounding box center [524, 192] width 341 height 47
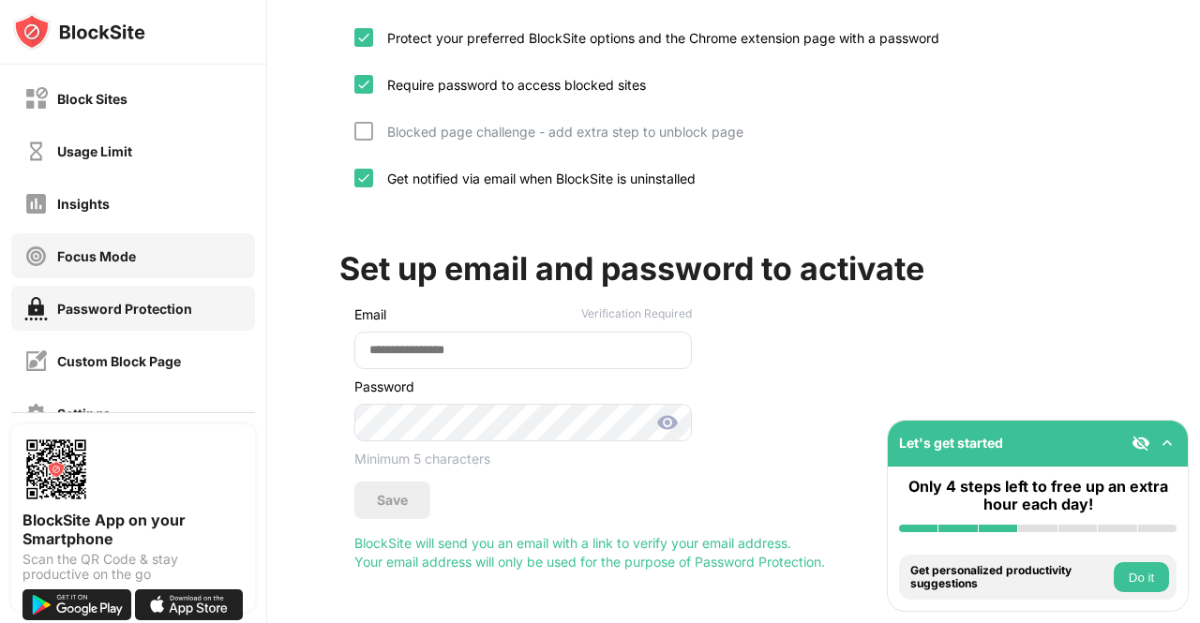
click at [193, 263] on div "Focus Mode" at bounding box center [133, 255] width 244 height 45
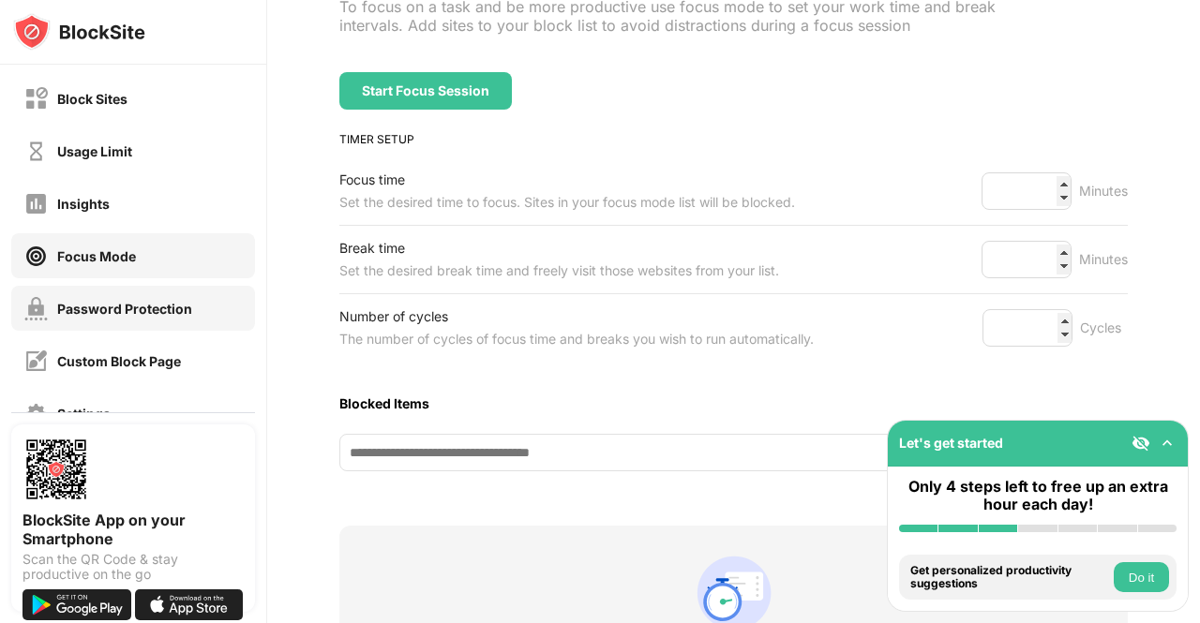
click at [187, 292] on div "Password Protection" at bounding box center [133, 308] width 244 height 45
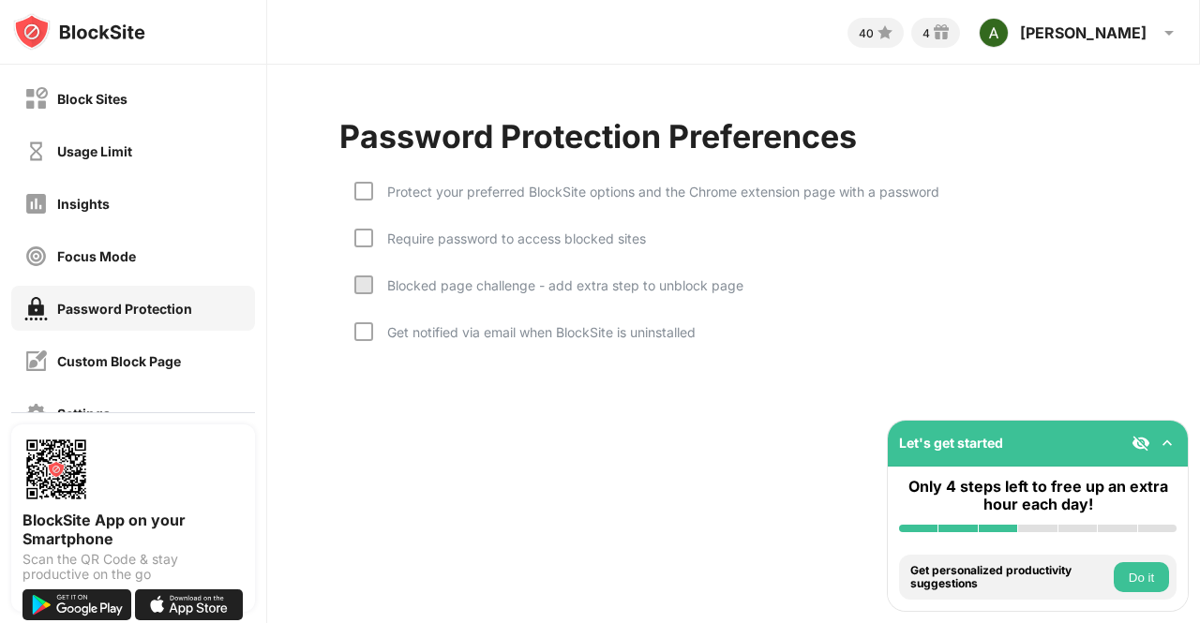
click at [384, 194] on div "Protect your preferred BlockSite options and the Chrome extension page with a p…" at bounding box center [656, 192] width 566 height 16
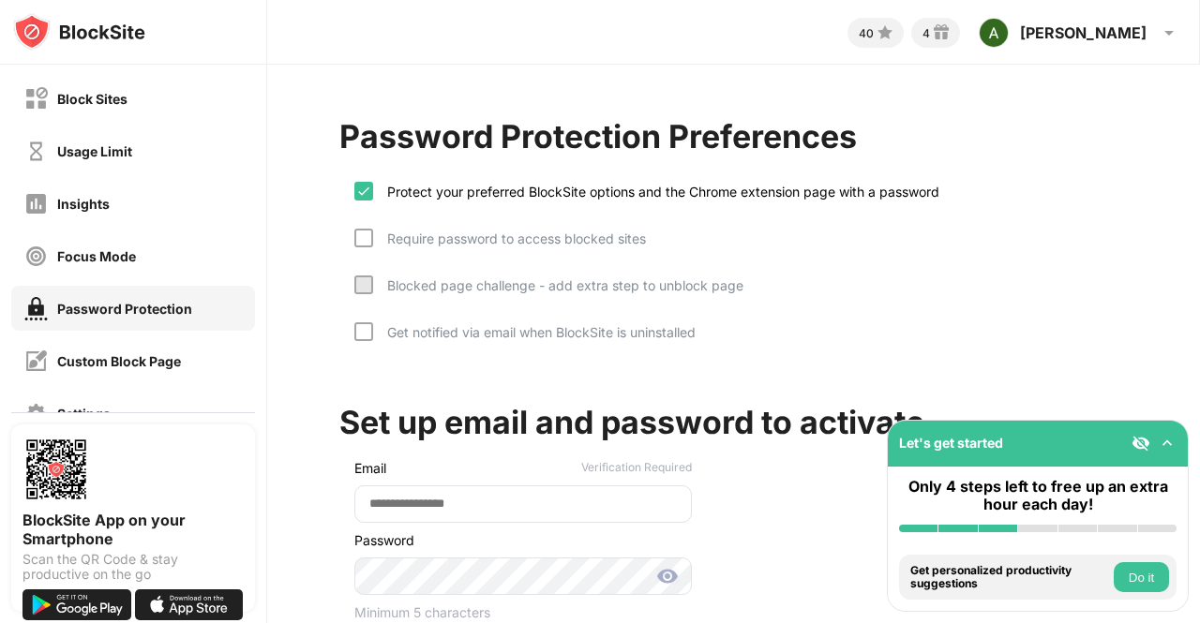
click at [382, 235] on div "Require password to access blocked sites" at bounding box center [509, 239] width 273 height 16
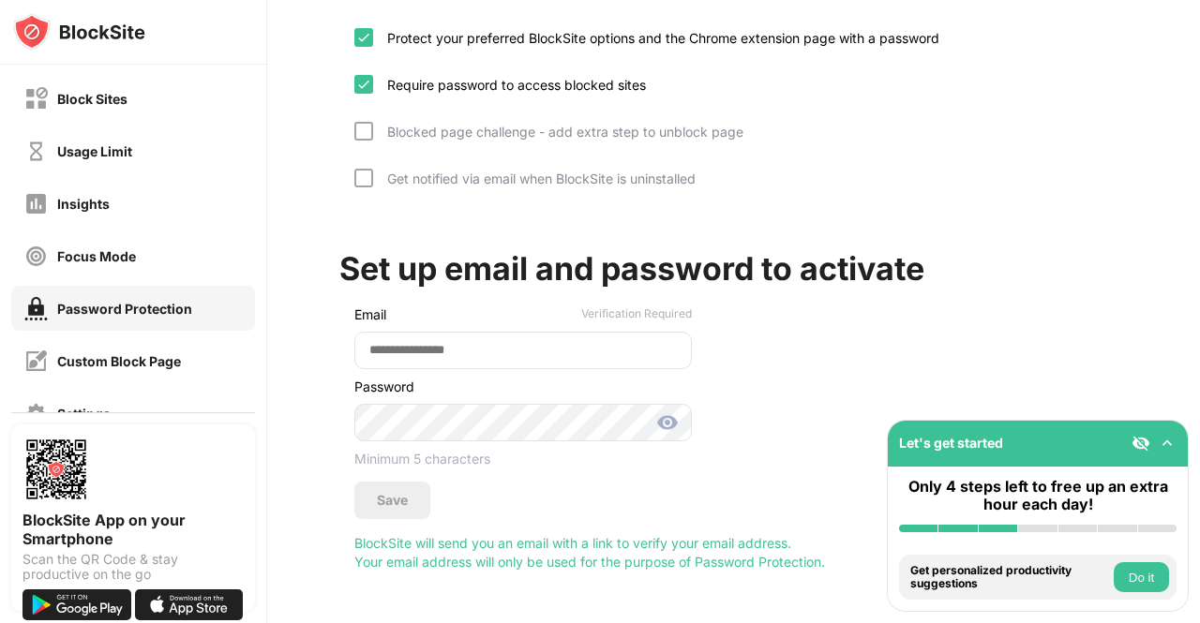
scroll to position [166, 1]
click at [383, 345] on input "email" at bounding box center [522, 350] width 337 height 37
type input "**********"
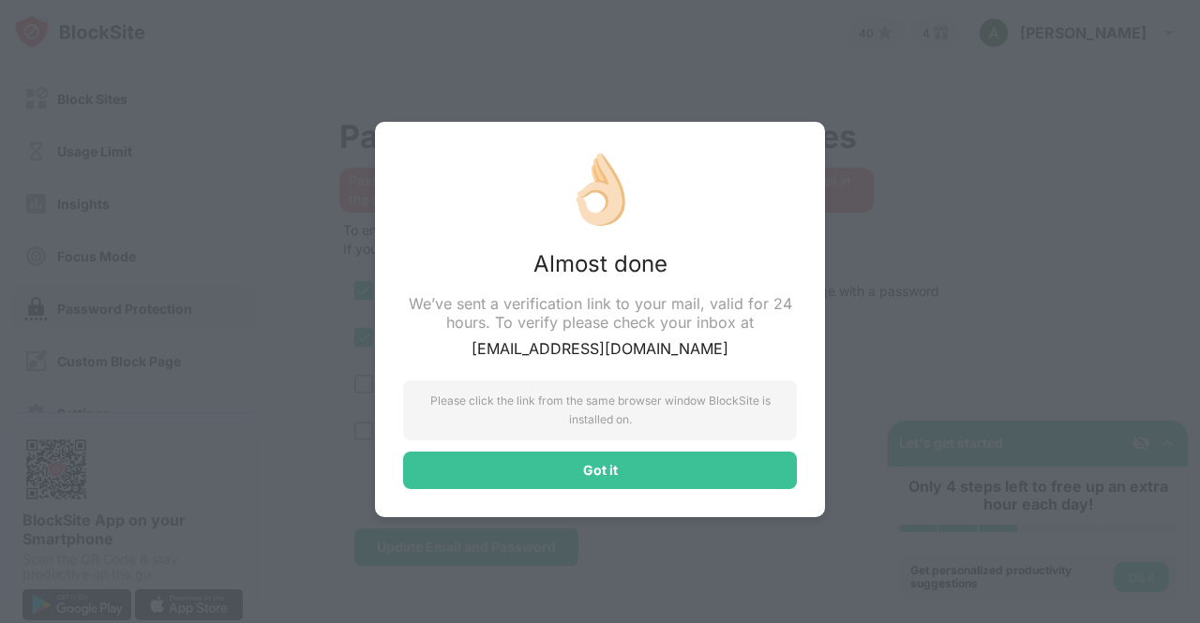
scroll to position [0, 0]
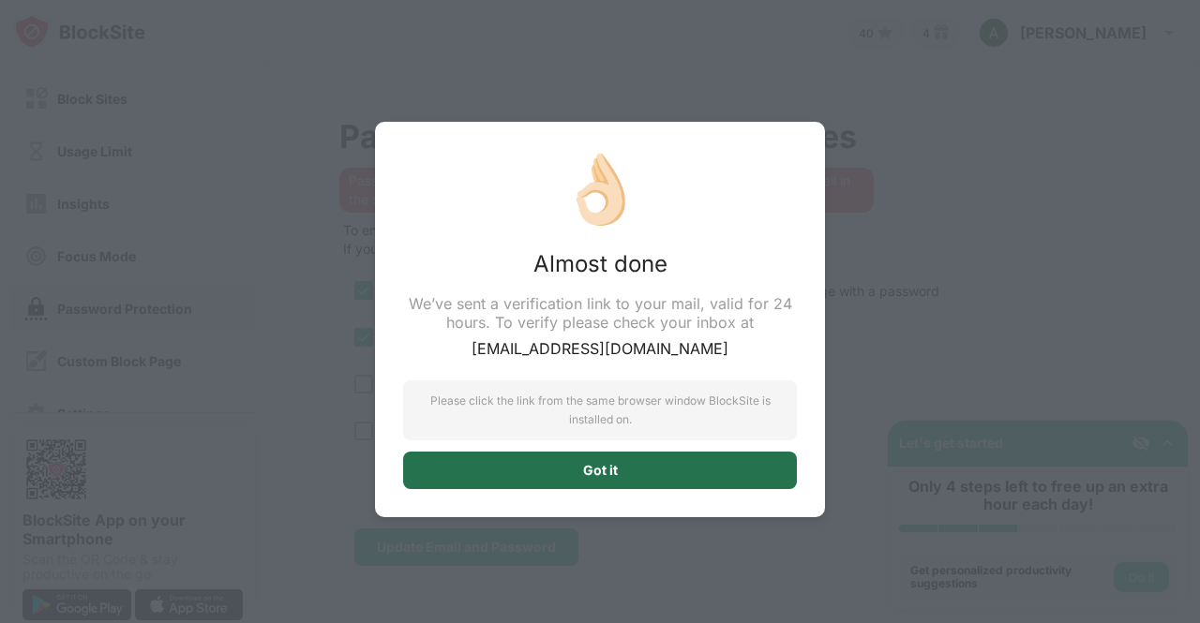
click at [569, 476] on div "Got it" at bounding box center [600, 470] width 394 height 37
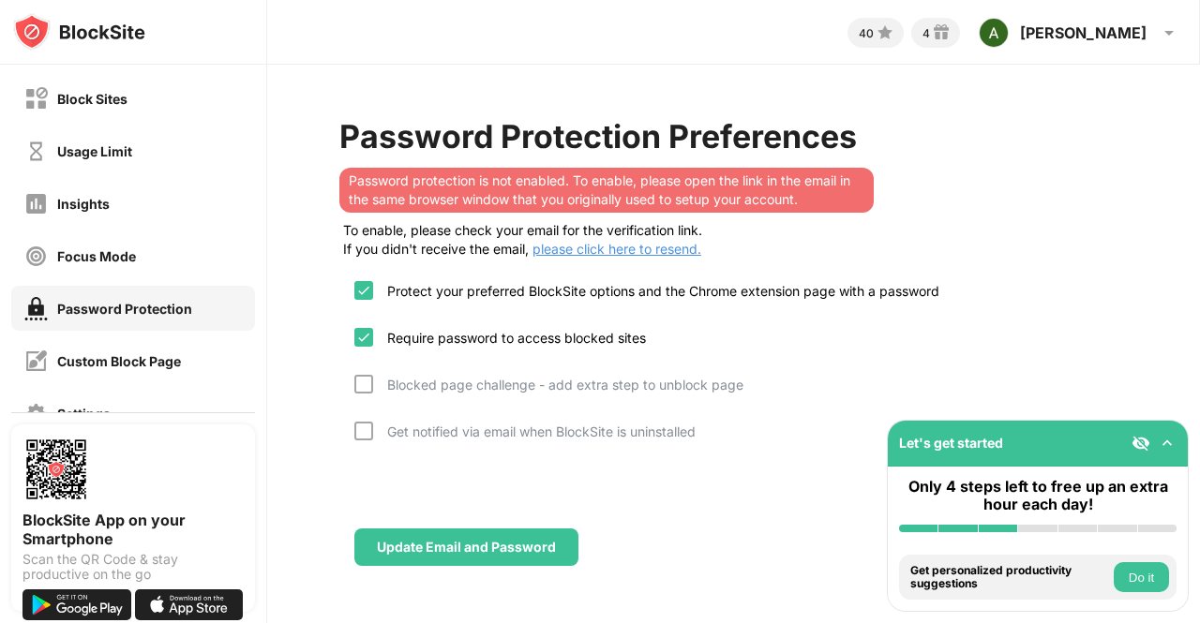
click at [354, 427] on div at bounding box center [363, 431] width 19 height 19
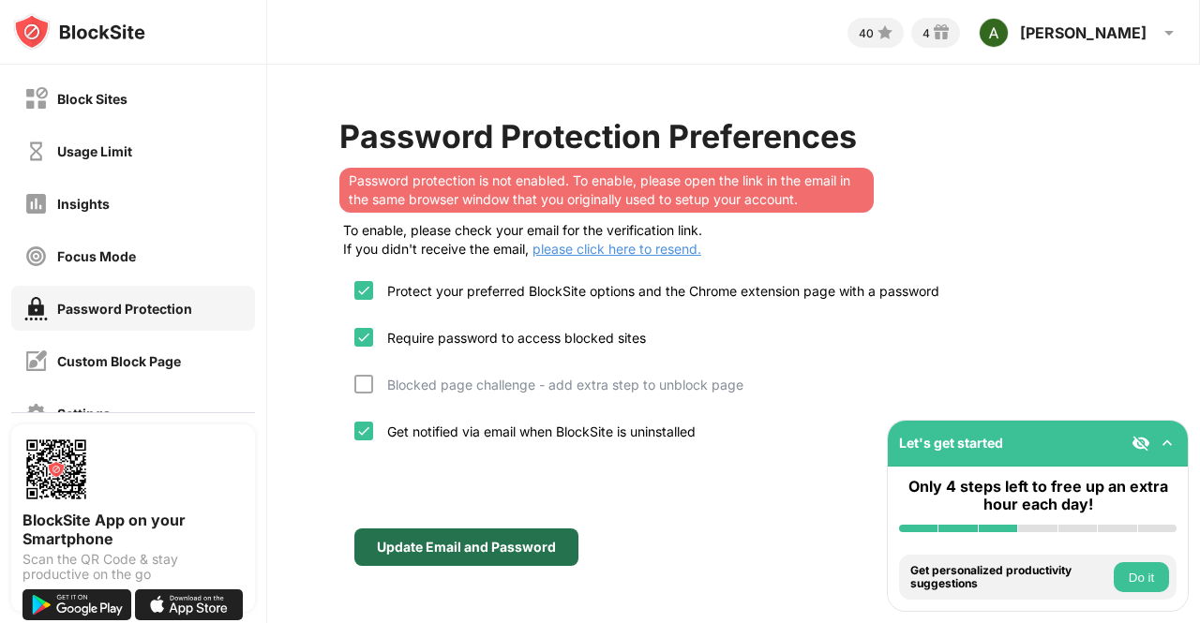
click at [473, 551] on div "Update Email and Password" at bounding box center [466, 547] width 179 height 15
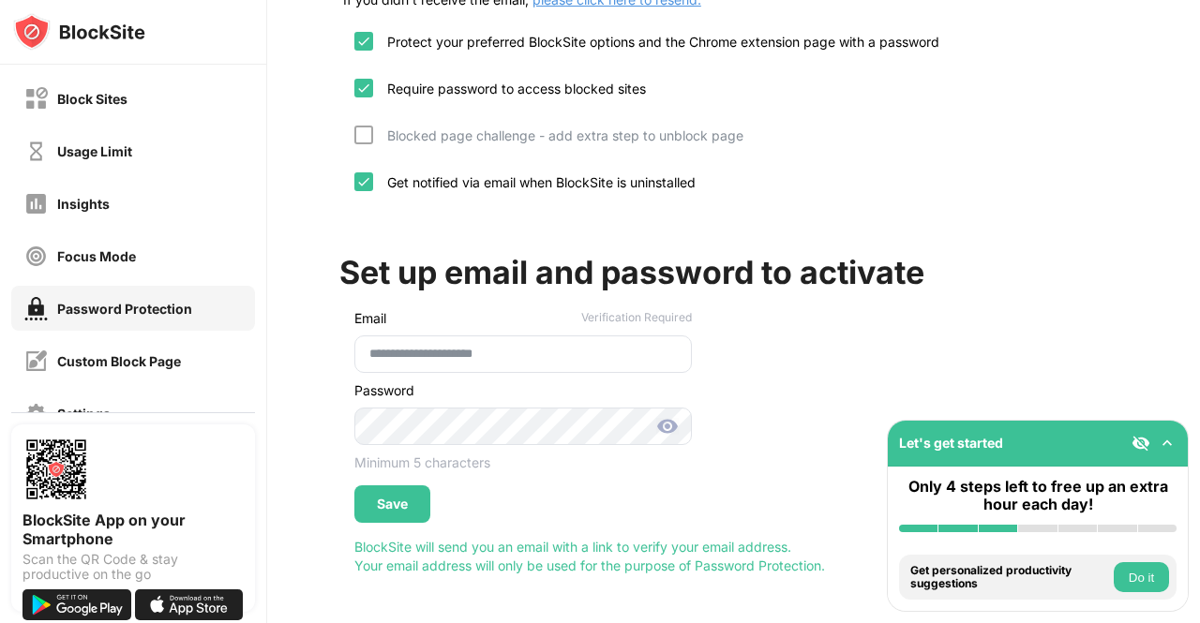
scroll to position [250, 0]
click at [410, 500] on div "Save" at bounding box center [392, 503] width 76 height 37
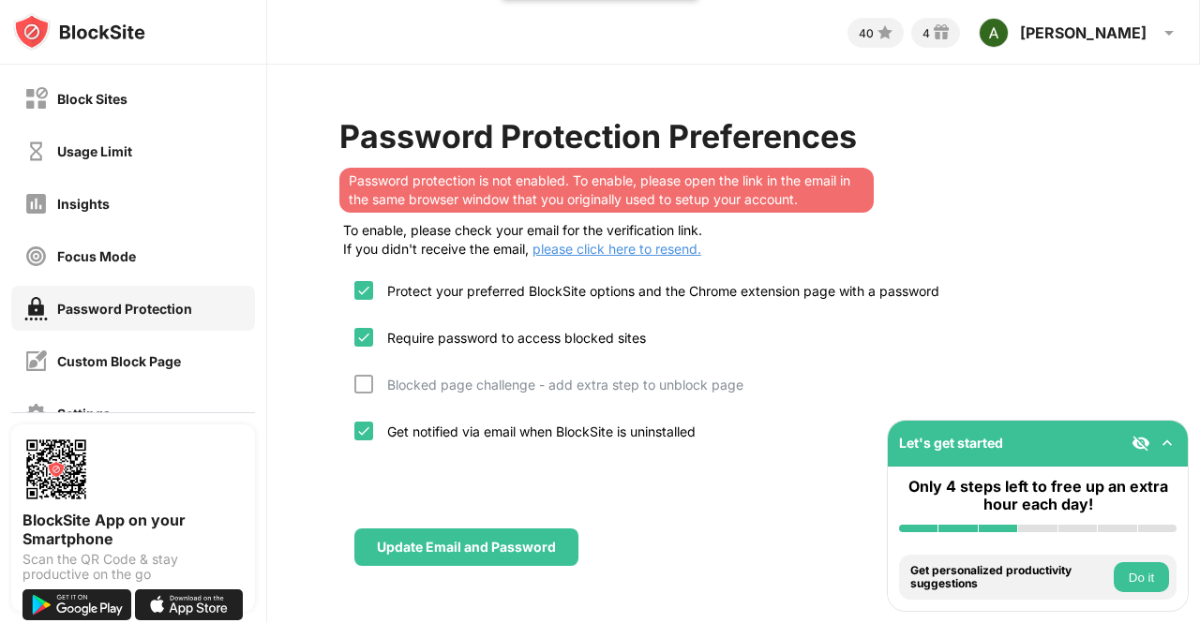
scroll to position [0, 0]
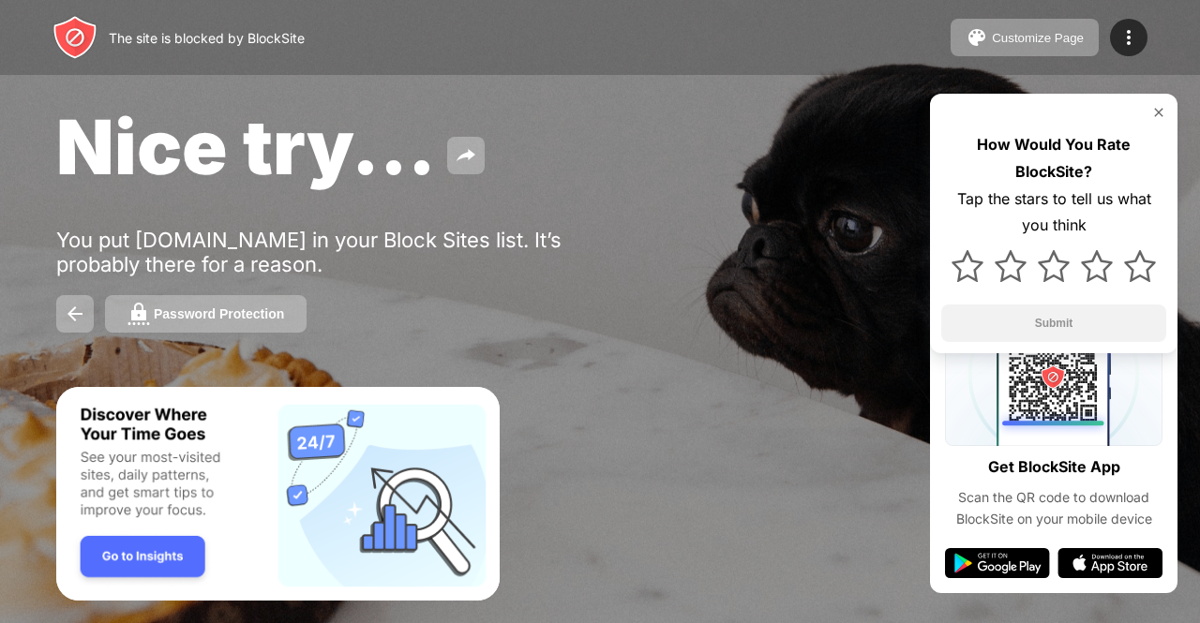
click at [261, 323] on button "Password Protection" at bounding box center [206, 313] width 202 height 37
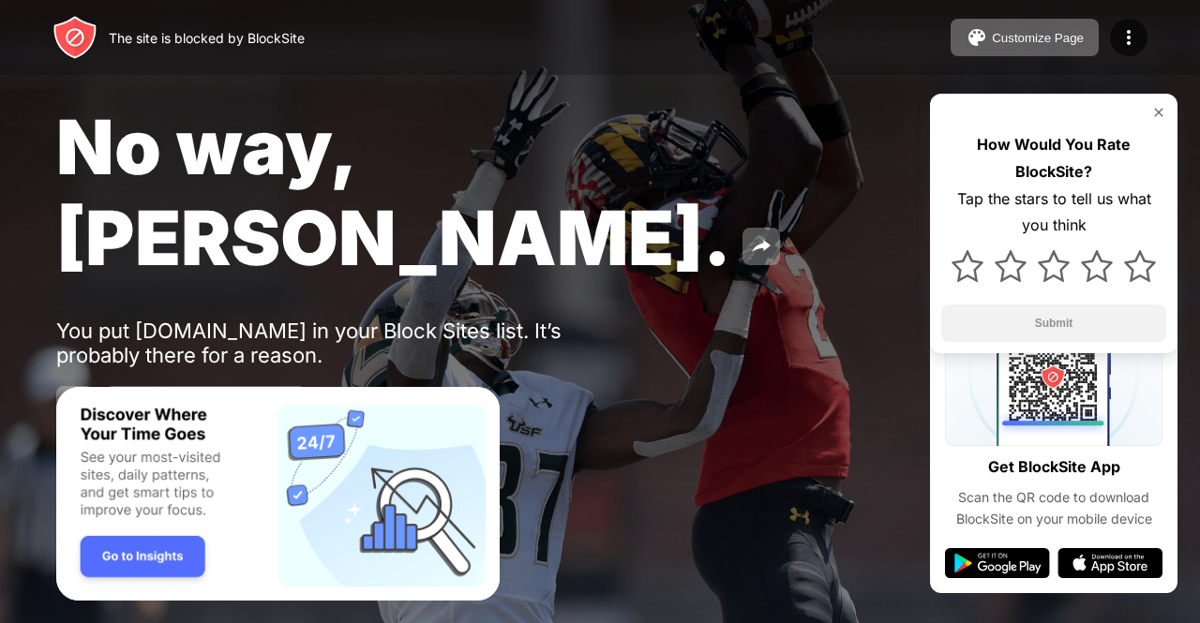
click at [190, 397] on div "Password Protection" at bounding box center [219, 404] width 130 height 15
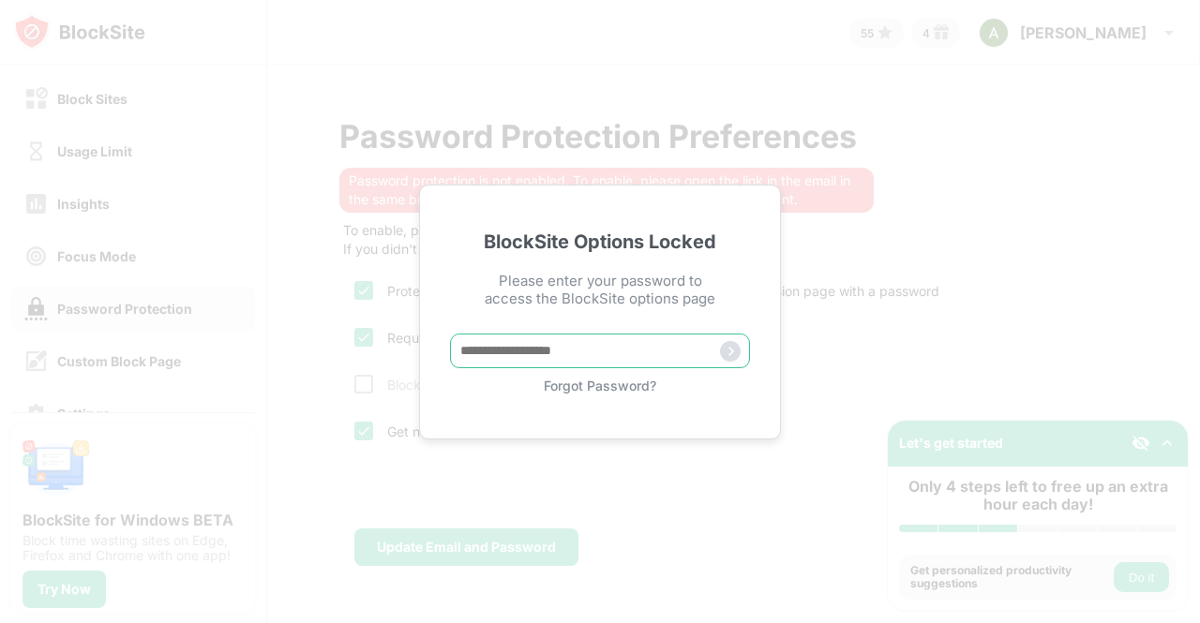
click at [501, 351] on input "text" at bounding box center [600, 351] width 300 height 35
type input "**********"
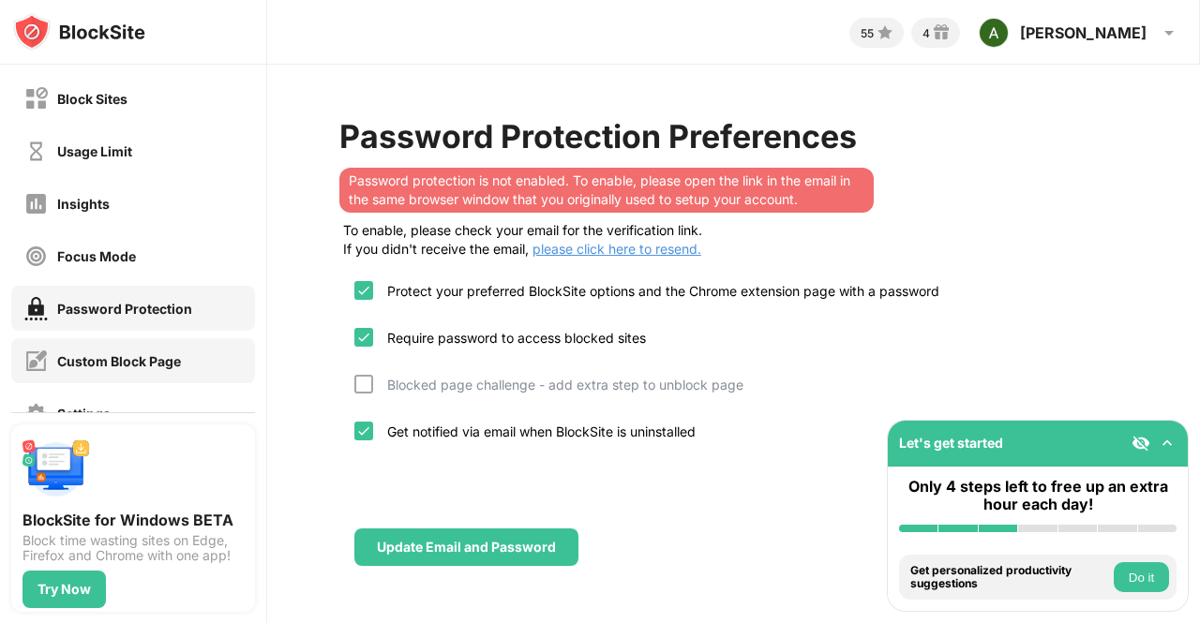
scroll to position [200, 0]
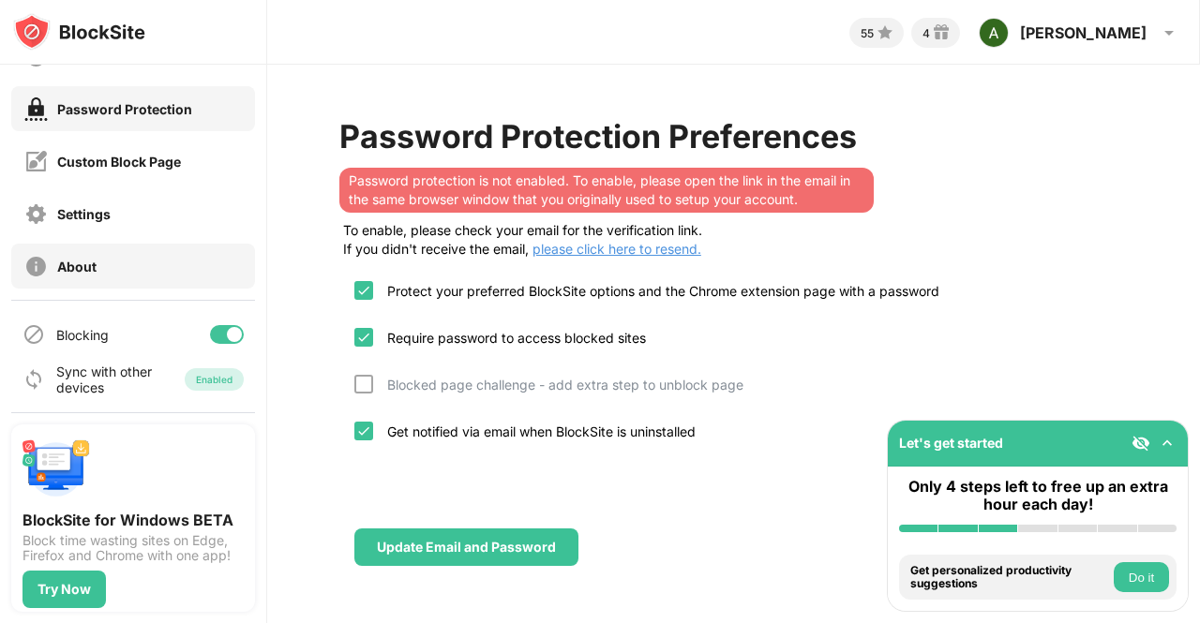
click at [115, 245] on div "About" at bounding box center [133, 266] width 244 height 45
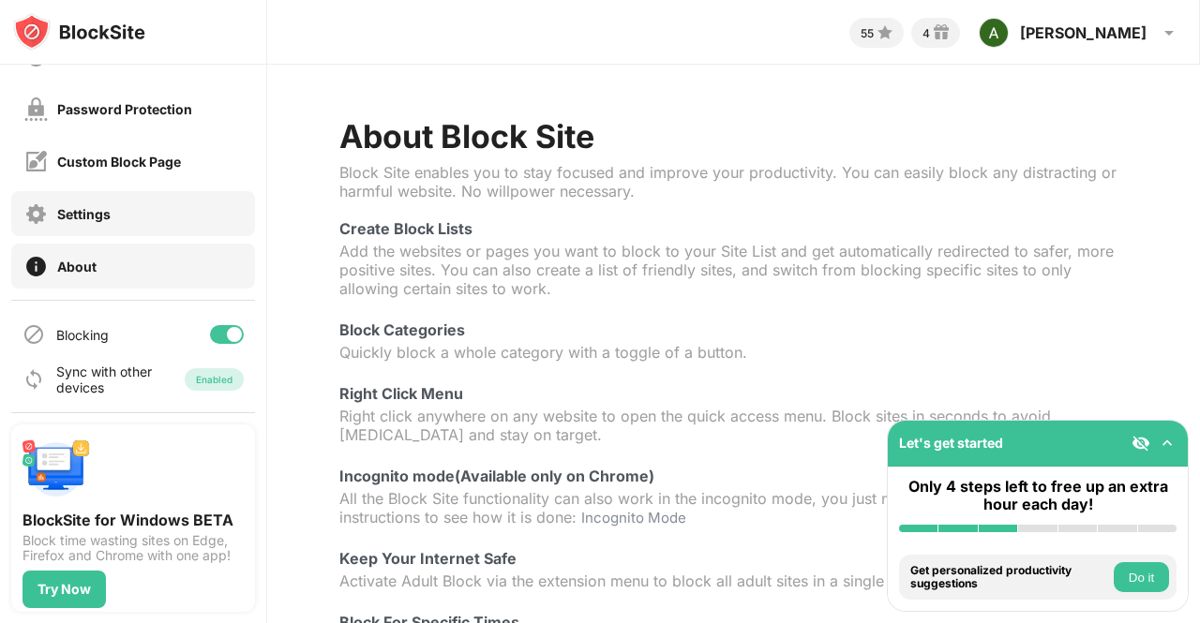
click at [94, 226] on div "Settings" at bounding box center [133, 213] width 244 height 45
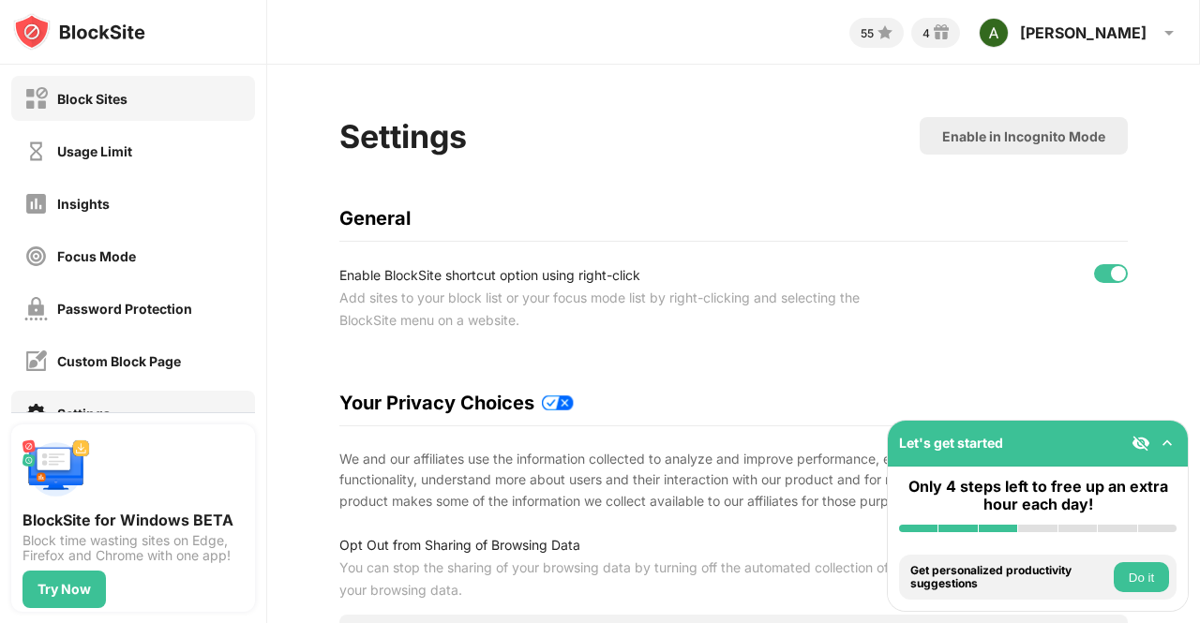
click at [99, 110] on div "Block Sites" at bounding box center [133, 98] width 244 height 45
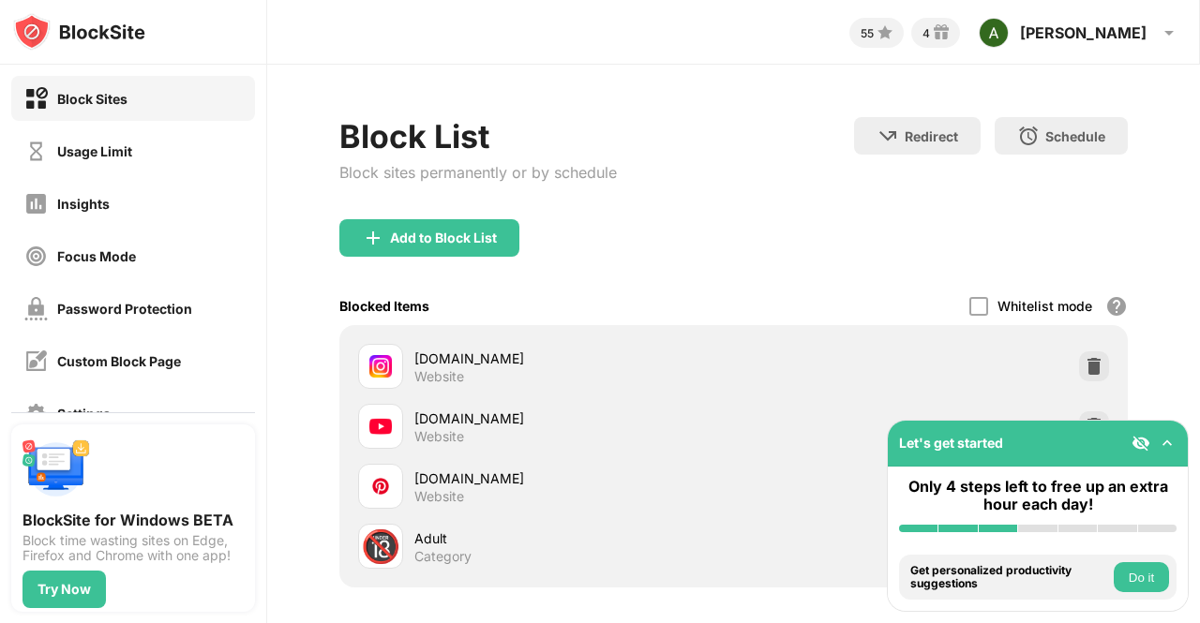
click at [1116, 45] on div "Andrew Andrew Zhang View Account Insights Rewards Settings Support Log Out" at bounding box center [1079, 32] width 224 height 45
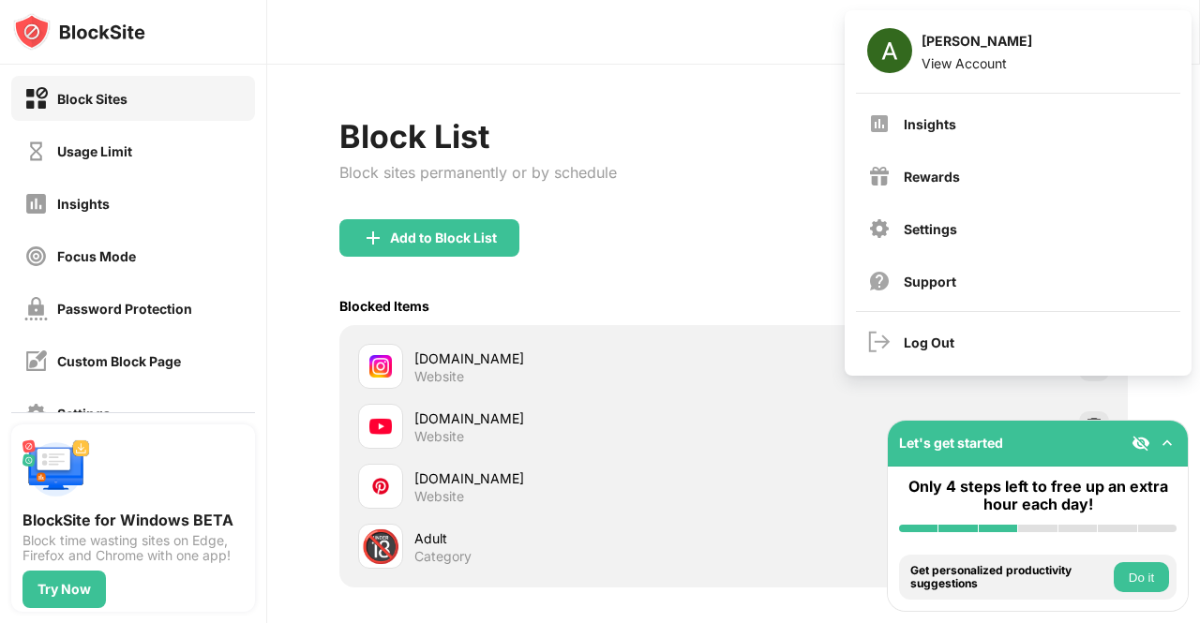
click at [934, 216] on div "Settings" at bounding box center [1018, 228] width 323 height 45
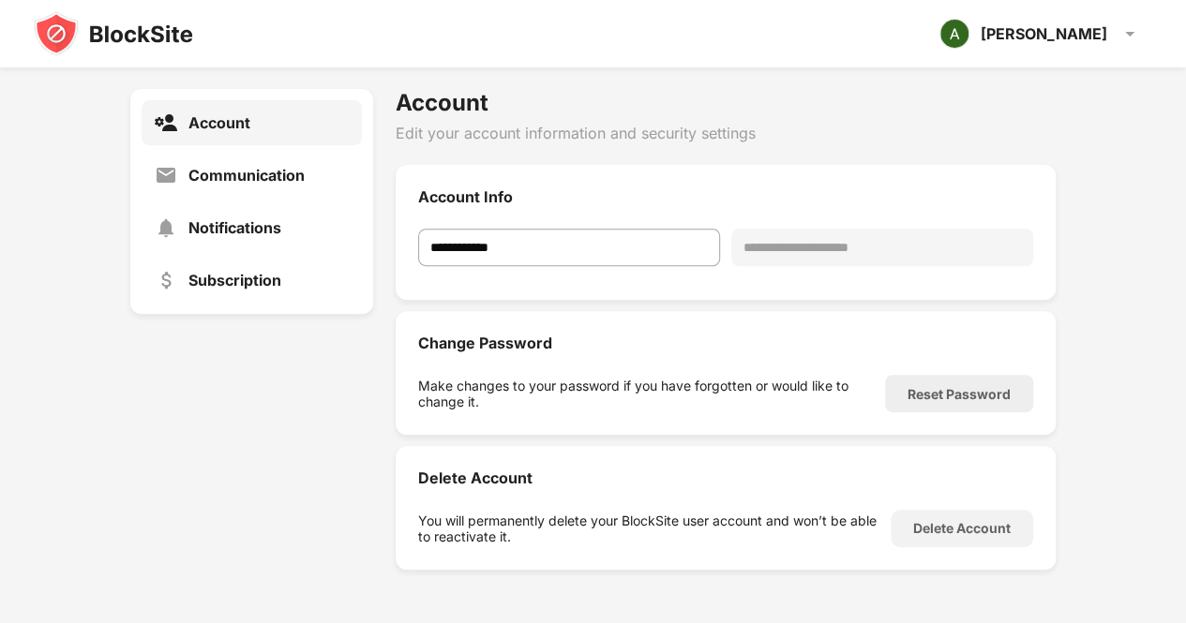
scroll to position [67, 0]
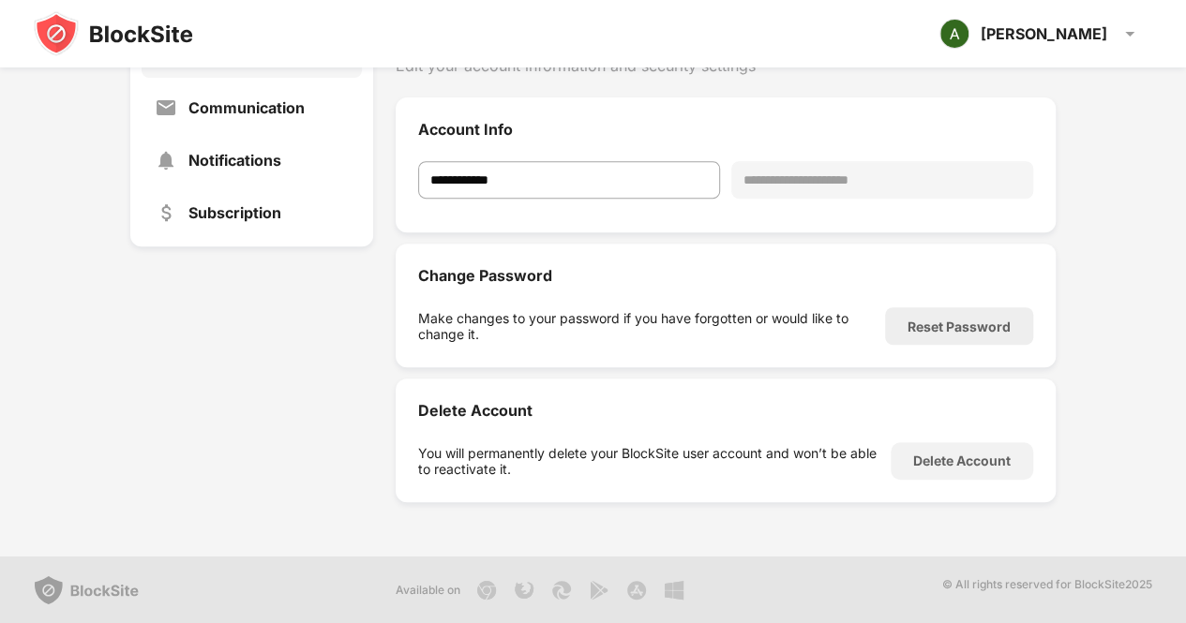
click at [236, 212] on div "Subscription" at bounding box center [234, 212] width 93 height 19
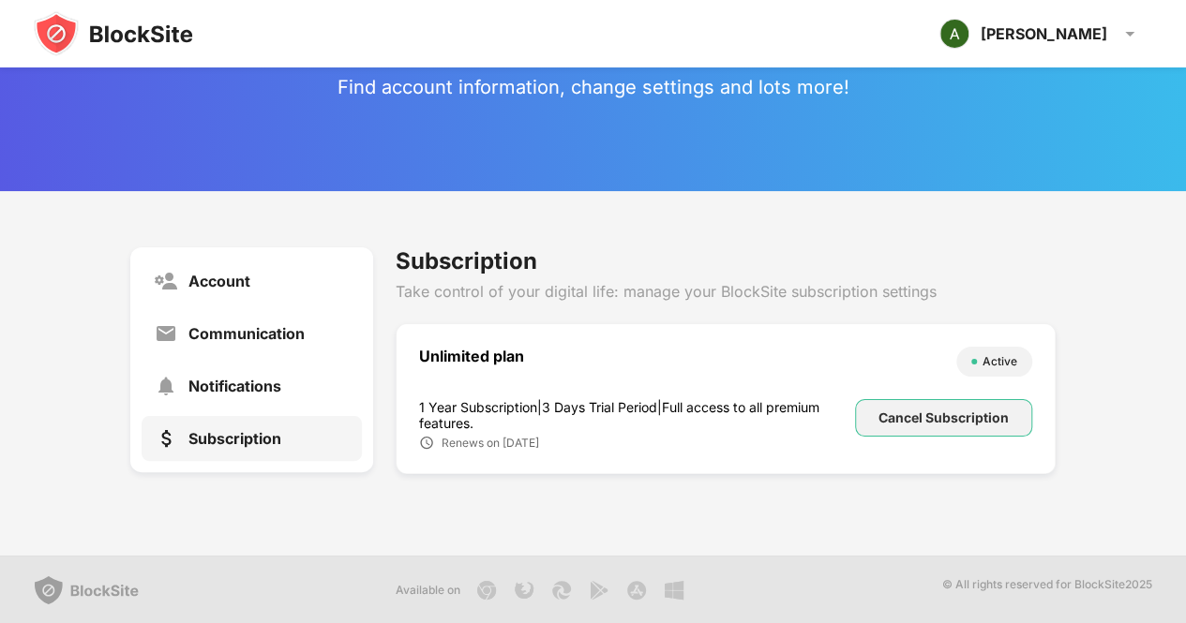
click at [912, 416] on div "Cancel Subscription" at bounding box center [943, 418] width 130 height 15
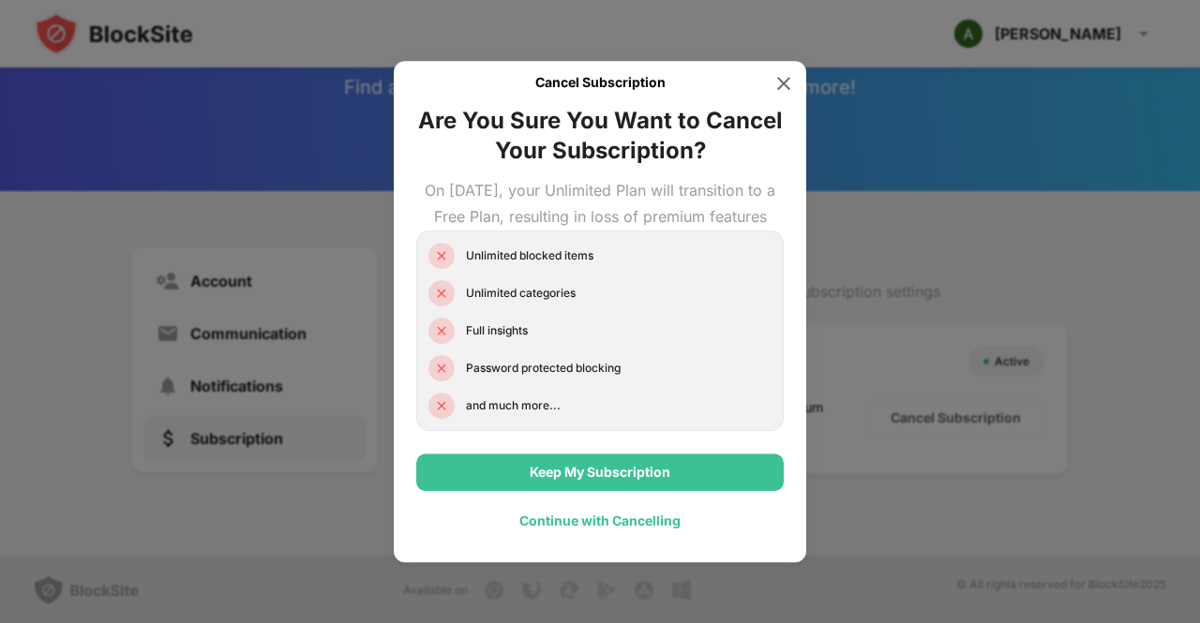
click at [575, 529] on div "Continue with Cancelling" at bounding box center [599, 521] width 161 height 15
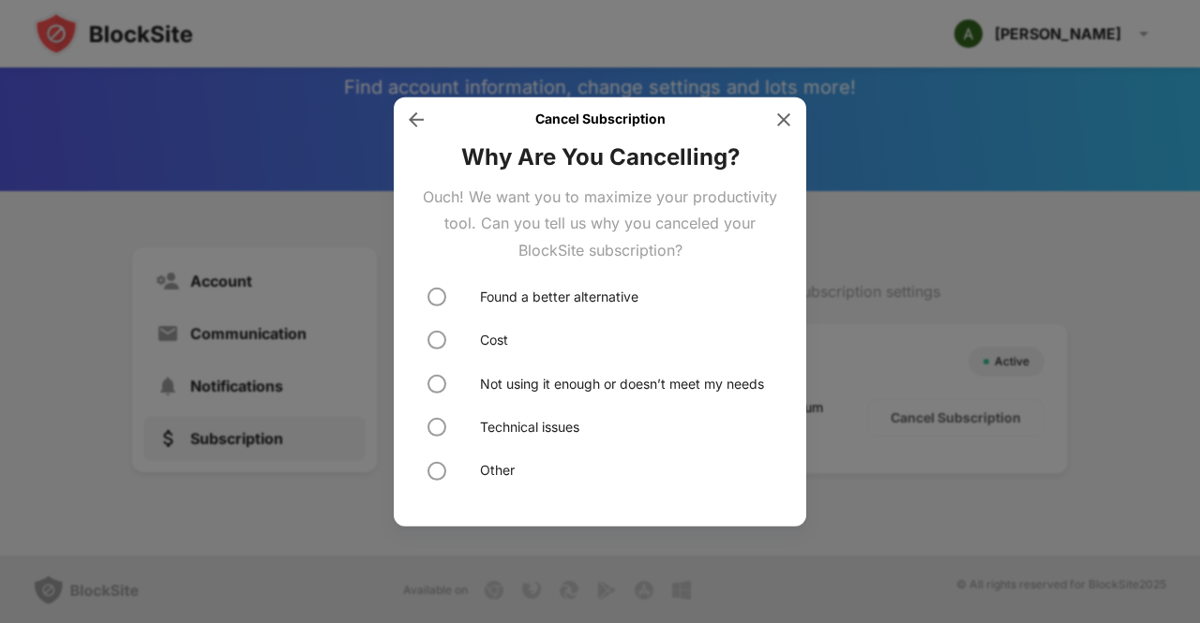
click at [498, 472] on div "Other" at bounding box center [497, 470] width 35 height 21
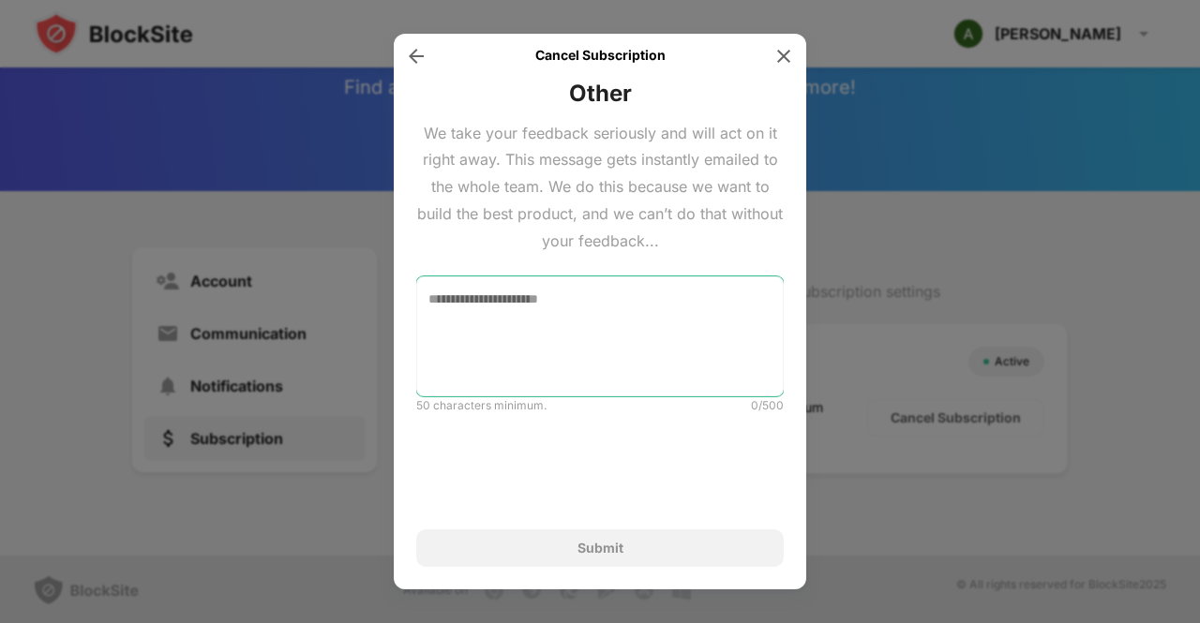
click at [456, 291] on textarea at bounding box center [599, 337] width 367 height 120
click at [456, 291] on textarea "*" at bounding box center [599, 337] width 367 height 120
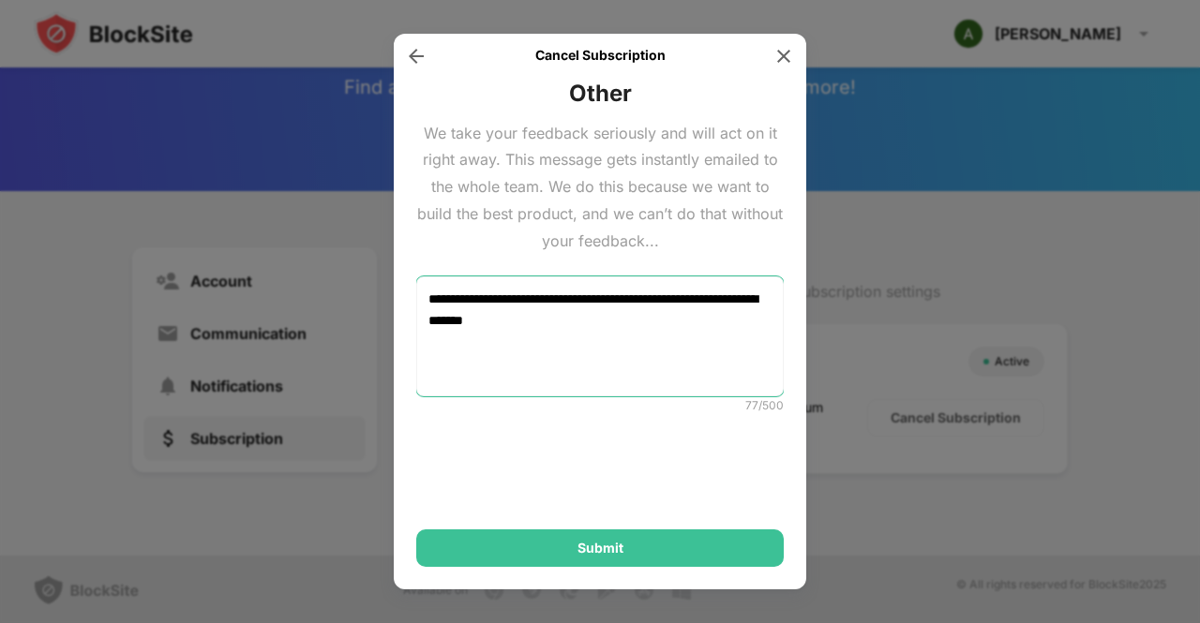
click at [606, 320] on textarea "**********" at bounding box center [599, 337] width 367 height 120
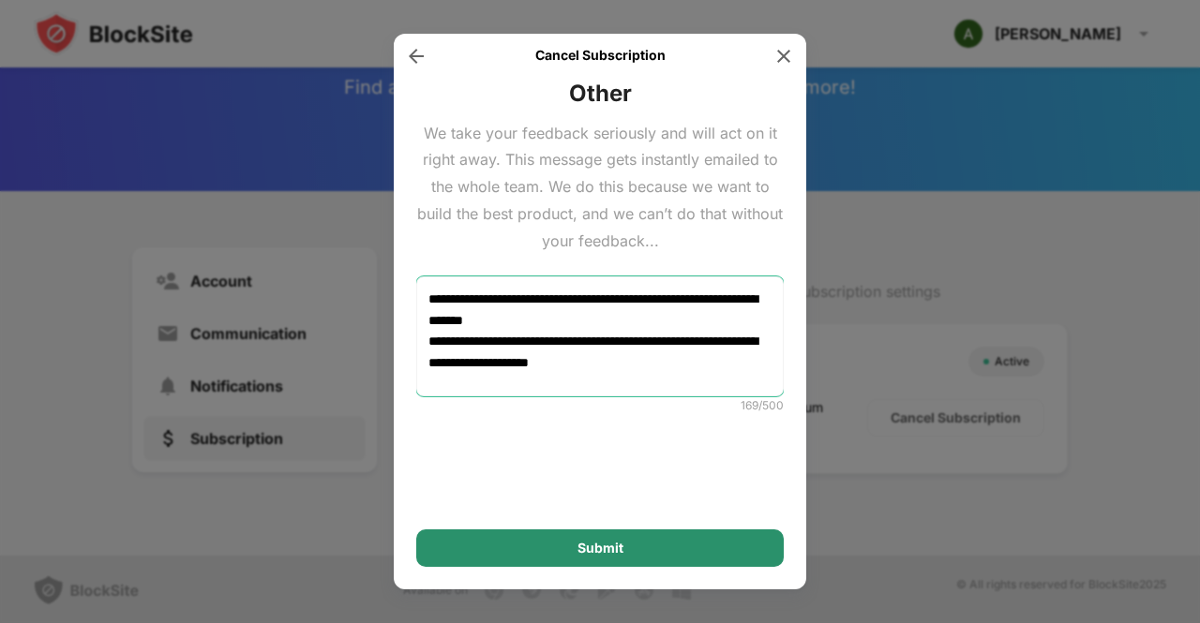
type textarea "**********"
click at [559, 543] on div "Submit" at bounding box center [599, 548] width 367 height 37
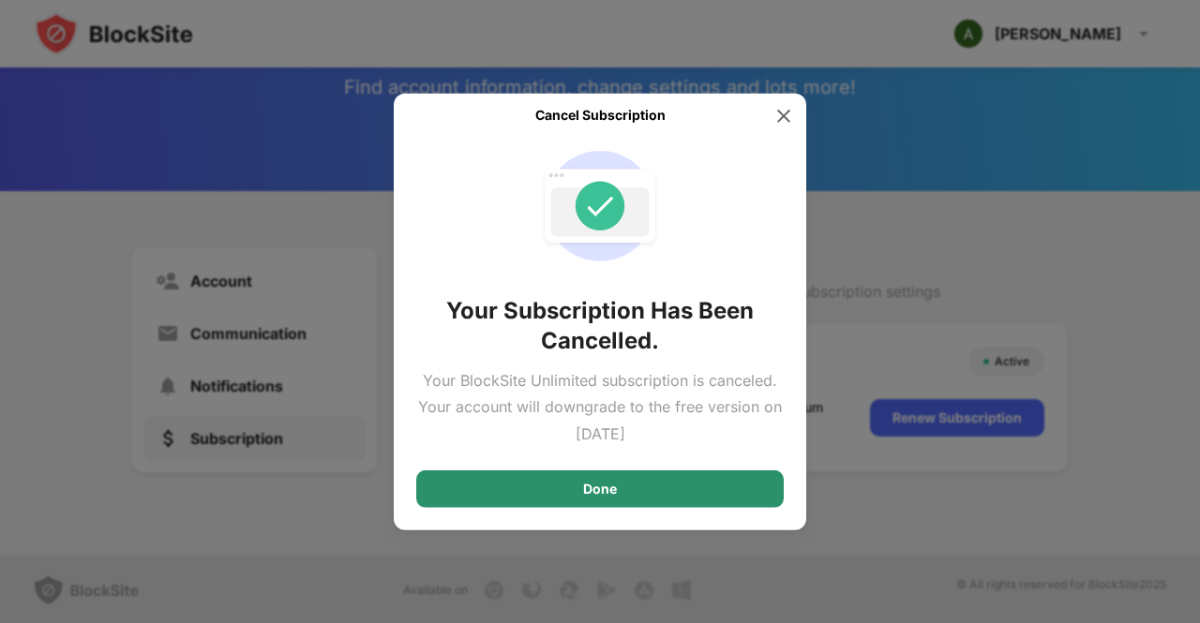
click at [577, 496] on div "Done" at bounding box center [599, 489] width 367 height 37
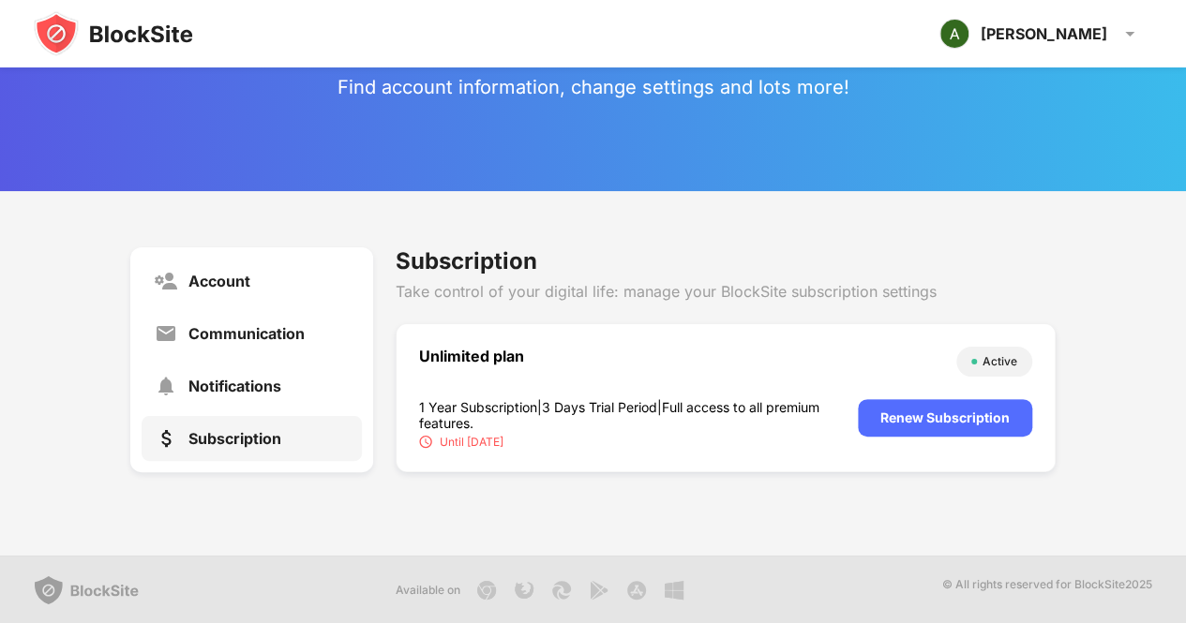
click at [670, 292] on div "Take control of your digital life: manage your BlockSite subscription settings" at bounding box center [726, 291] width 660 height 19
